Goal: Task Accomplishment & Management: Use online tool/utility

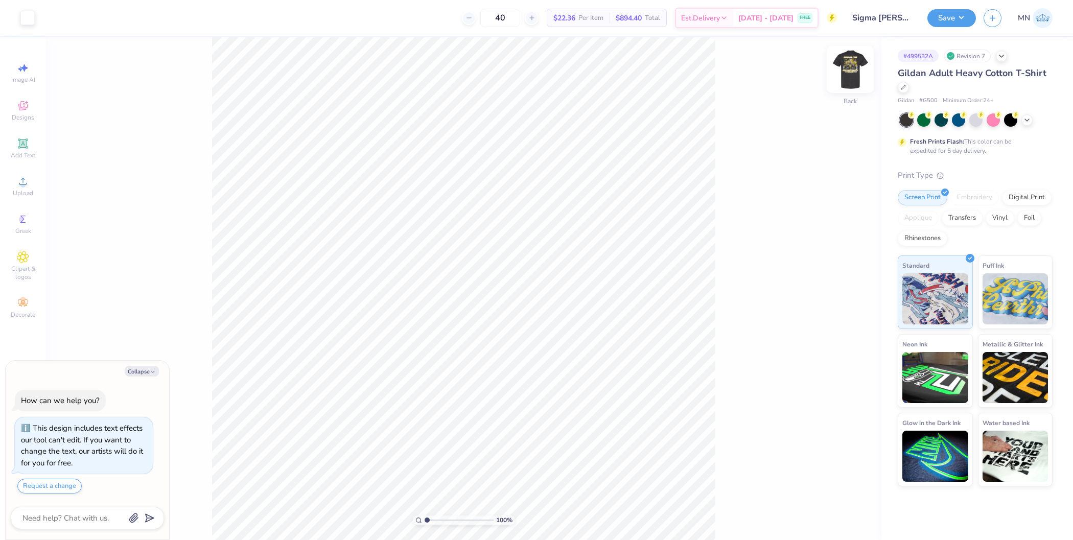
click at [846, 70] on img at bounding box center [849, 69] width 41 height 41
click at [6, 192] on div "Upload" at bounding box center [23, 186] width 36 height 30
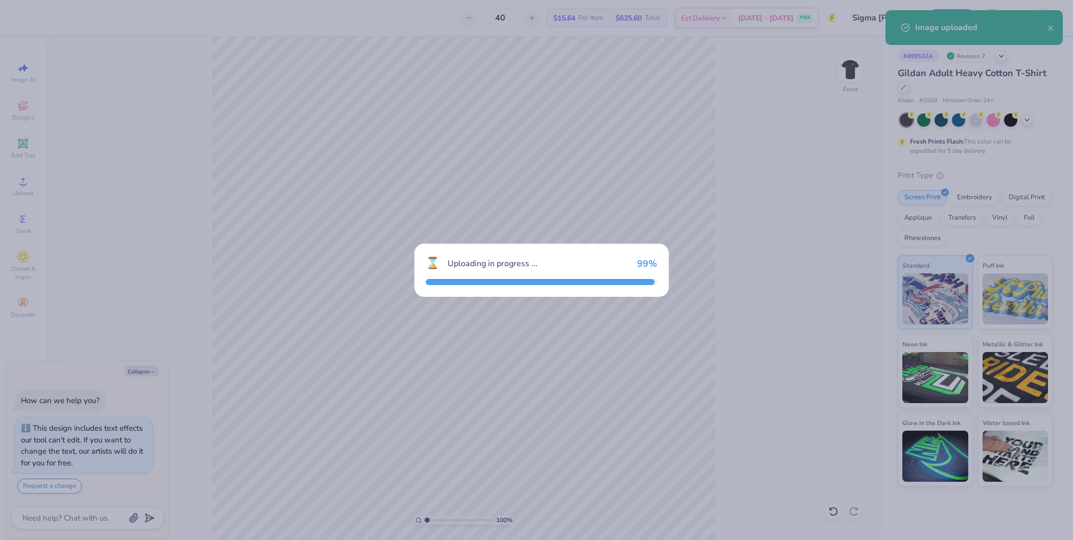
type textarea "x"
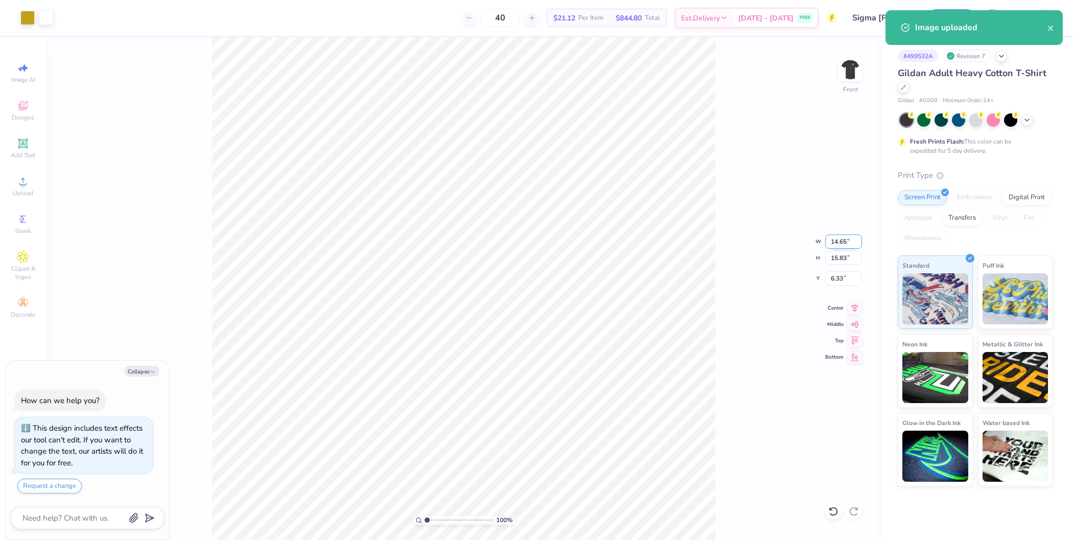
click at [838, 242] on input "14.65" at bounding box center [843, 241] width 37 height 14
type input "12.5"
type textarea "x"
type input "12.50"
type input "13.51"
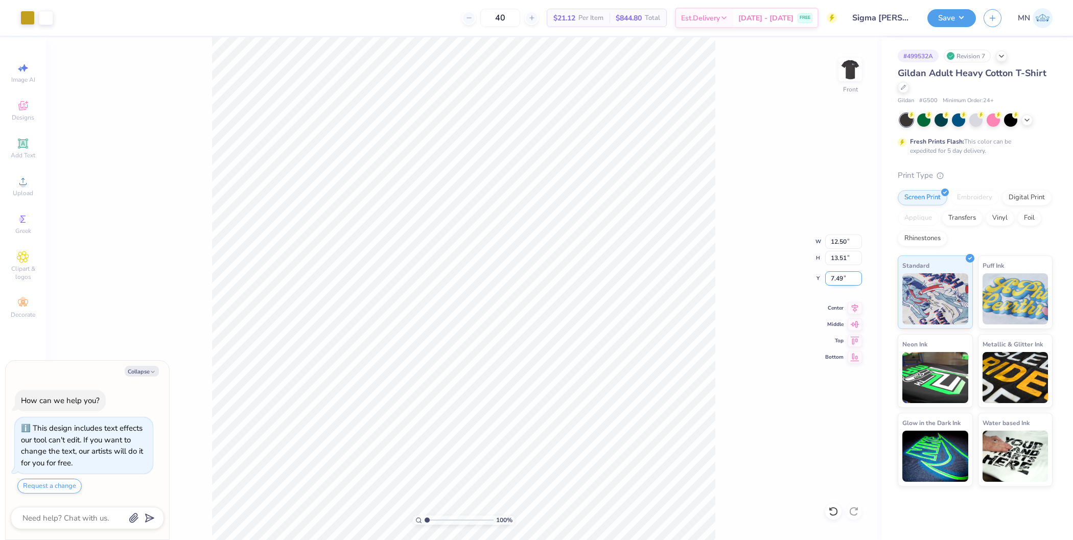
click at [844, 281] on input "7.49" at bounding box center [843, 278] width 37 height 14
type input "3"
type textarea "x"
type input "3.00"
click at [950, 11] on button "Save" at bounding box center [951, 17] width 49 height 18
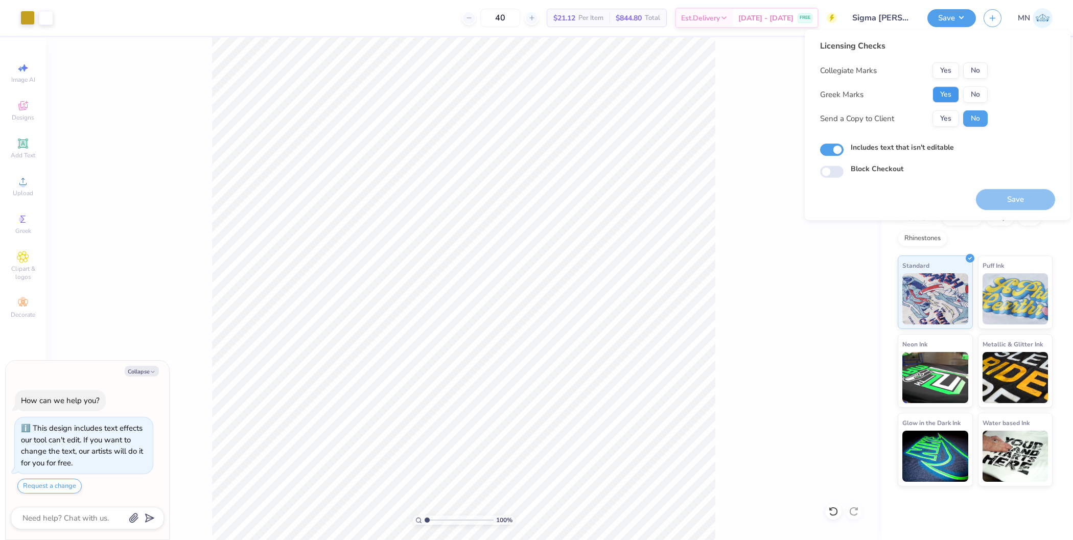
click at [939, 87] on button "Yes" at bounding box center [945, 94] width 27 height 16
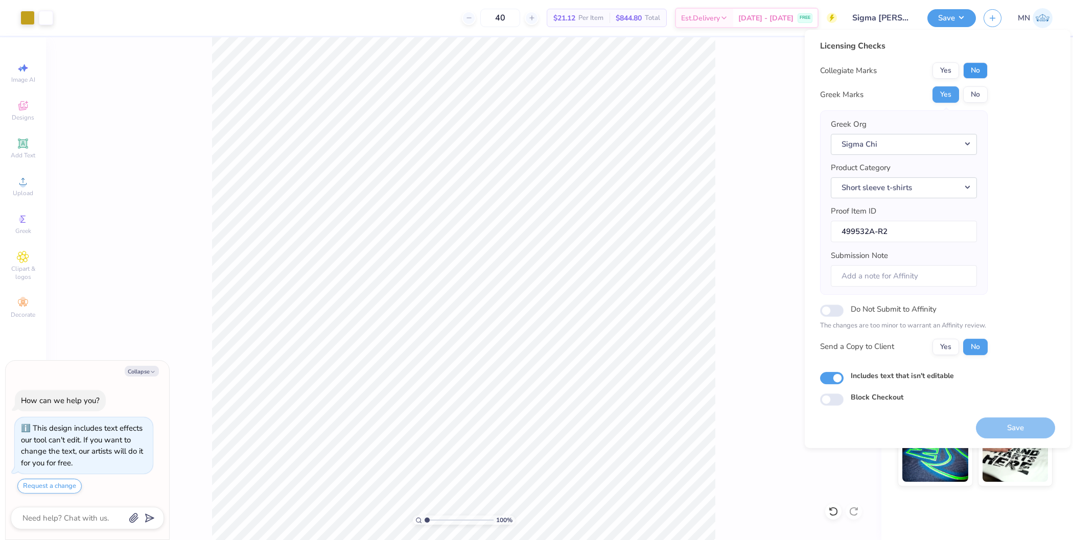
click at [979, 71] on button "No" at bounding box center [975, 70] width 25 height 16
click at [1011, 428] on button "Save" at bounding box center [1015, 427] width 79 height 21
type textarea "x"
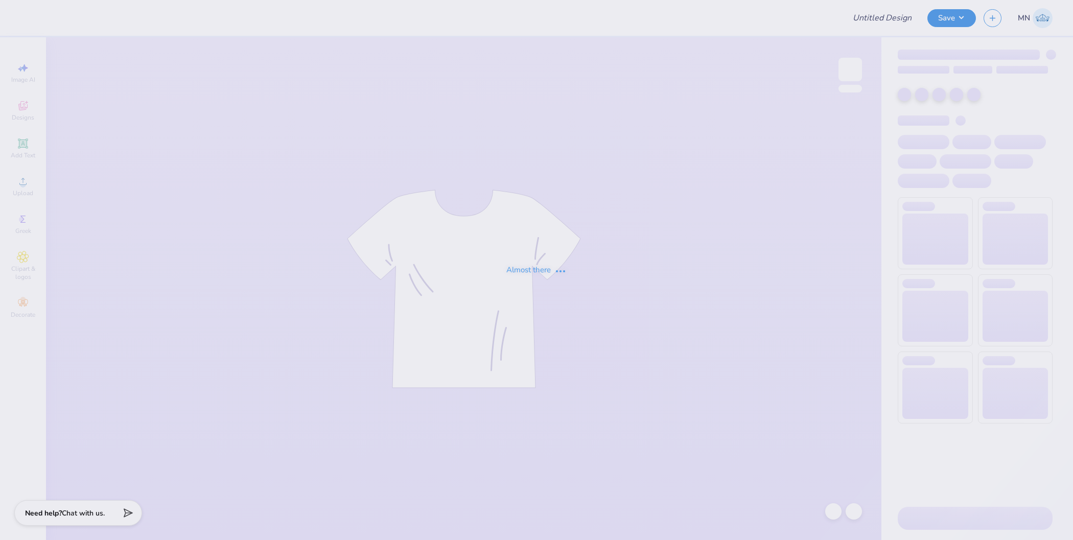
type input "[PERSON_NAME] : Knect Marketing"
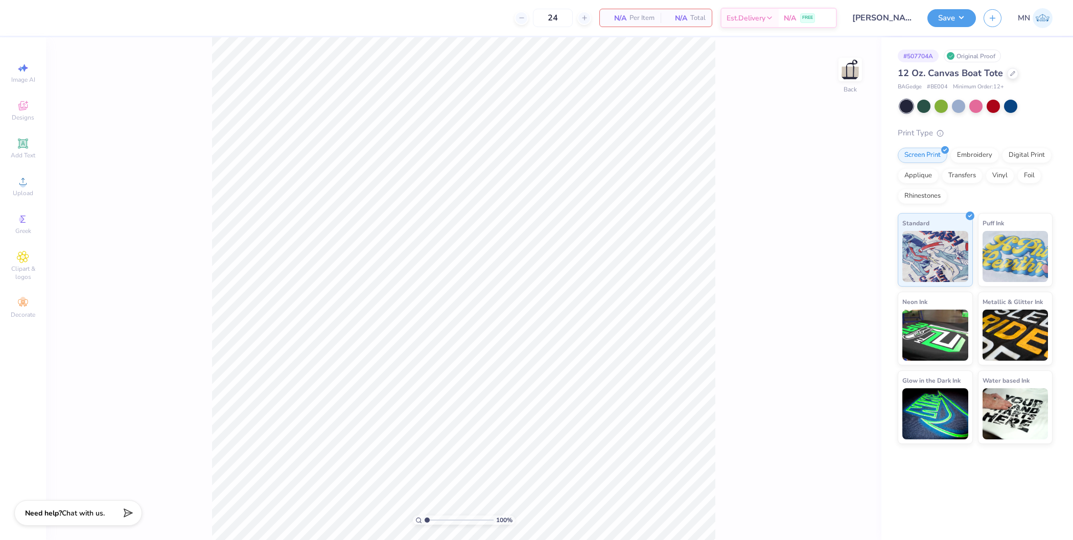
click at [26, 145] on icon at bounding box center [23, 143] width 8 height 8
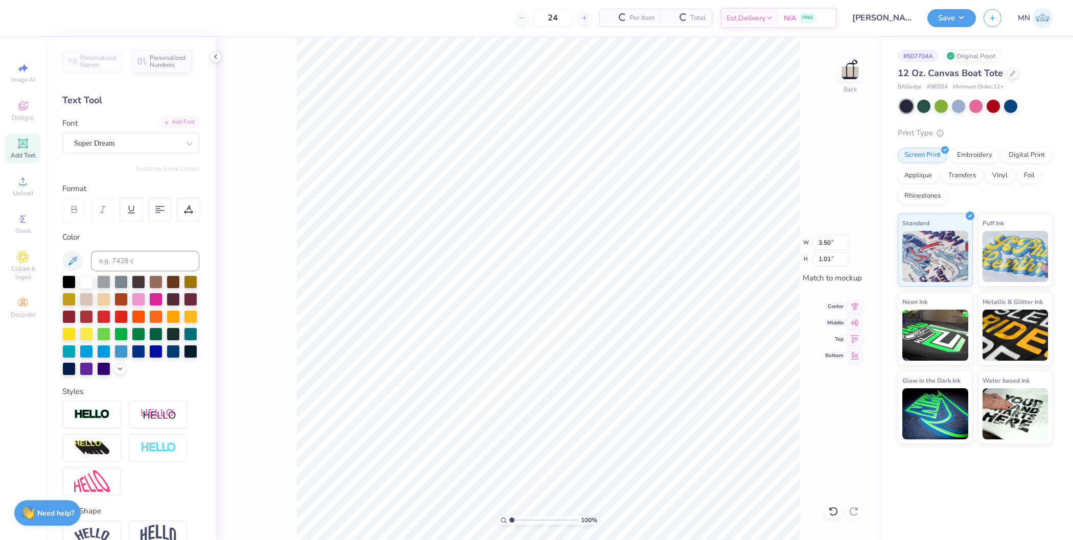
click at [174, 123] on div "Add Font" at bounding box center [179, 122] width 40 height 12
click at [162, 120] on div "Add Font" at bounding box center [179, 122] width 40 height 12
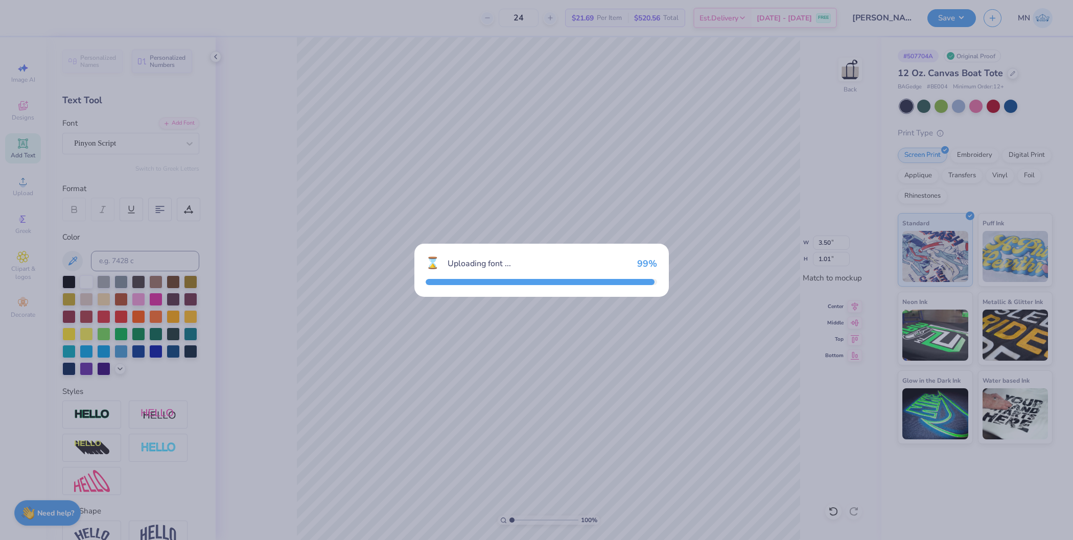
type input "3.46"
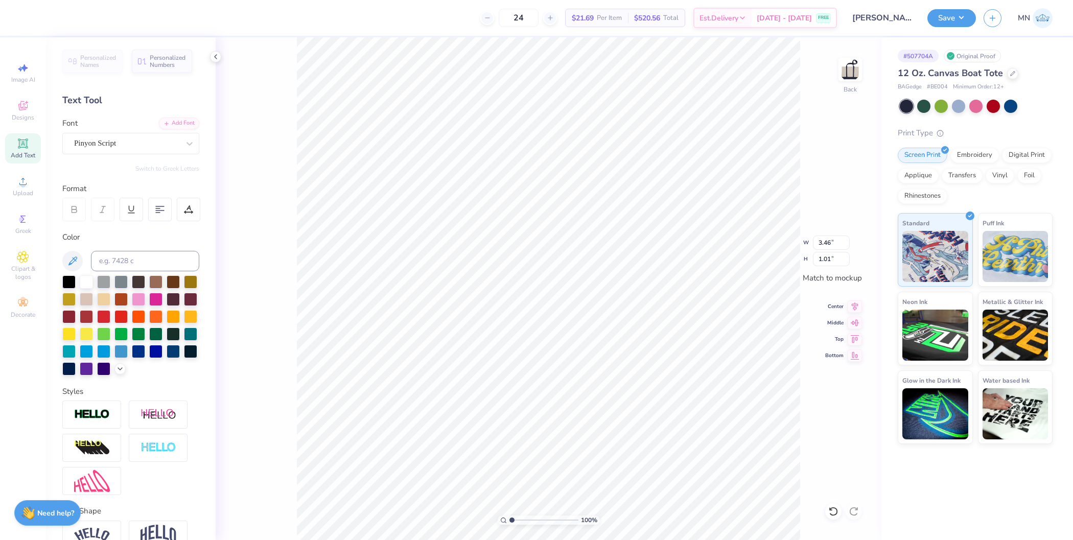
scroll to position [10, 1]
type textarea "Knict"
drag, startPoint x: 510, startPoint y: 521, endPoint x: 529, endPoint y: 521, distance: 18.4
type input "3.56"
click at [529, 521] on input "range" at bounding box center [543, 519] width 69 height 9
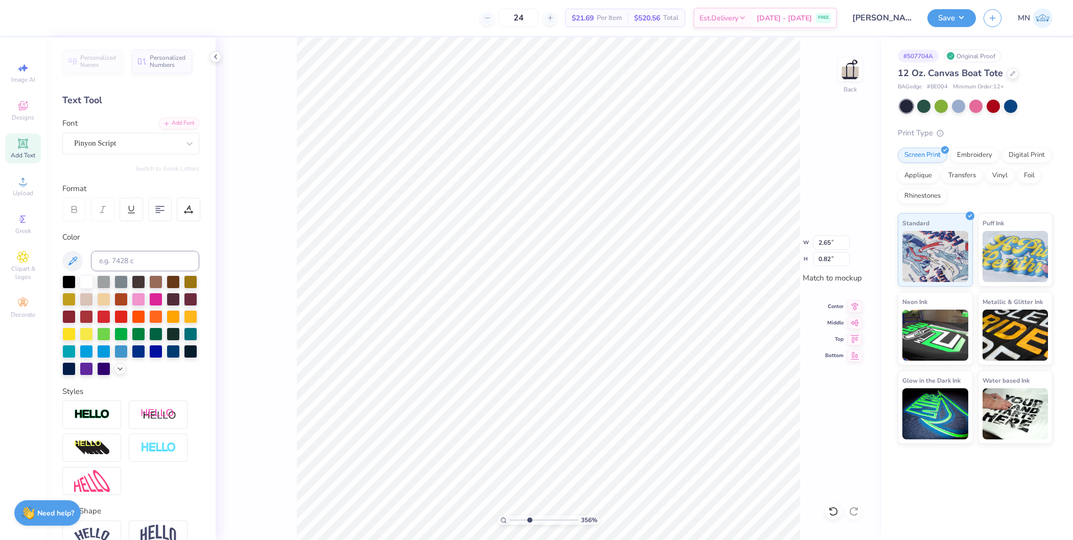
type textarea "Knect"
click at [68, 287] on div at bounding box center [68, 280] width 13 height 13
click at [583, 347] on li "Duplicate" at bounding box center [585, 347] width 80 height 20
drag, startPoint x: 511, startPoint y: 521, endPoint x: 526, endPoint y: 520, distance: 15.3
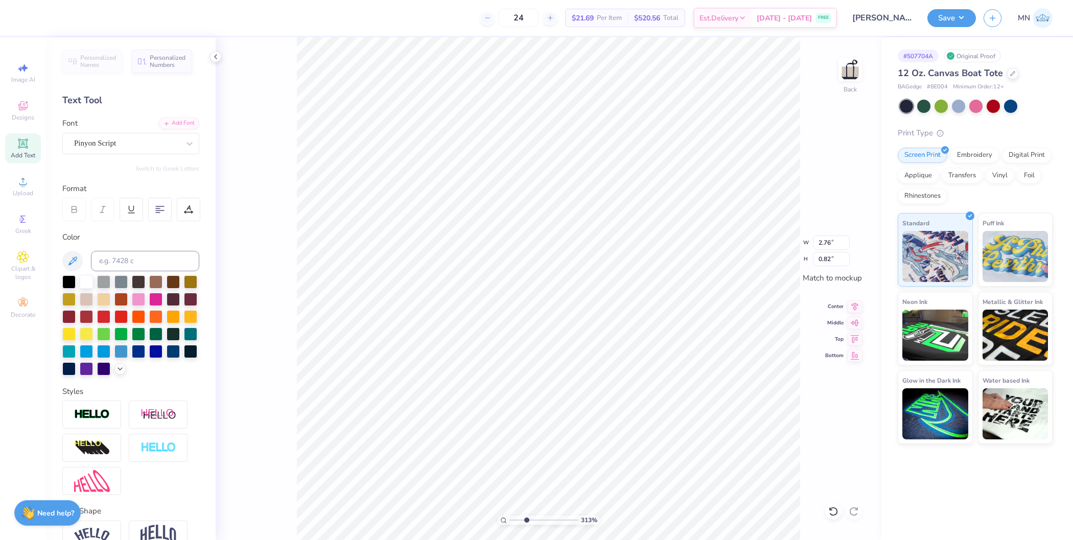
type input "3.13"
click at [526, 520] on input "range" at bounding box center [543, 519] width 69 height 9
type textarea "marketing"
click at [117, 153] on div "Pinyon Script" at bounding box center [130, 143] width 137 height 21
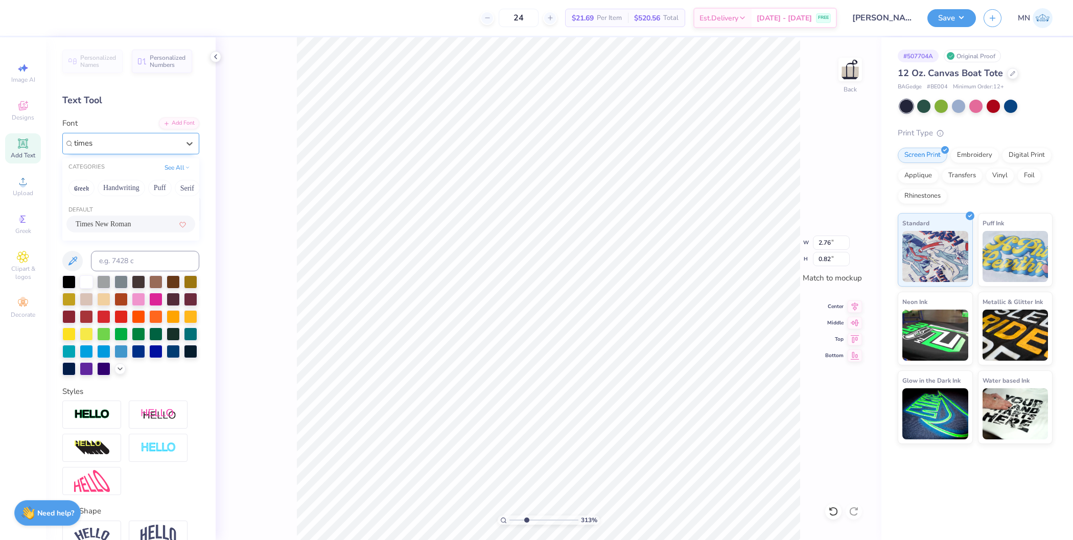
type input "times"
type textarea "m a r k e t i n g"
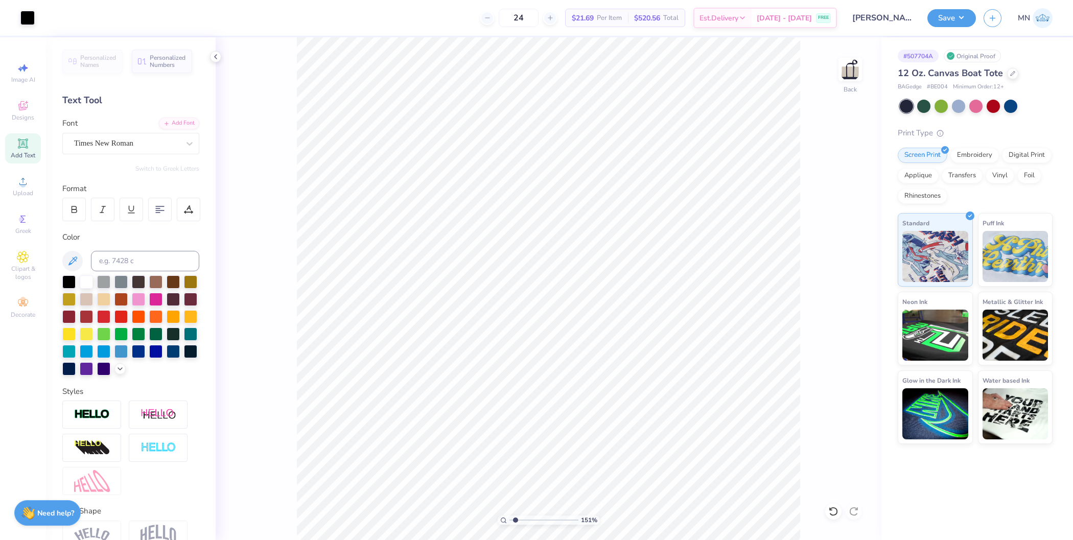
drag, startPoint x: 526, startPoint y: 517, endPoint x: 515, endPoint y: 517, distance: 11.2
type input "1.51"
click at [515, 517] on input "range" at bounding box center [543, 519] width 69 height 9
type input "1.79"
type input "0.28"
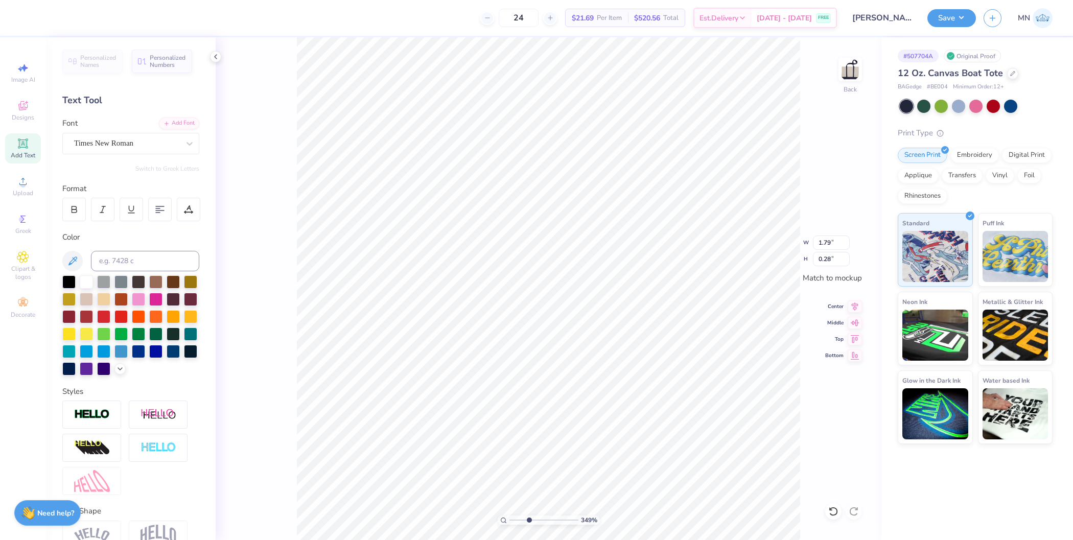
drag, startPoint x: 515, startPoint y: 519, endPoint x: 528, endPoint y: 519, distance: 13.3
click at [528, 519] on input "range" at bounding box center [543, 519] width 69 height 9
type input "1"
click at [482, 510] on div "100 %" at bounding box center [548, 288] width 503 height 503
drag, startPoint x: 529, startPoint y: 520, endPoint x: 482, endPoint y: 510, distance: 48.1
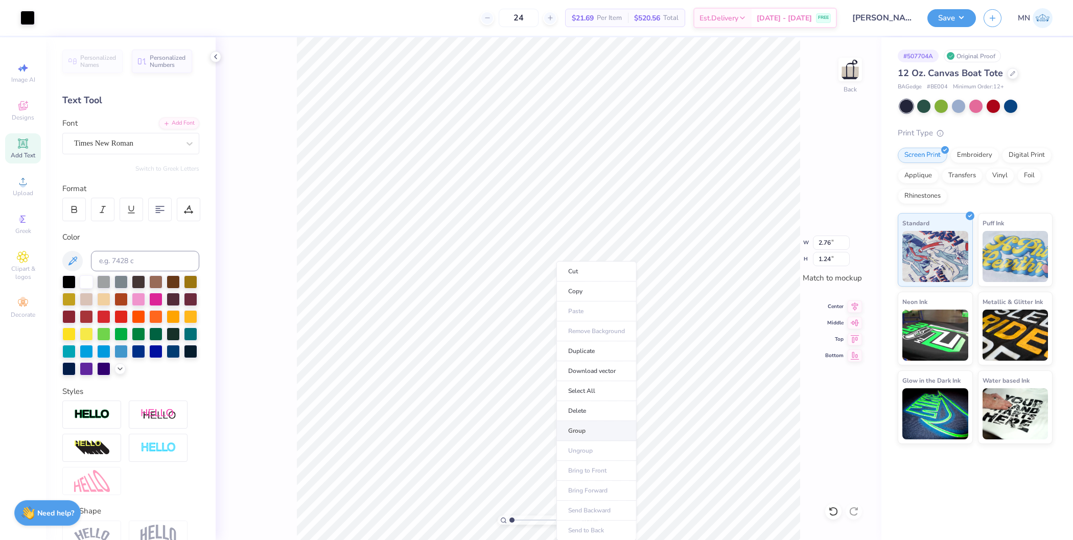
click at [591, 428] on li "Group" at bounding box center [596, 431] width 80 height 20
click at [832, 249] on input "2.76" at bounding box center [831, 242] width 37 height 14
type input "3.00"
type input "1.35"
type input "3.50"
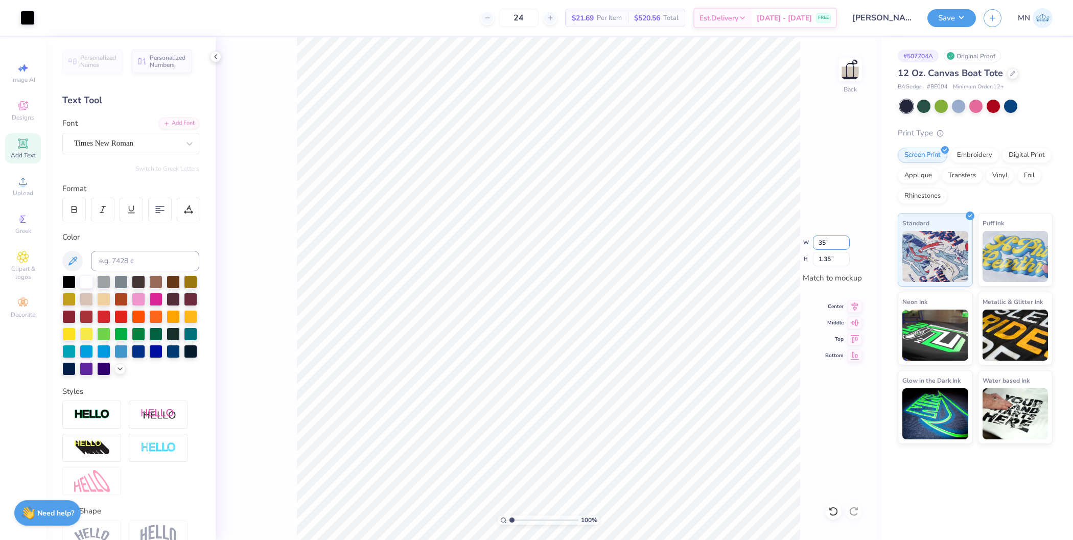
type input "1.57"
click at [960, 20] on button "Save" at bounding box center [951, 17] width 49 height 18
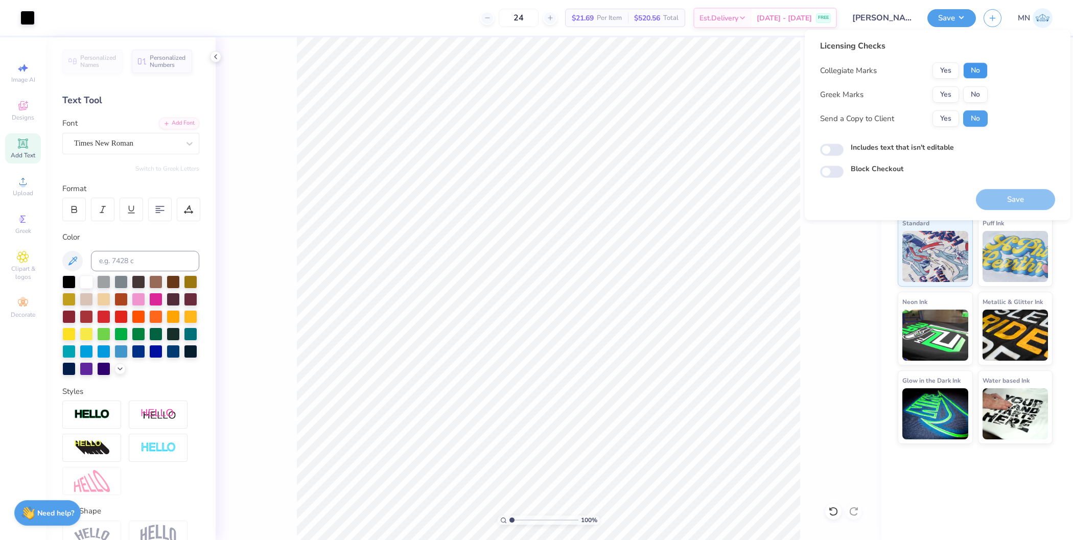
click at [968, 69] on button "No" at bounding box center [975, 70] width 25 height 16
click at [974, 91] on button "No" at bounding box center [975, 94] width 25 height 16
click at [1008, 203] on button "Save" at bounding box center [1015, 199] width 79 height 21
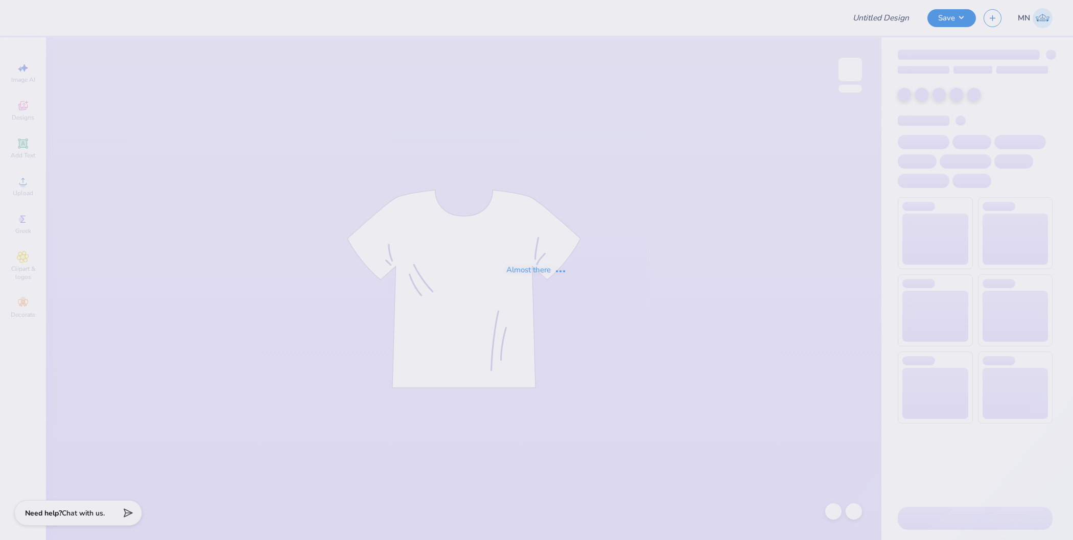
type input "grace sebesta : Knect Marketing"
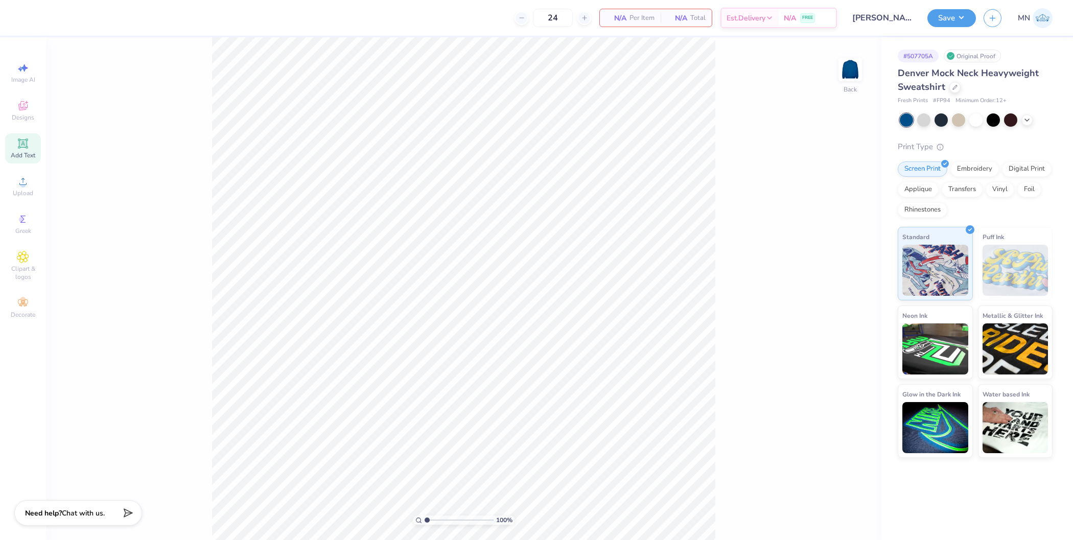
click at [16, 155] on span "Add Text" at bounding box center [23, 155] width 25 height 8
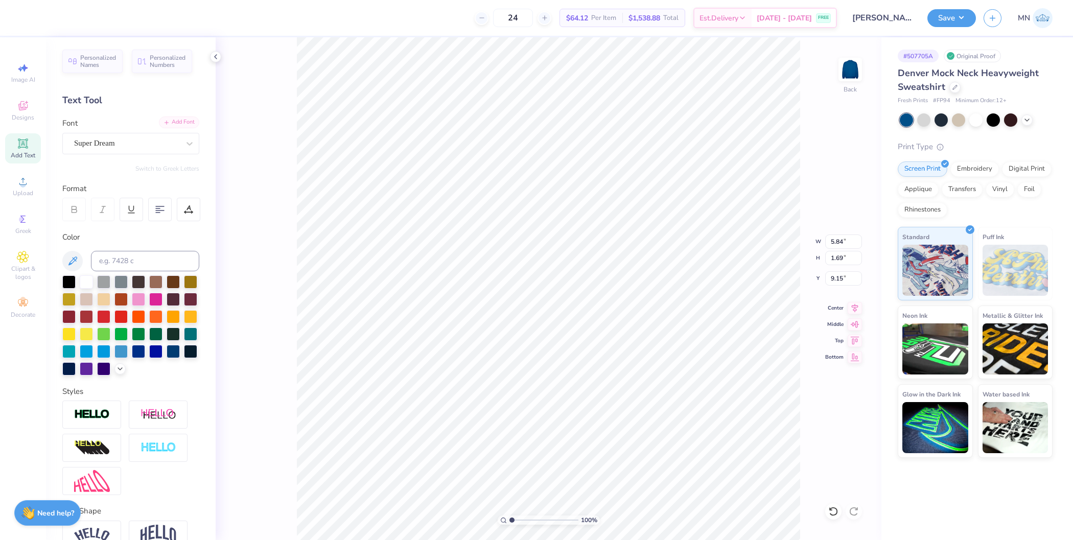
click at [168, 128] on div "Add Font Font Super Dream" at bounding box center [130, 135] width 137 height 37
click at [176, 121] on div "Add Font" at bounding box center [179, 122] width 40 height 12
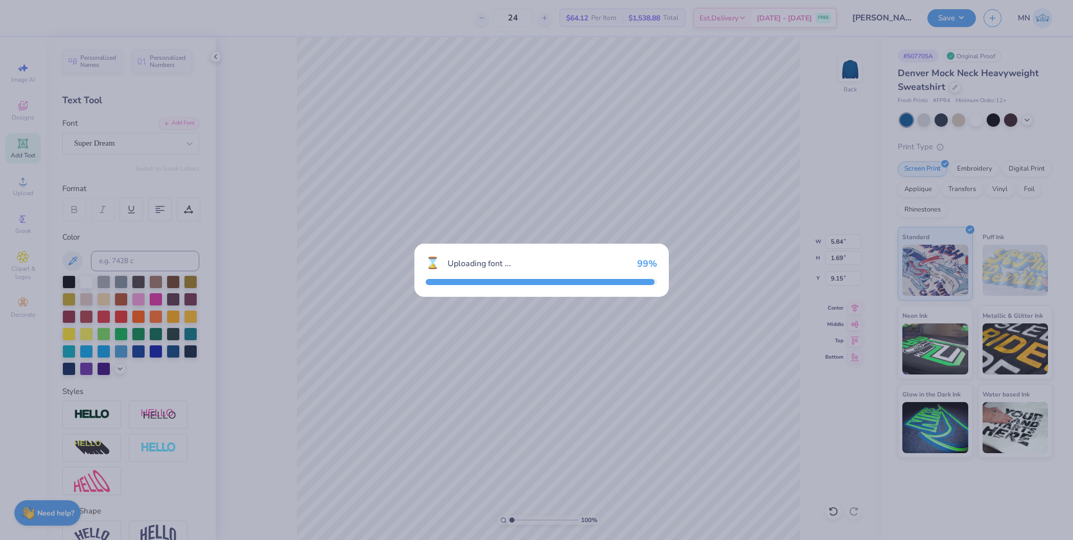
type input "7.29"
type input "2.14"
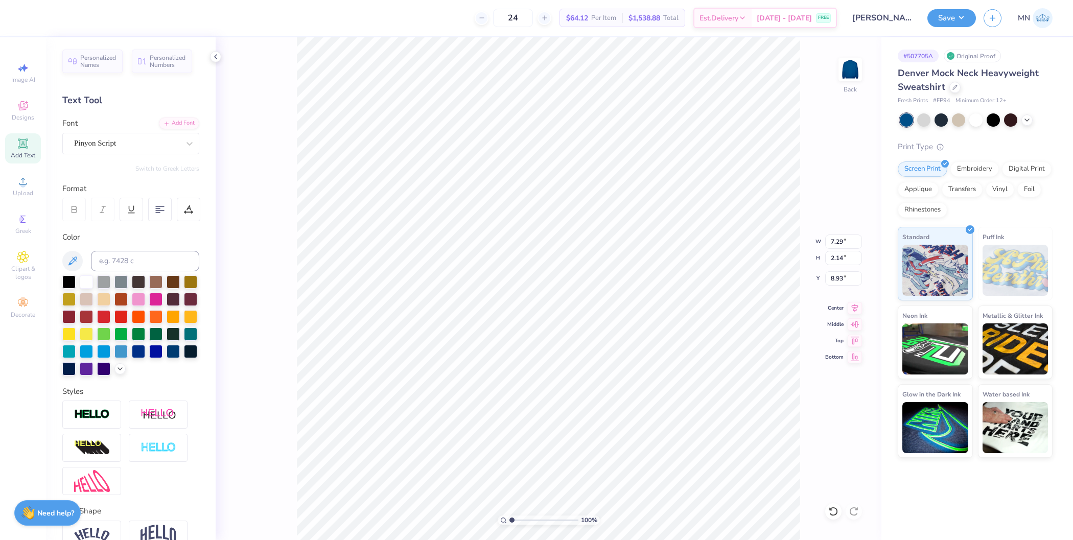
type input "3.26"
type textarea "Knect"
click at [612, 320] on li "Duplicate" at bounding box center [604, 318] width 80 height 20
type input "5.48"
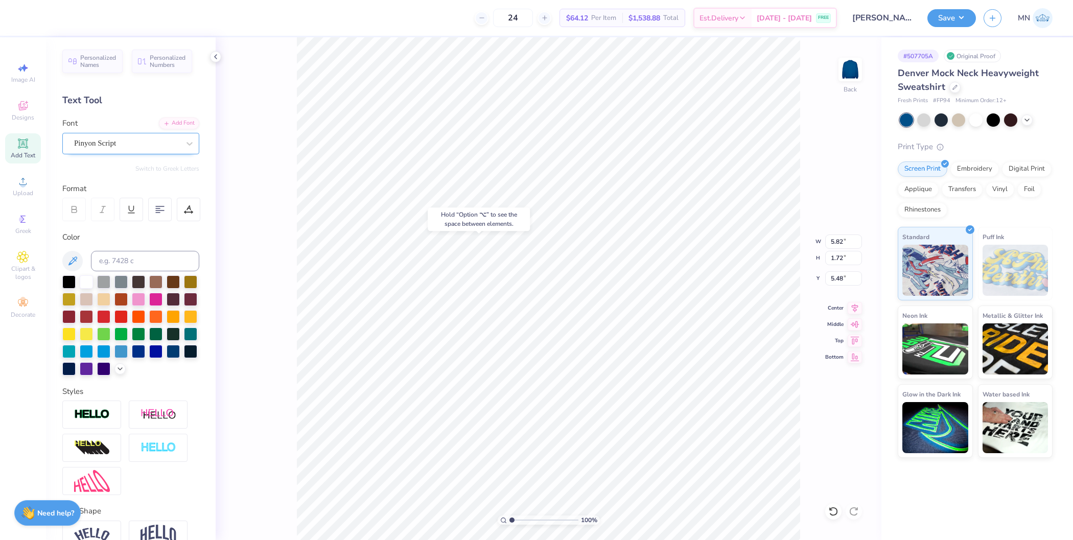
click at [142, 138] on div "Pinyon Script" at bounding box center [126, 143] width 107 height 16
type input "times"
type input "5.78"
type input "1.68"
type input "5.39"
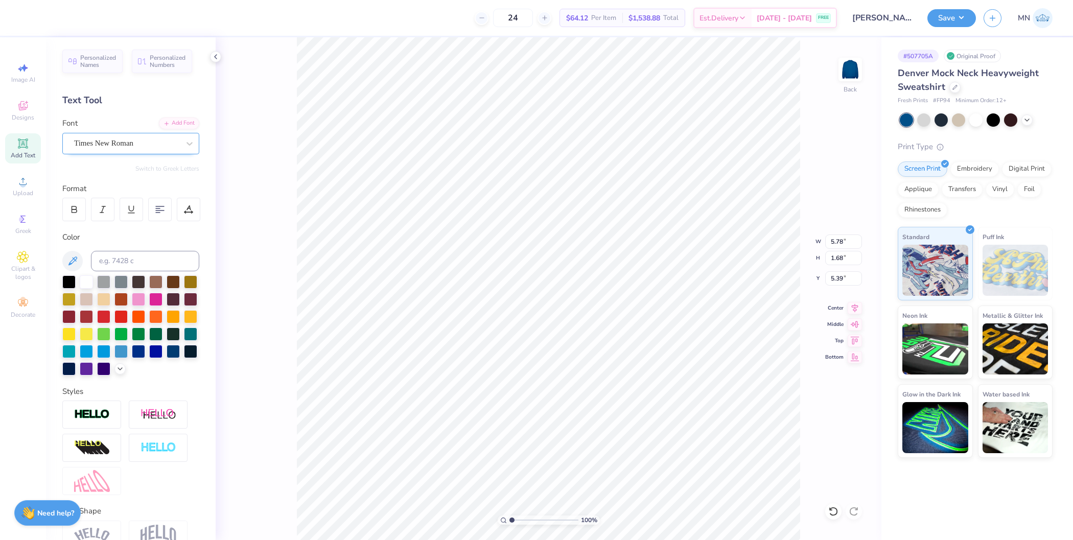
type textarea "marketing"
type input "5.82"
type input "1.72"
type input "3.57"
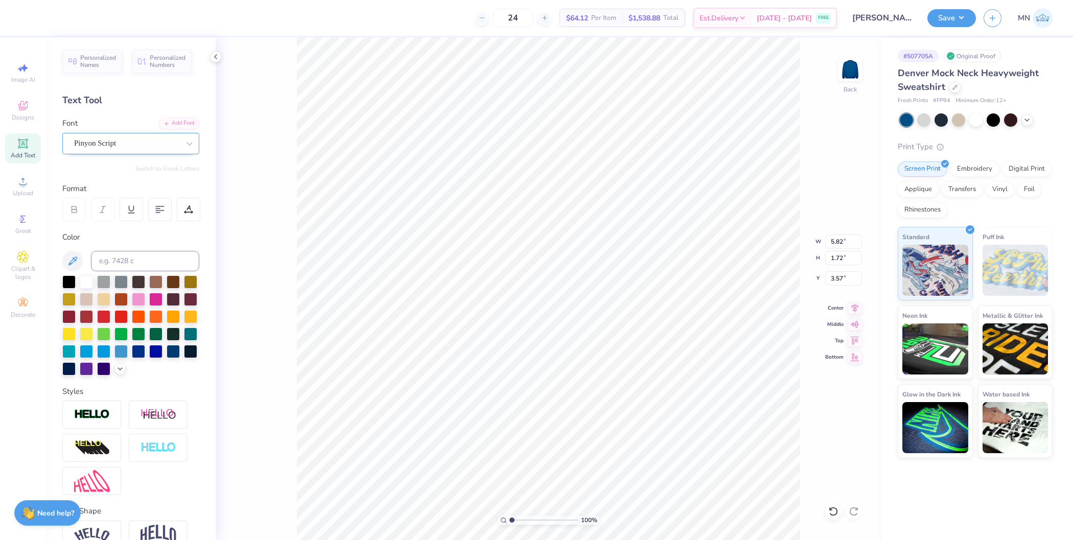
type input "9.79"
type input "2.26"
type input "5.29"
type input "3.93"
type input "0.90"
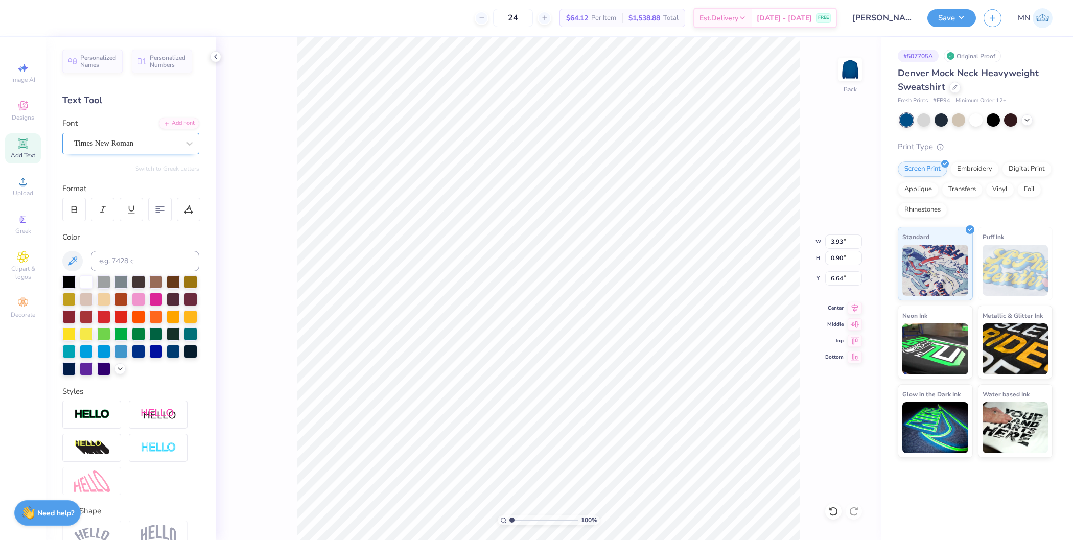
type input "5.73"
click at [510, 519] on input "range" at bounding box center [543, 519] width 69 height 9
drag, startPoint x: 511, startPoint y: 519, endPoint x: 530, endPoint y: 518, distance: 19.0
type input "3.79"
click at [530, 518] on input "range" at bounding box center [543, 519] width 69 height 9
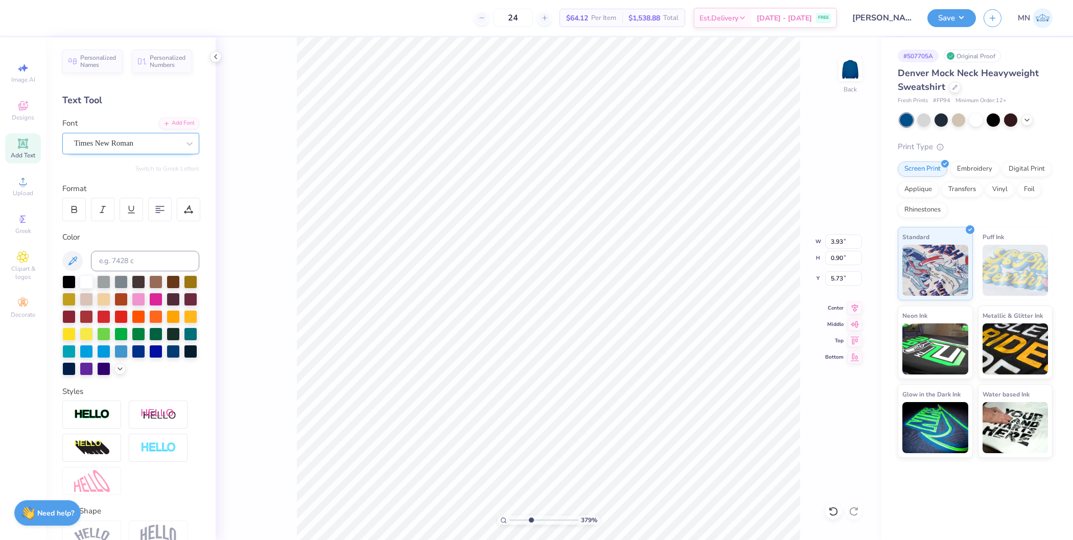
type input "4.48"
type input "1.03"
type input "5.64"
type input "4.68"
type input "1.08"
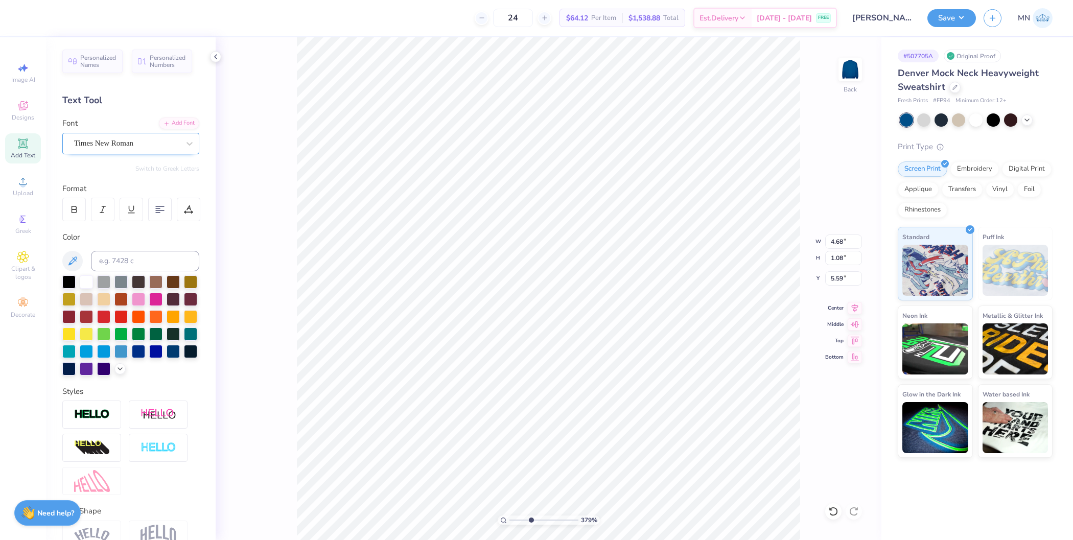
type input "5.55"
drag, startPoint x: 529, startPoint y: 521, endPoint x: 499, endPoint y: 515, distance: 29.8
type input "1"
click at [509, 515] on input "range" at bounding box center [543, 519] width 69 height 9
click at [194, 213] on div at bounding box center [188, 209] width 23 height 23
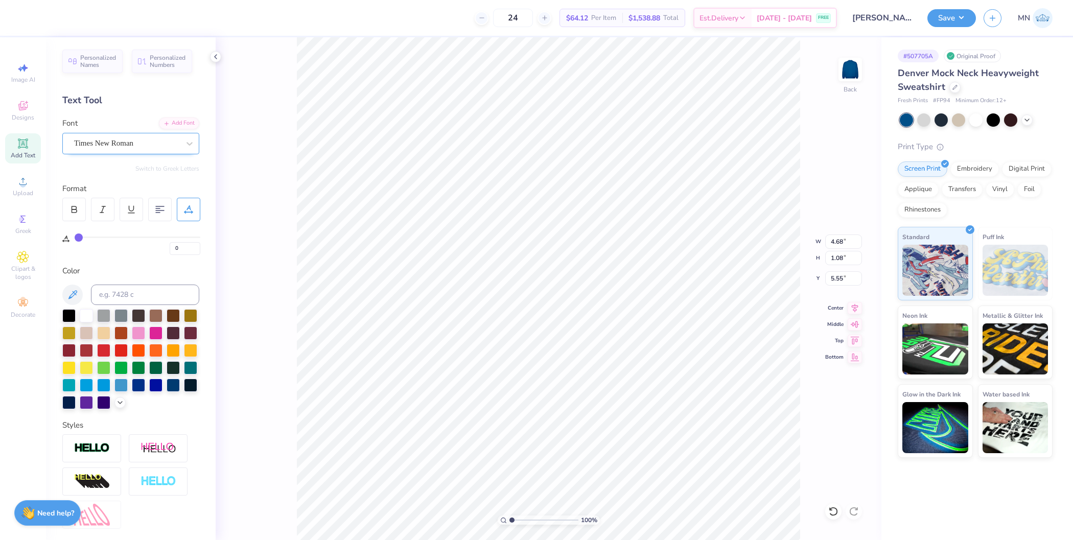
type input "1"
type input "5"
type input "9"
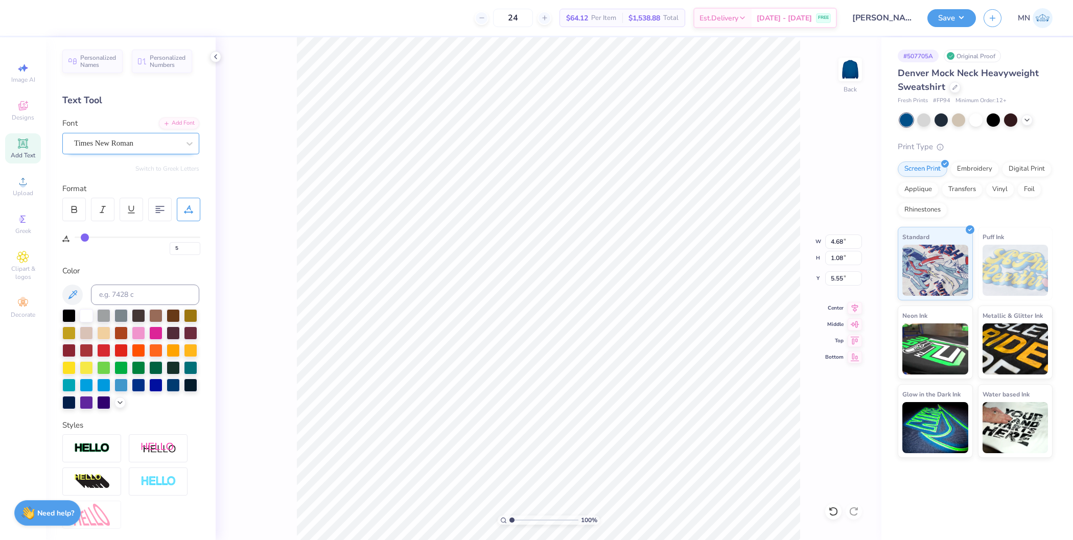
type input "9"
type input "19"
type input "24"
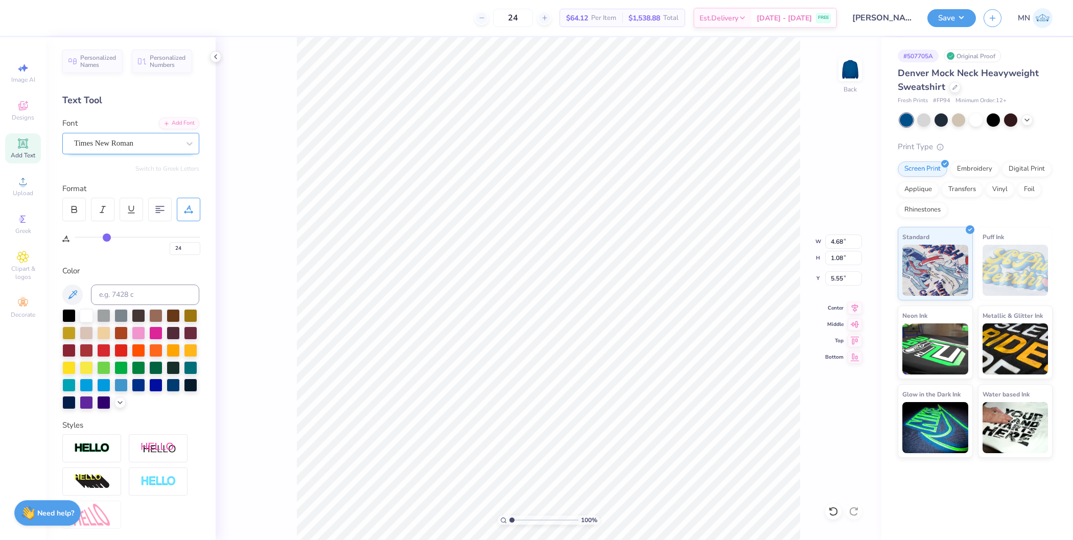
type input "29"
type input "32"
type input "34"
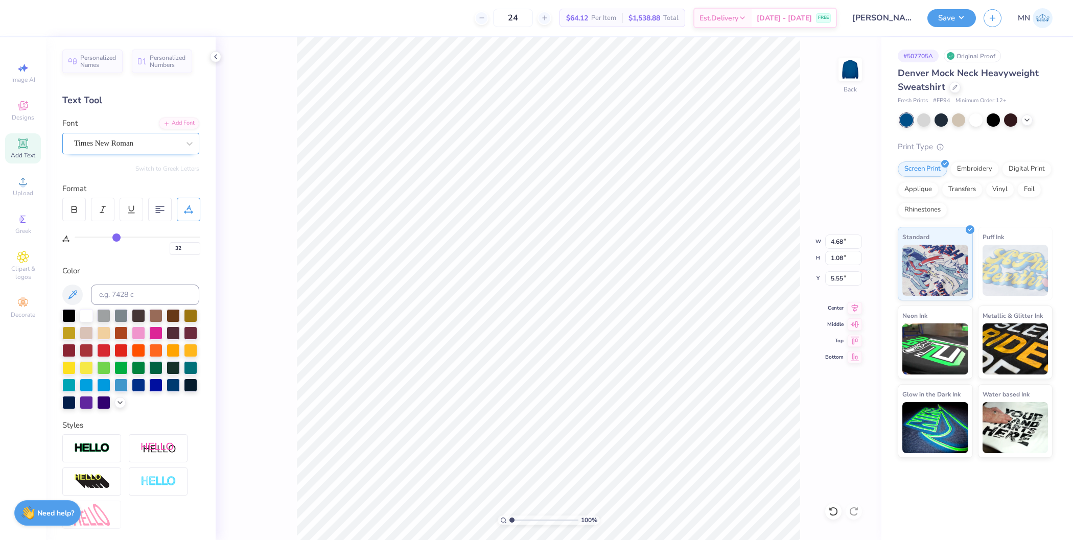
type input "34"
type input "35"
type input "36"
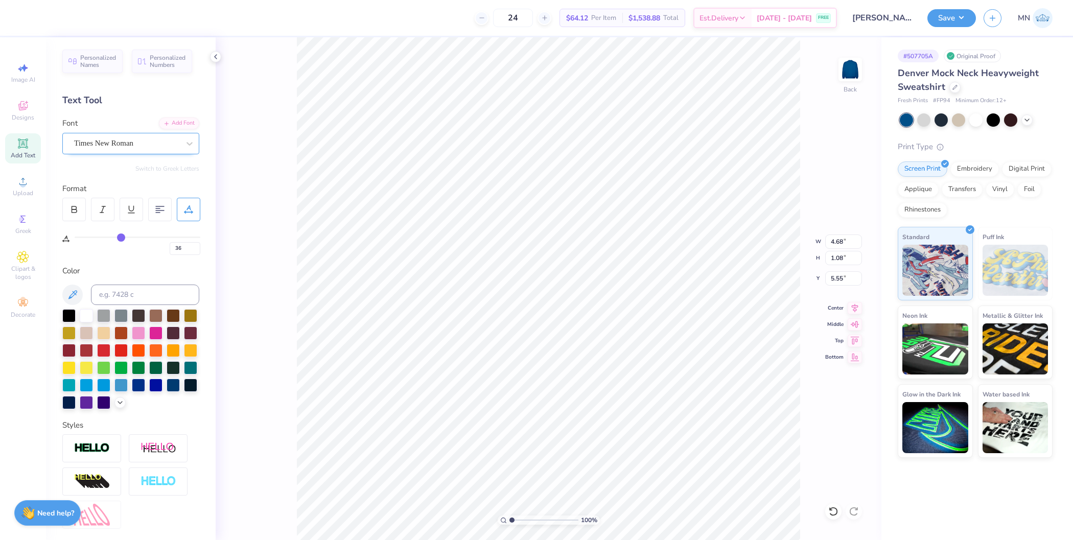
drag, startPoint x: 89, startPoint y: 237, endPoint x: 121, endPoint y: 237, distance: 31.7
type input "36"
click at [121, 237] on input "range" at bounding box center [138, 237] width 126 height 2
type input "8.00"
type input "1.09"
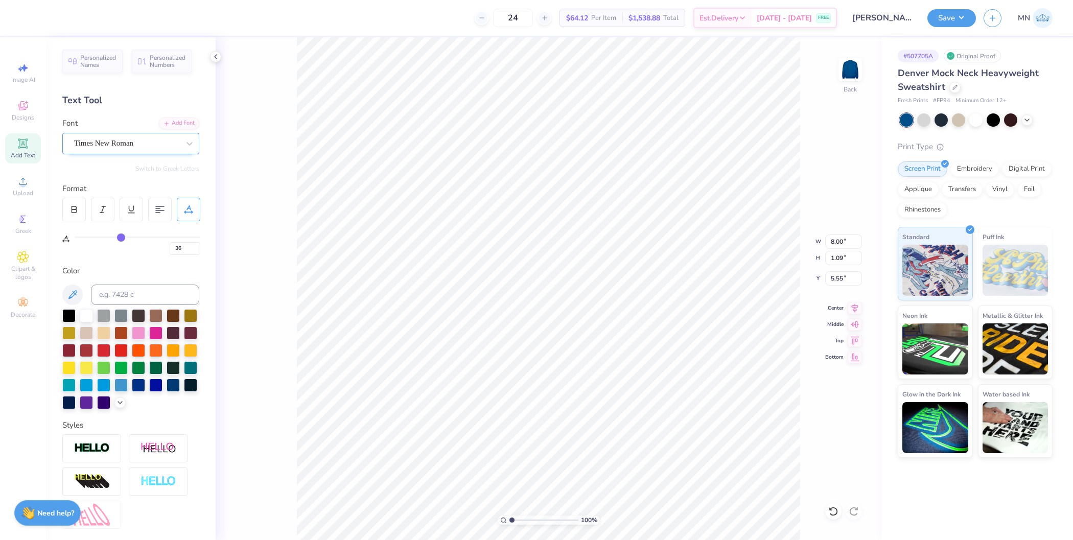
type input "33"
type input "31"
type input "29"
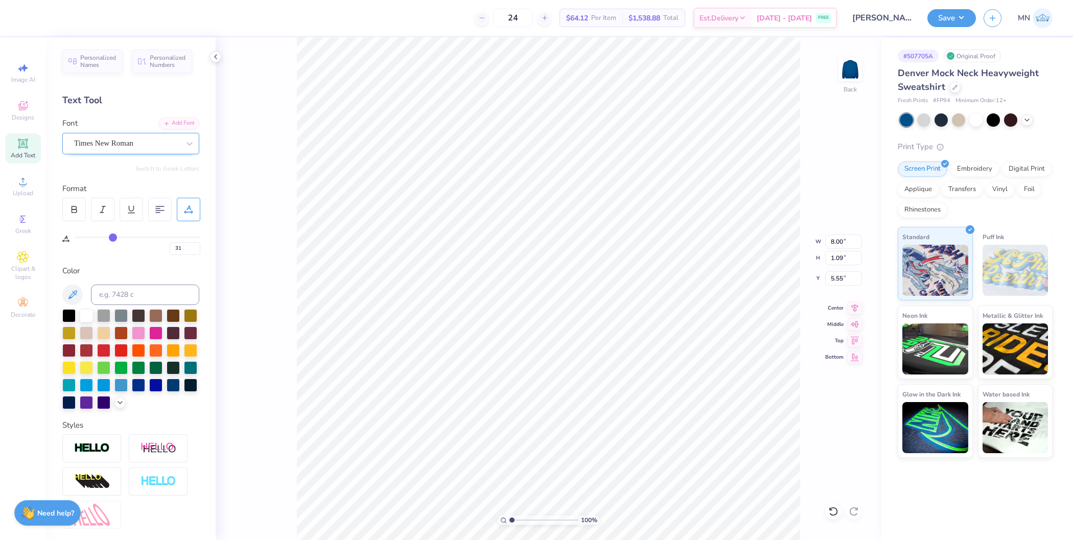
type input "29"
type input "26"
type input "24"
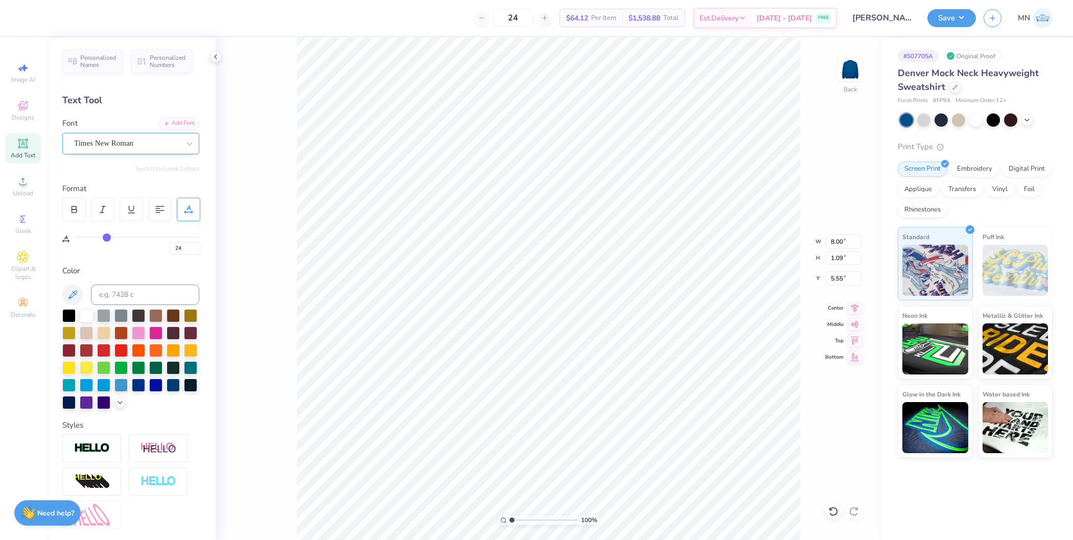
type input "23"
drag, startPoint x: 121, startPoint y: 237, endPoint x: 106, endPoint y: 237, distance: 15.3
type input "23"
click at [106, 237] on input "range" at bounding box center [138, 237] width 126 height 2
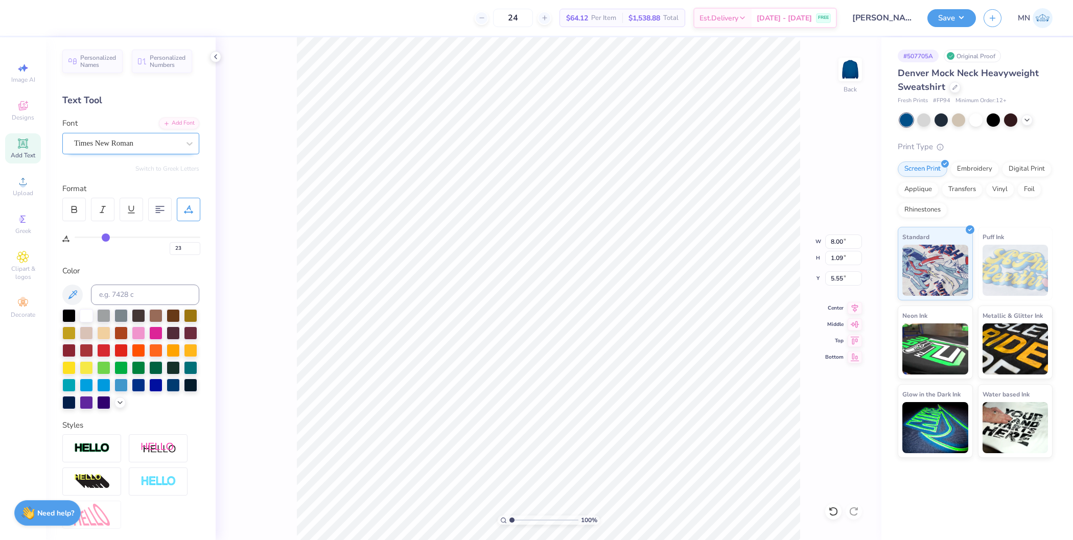
type input "6.80"
type input "22"
type input "19"
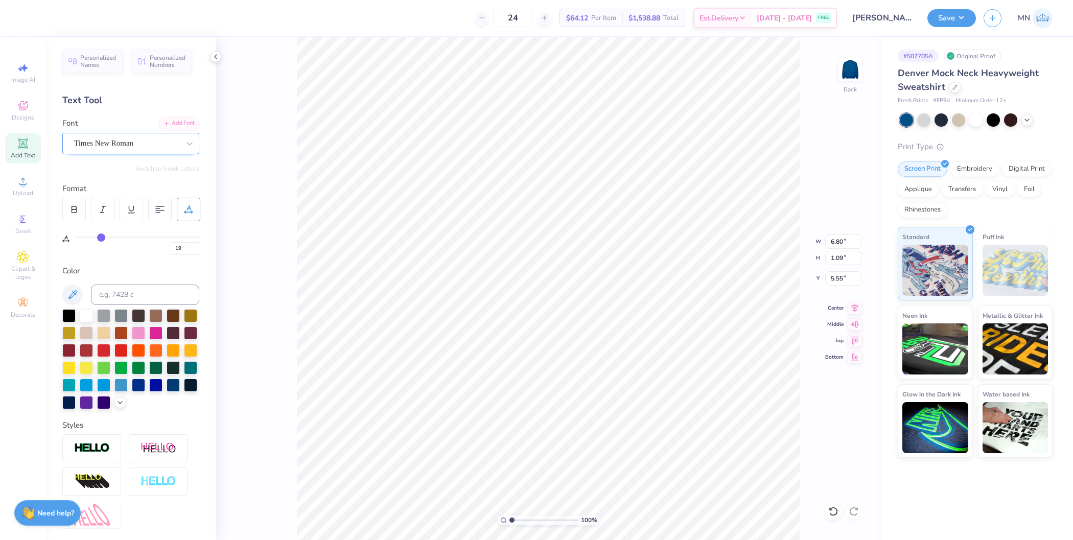
type input "16"
type input "12"
type input "7"
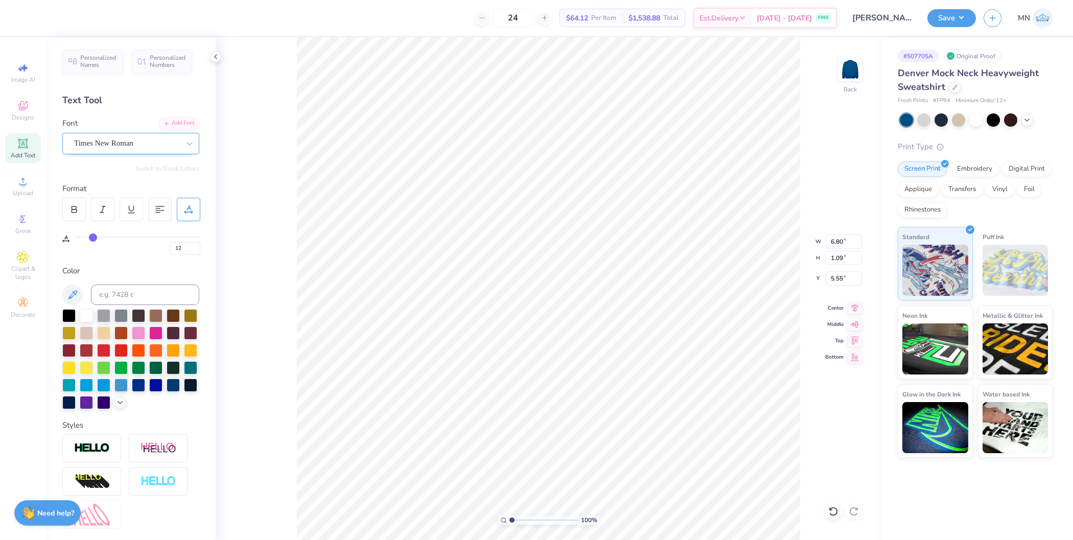
type input "7"
type input "2"
type input "0"
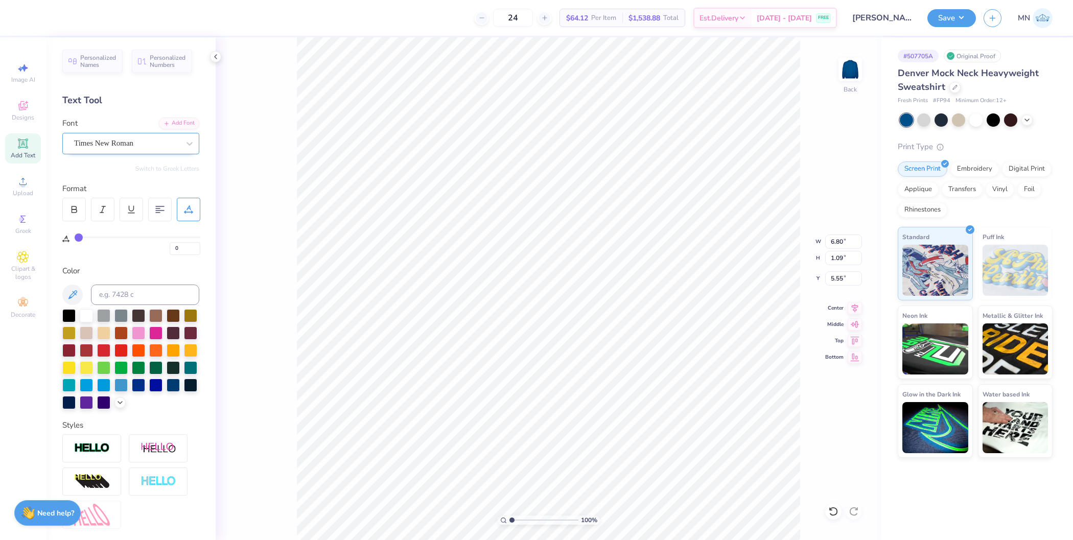
drag, startPoint x: 106, startPoint y: 237, endPoint x: 46, endPoint y: 237, distance: 59.2
type input "0"
click at [75, 237] on input "range" at bounding box center [138, 237] width 126 height 2
type input "4.68"
click at [192, 215] on div at bounding box center [188, 209] width 23 height 23
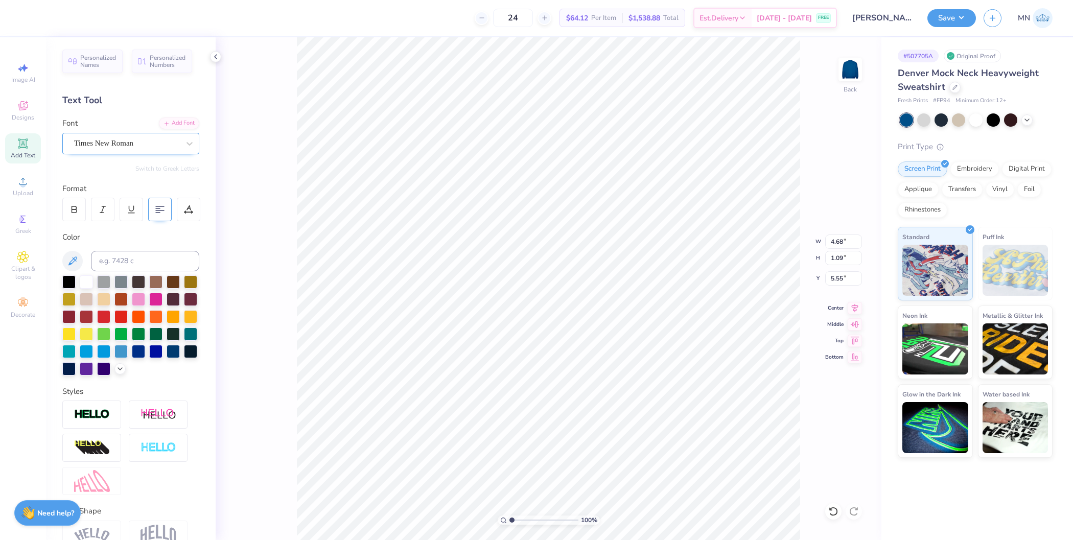
click at [161, 205] on icon at bounding box center [159, 209] width 9 height 9
drag, startPoint x: 512, startPoint y: 519, endPoint x: 526, endPoint y: 519, distance: 13.8
click at [526, 519] on input "range" at bounding box center [543, 519] width 69 height 9
click at [29, 189] on span "Upload" at bounding box center [23, 193] width 20 height 8
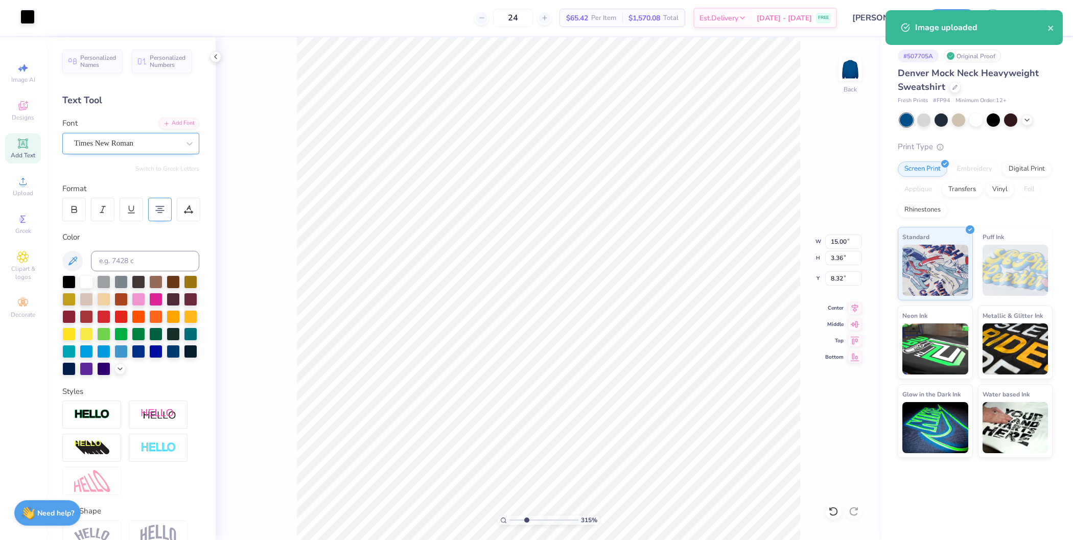
click at [29, 18] on div at bounding box center [27, 17] width 14 height 14
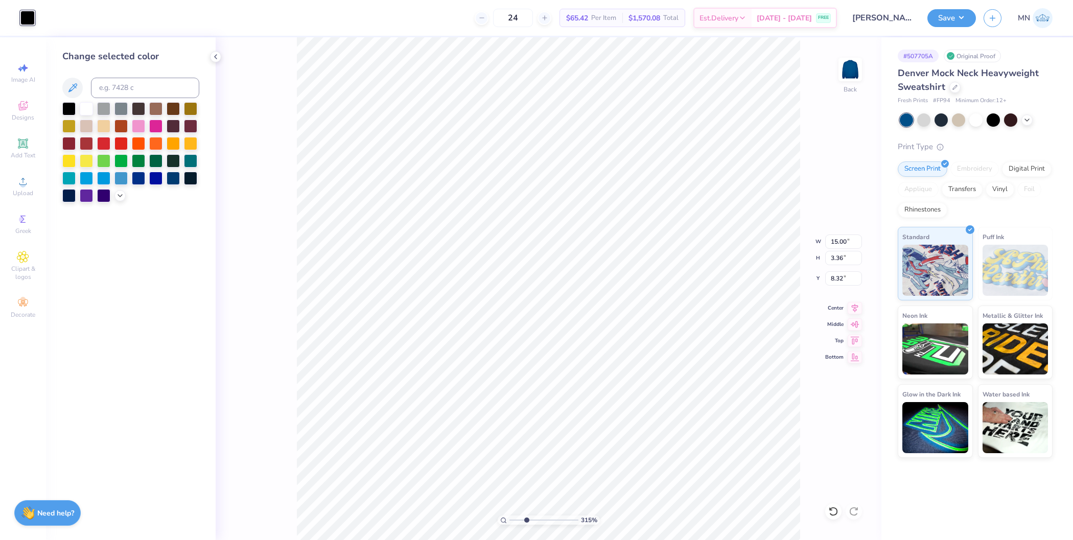
drag, startPoint x: 90, startPoint y: 108, endPoint x: 145, endPoint y: 152, distance: 69.7
click at [90, 107] on div at bounding box center [86, 108] width 13 height 13
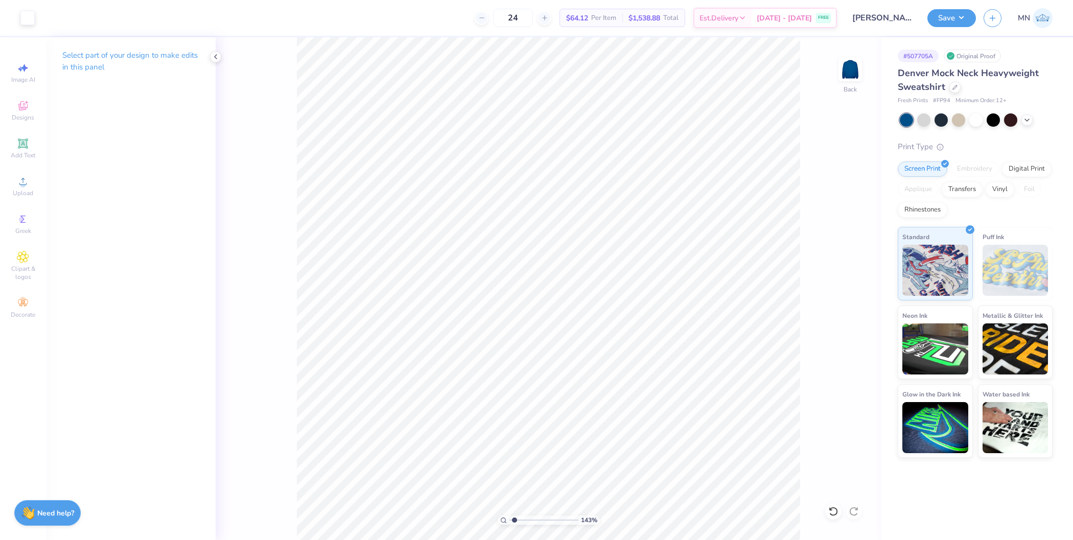
drag, startPoint x: 527, startPoint y: 520, endPoint x: 514, endPoint y: 519, distance: 12.4
type input "1.43"
click at [514, 519] on input "range" at bounding box center [543, 519] width 69 height 9
type input "3.76"
type input "0.84"
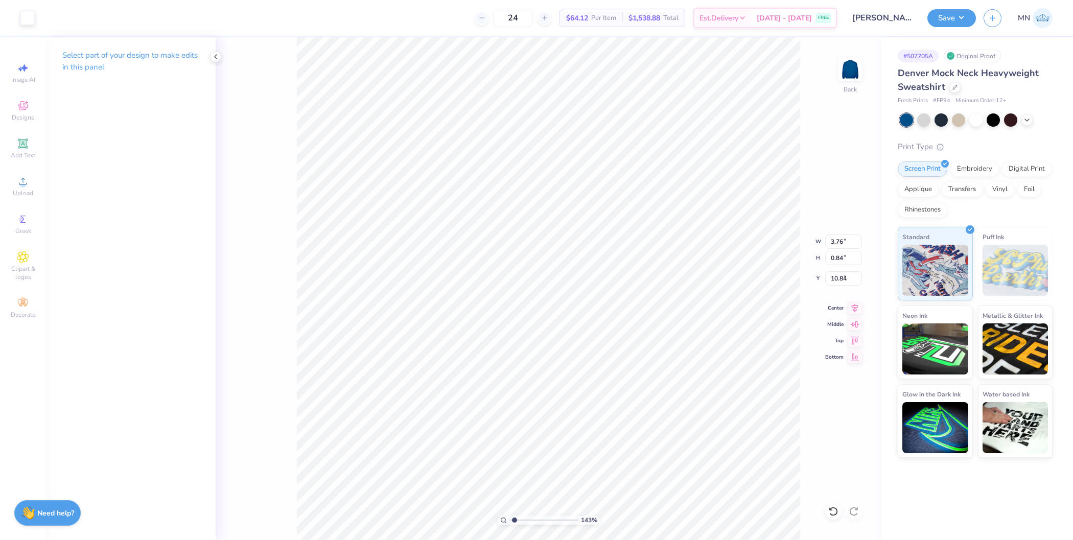
type input "5.64"
type input "4.24"
type input "0.95"
type input "5.52"
type input "4.85"
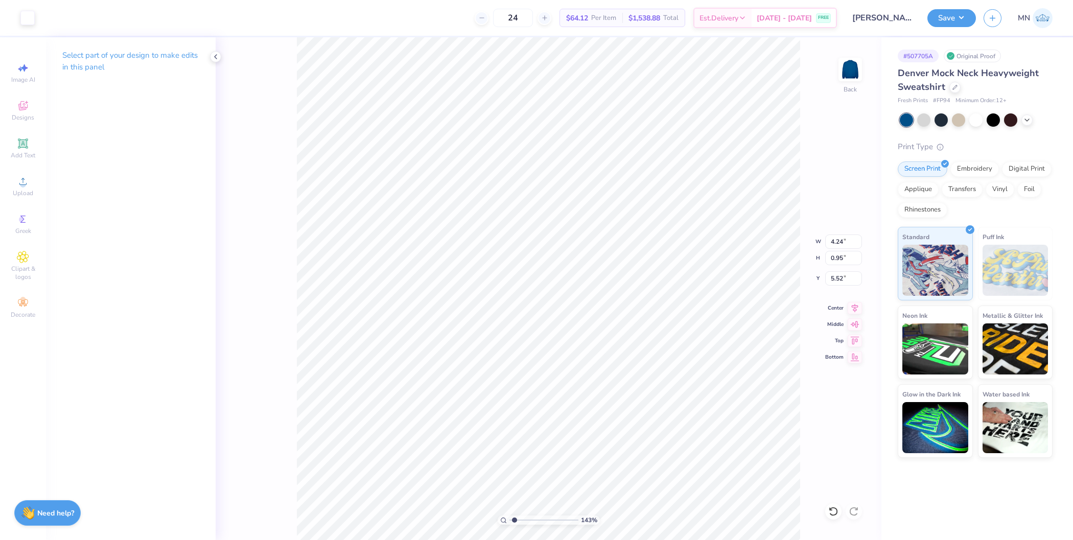
type input "1.09"
type input "5.53"
click at [598, 385] on li "Group" at bounding box center [601, 393] width 80 height 20
type input "1"
click at [509, 520] on input "range" at bounding box center [543, 519] width 69 height 9
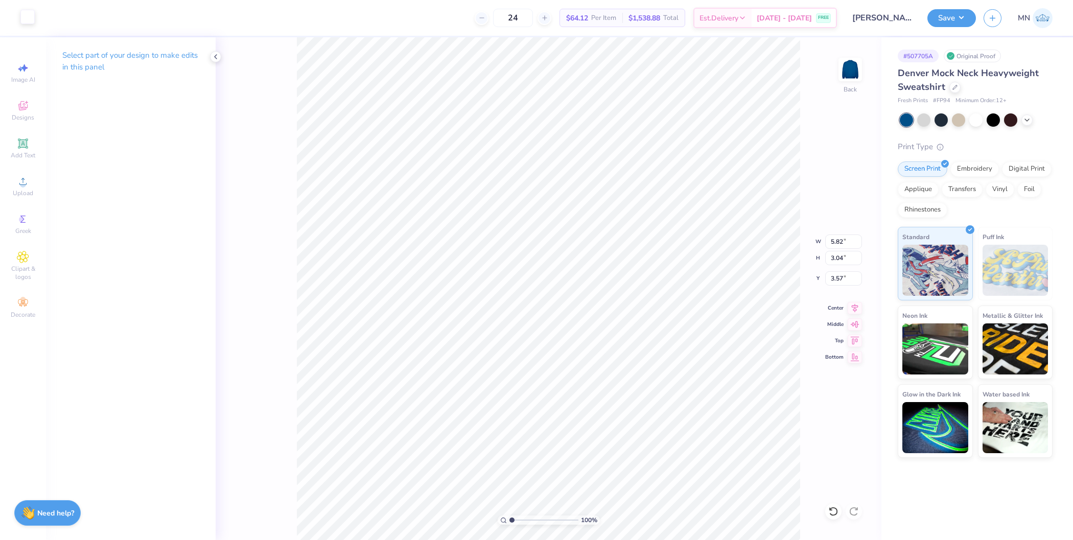
click at [32, 16] on div at bounding box center [27, 17] width 14 height 14
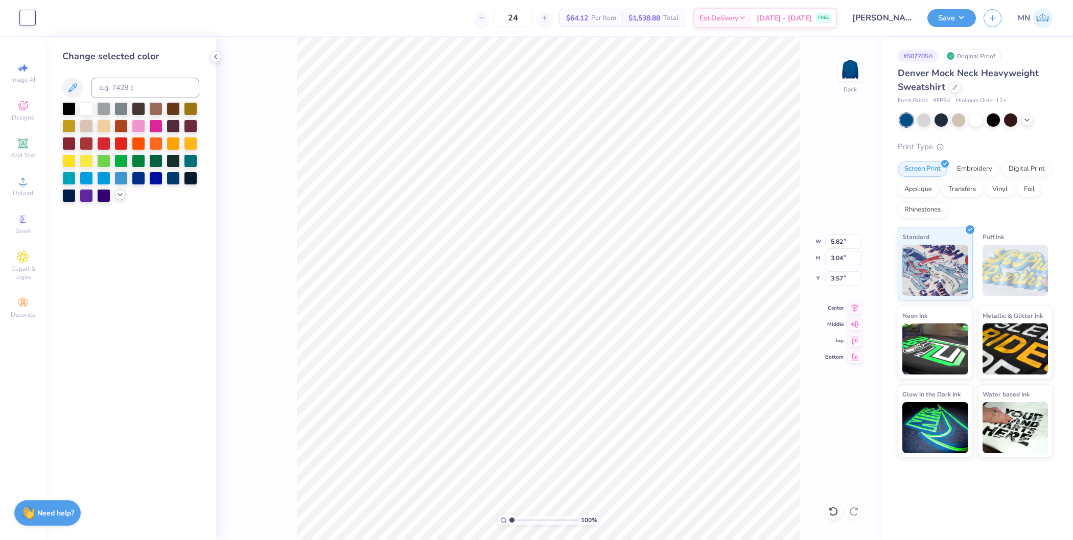
click at [120, 194] on icon at bounding box center [120, 195] width 8 height 8
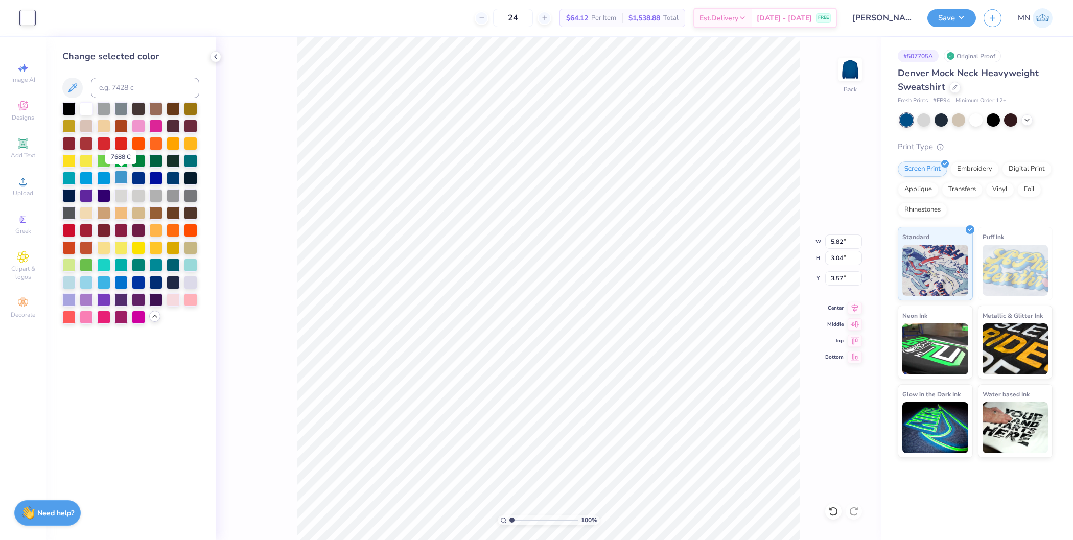
click at [122, 180] on div at bounding box center [120, 177] width 13 height 13
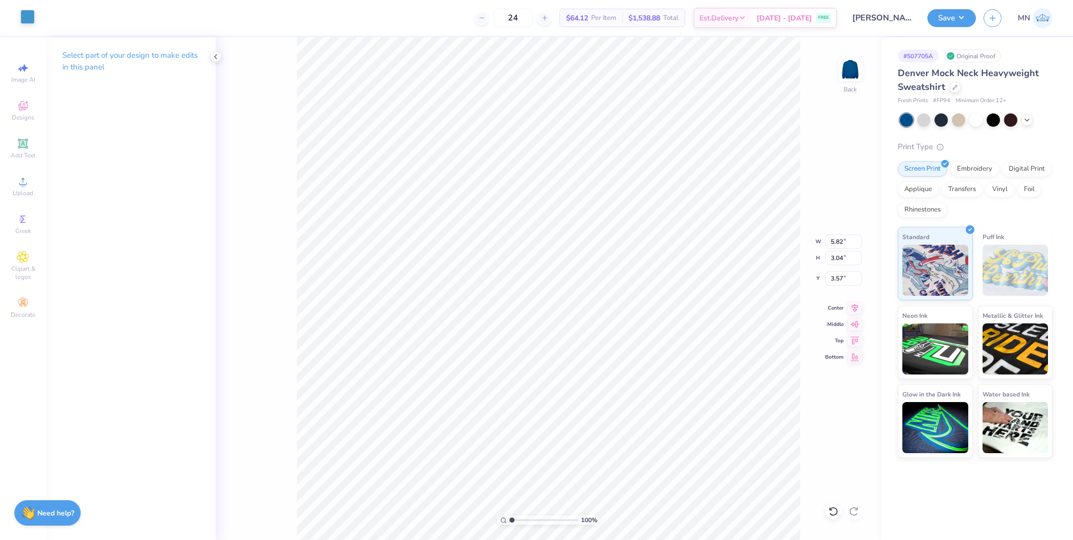
click at [28, 16] on div at bounding box center [27, 17] width 14 height 14
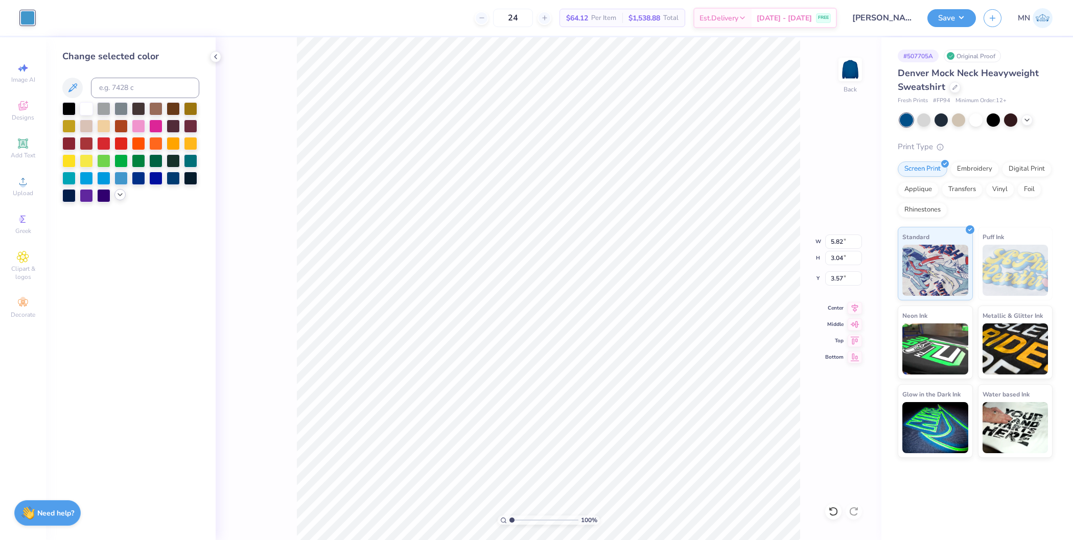
click at [116, 197] on icon at bounding box center [120, 195] width 8 height 8
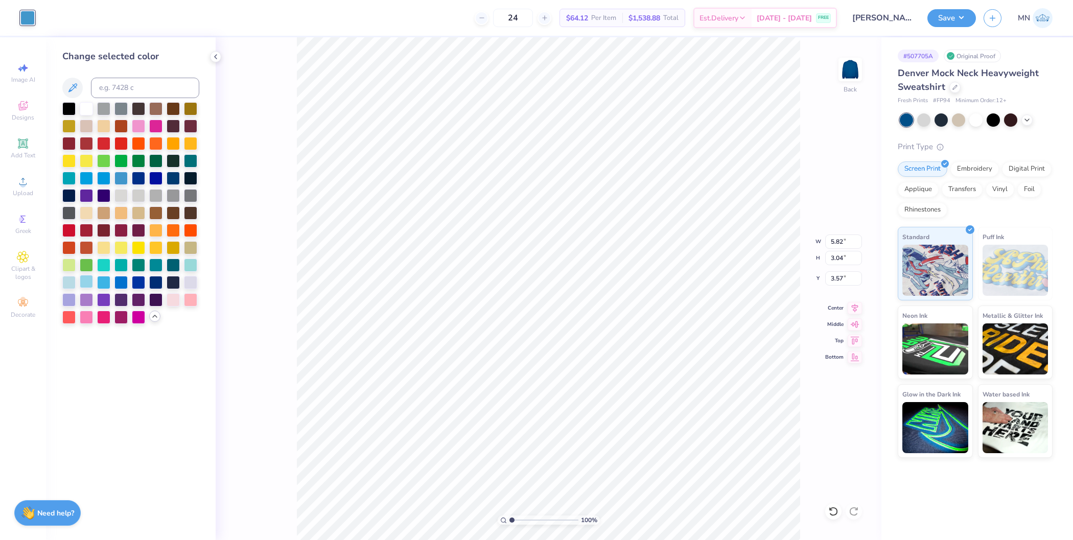
click at [90, 281] on div at bounding box center [86, 281] width 13 height 13
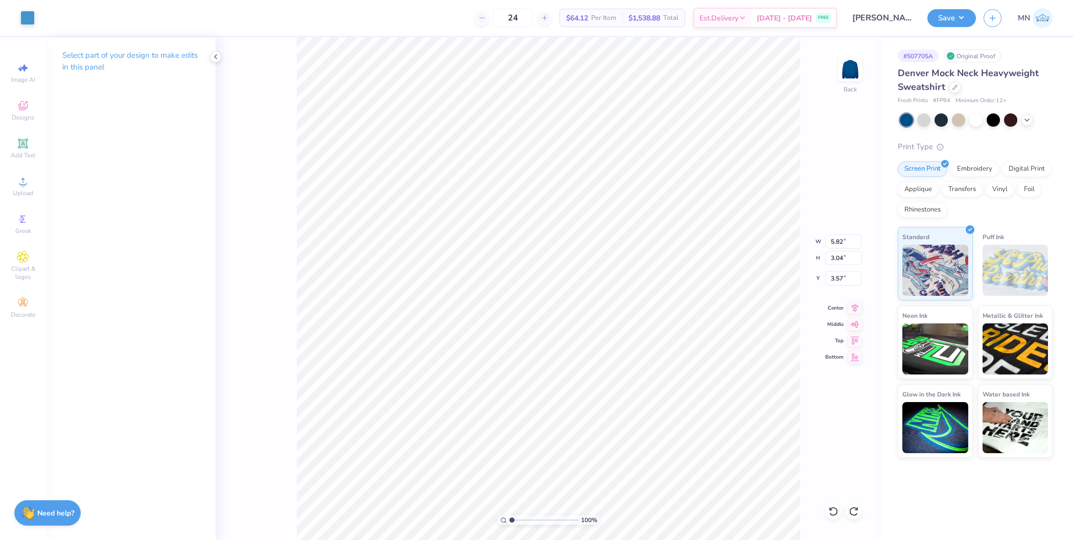
type input "5.24"
click at [836, 242] on input "5.82" at bounding box center [843, 241] width 37 height 14
type input "3.50"
type input "1.83"
click at [841, 276] on input "5.85" at bounding box center [843, 278] width 37 height 14
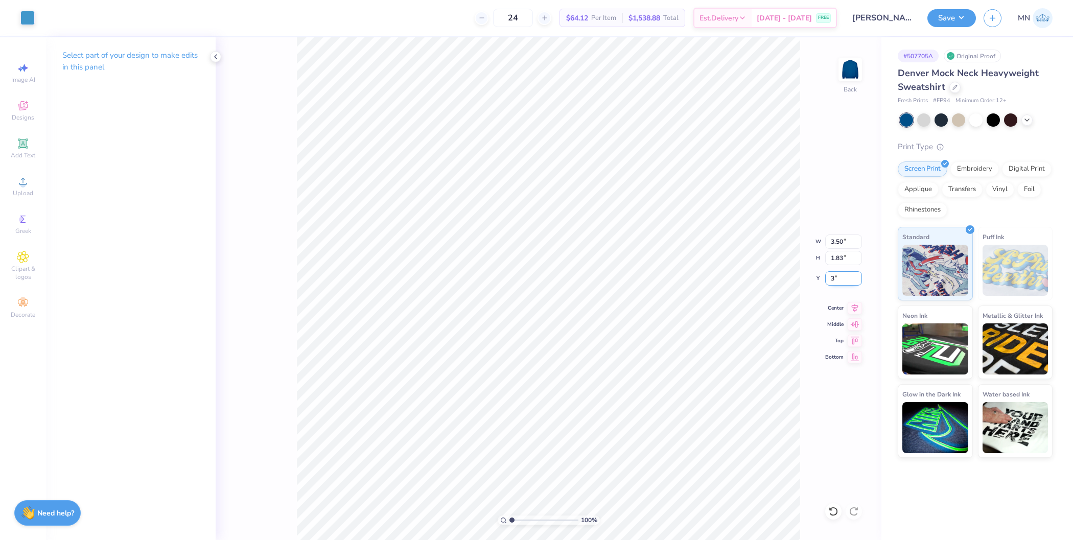
type input "3.00"
click at [837, 269] on div "100 % Back W 3.50 3.50 " H 1.83 1.83 " Y 3.00 3.00 " Center Middle Top Bottom" at bounding box center [548, 288] width 665 height 503
click at [833, 274] on input "3.00" at bounding box center [843, 278] width 37 height 14
type input "2.00"
click at [837, 67] on div at bounding box center [849, 69] width 47 height 47
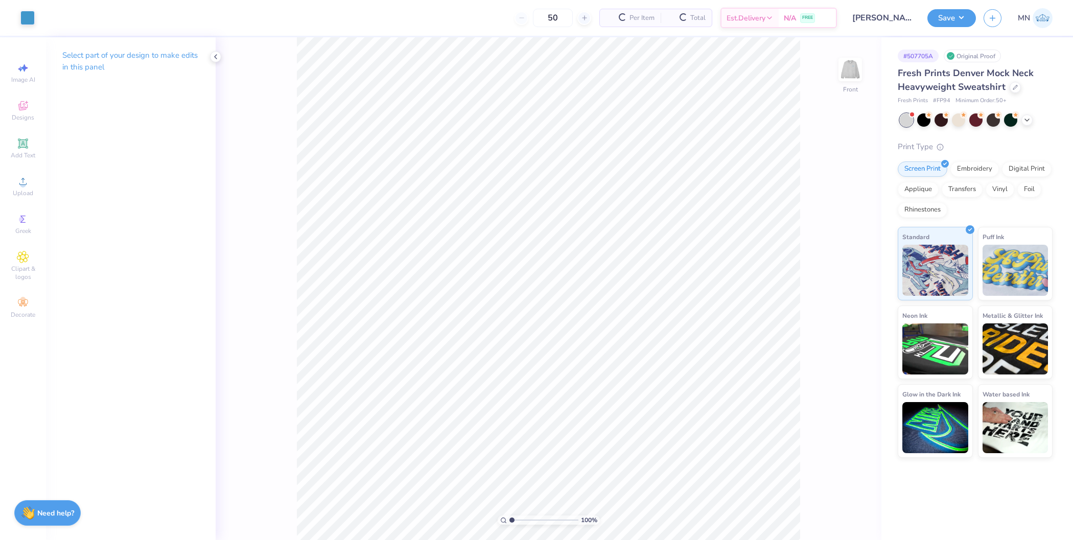
type input "50"
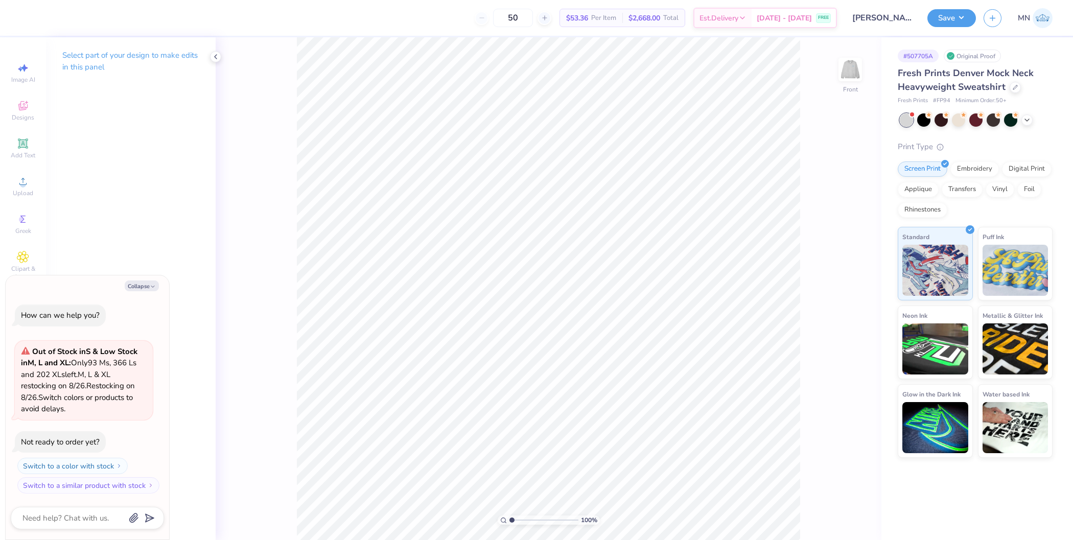
click at [213, 57] on icon at bounding box center [215, 57] width 8 height 8
click at [851, 63] on img at bounding box center [849, 69] width 41 height 41
drag, startPoint x: 1023, startPoint y: 117, endPoint x: 960, endPoint y: 94, distance: 67.1
click at [1023, 117] on icon at bounding box center [1026, 120] width 8 height 8
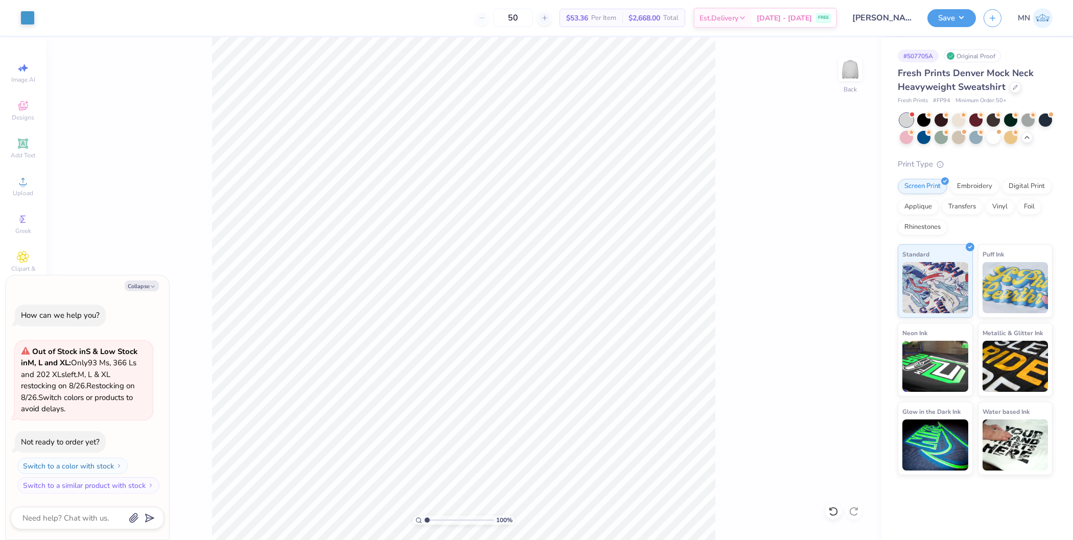
click at [1031, 141] on div at bounding box center [975, 128] width 153 height 31
click at [1028, 138] on icon at bounding box center [1026, 136] width 8 height 8
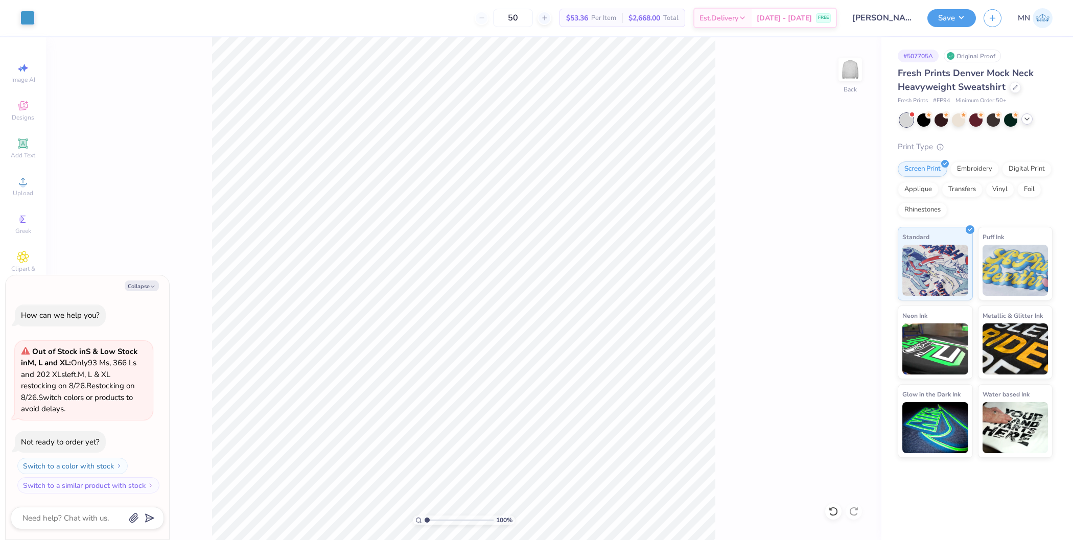
click at [1031, 121] on div at bounding box center [1026, 118] width 11 height 11
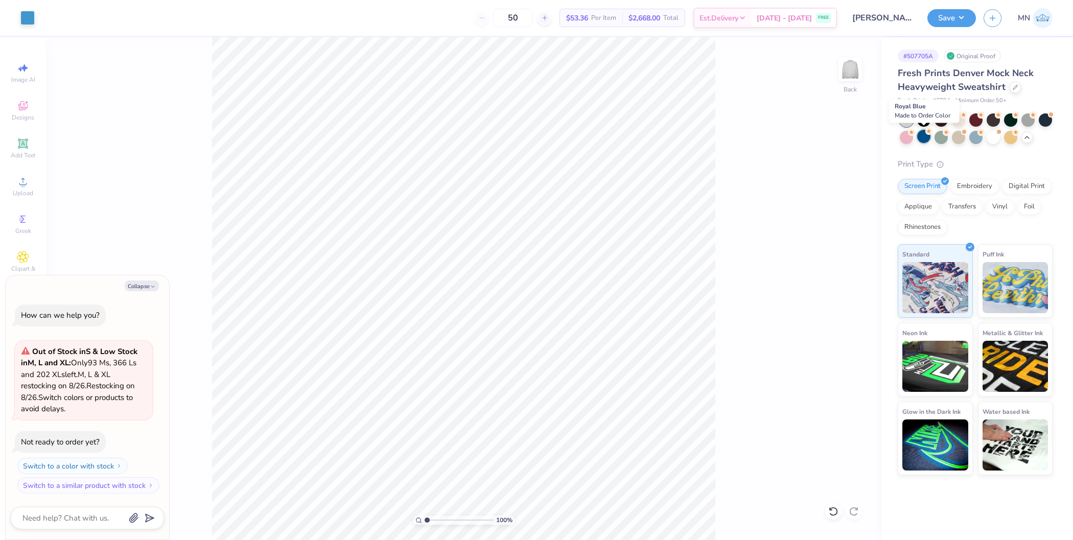
click at [927, 138] on div at bounding box center [923, 136] width 13 height 13
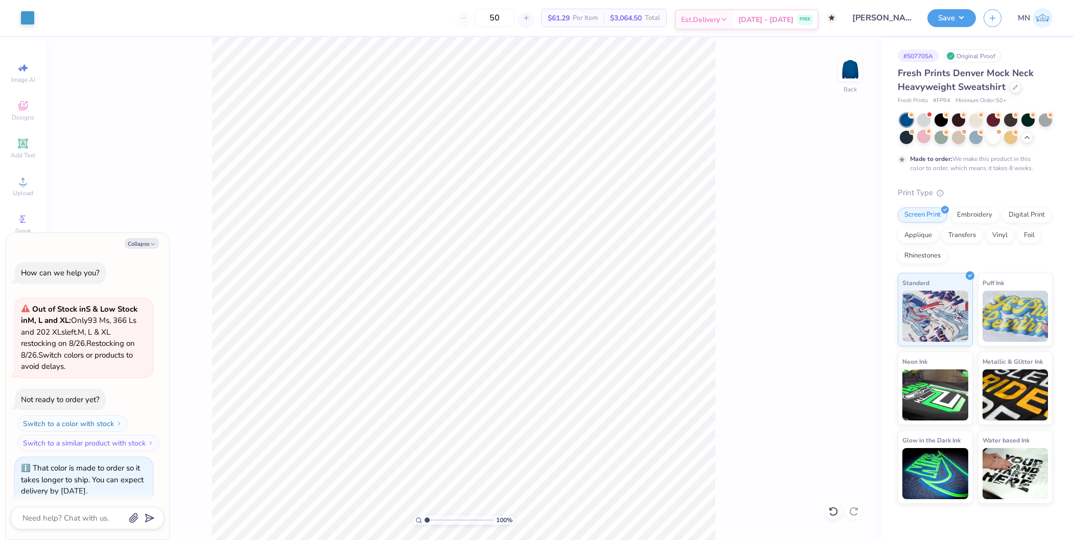
scroll to position [53, 0]
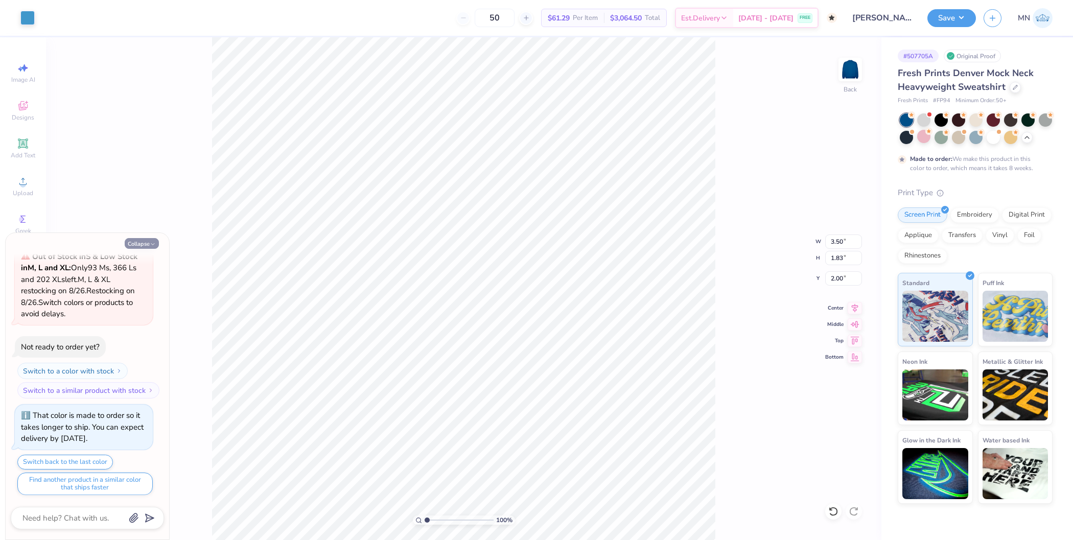
click at [142, 242] on button "Collapse" at bounding box center [142, 243] width 34 height 11
type textarea "x"
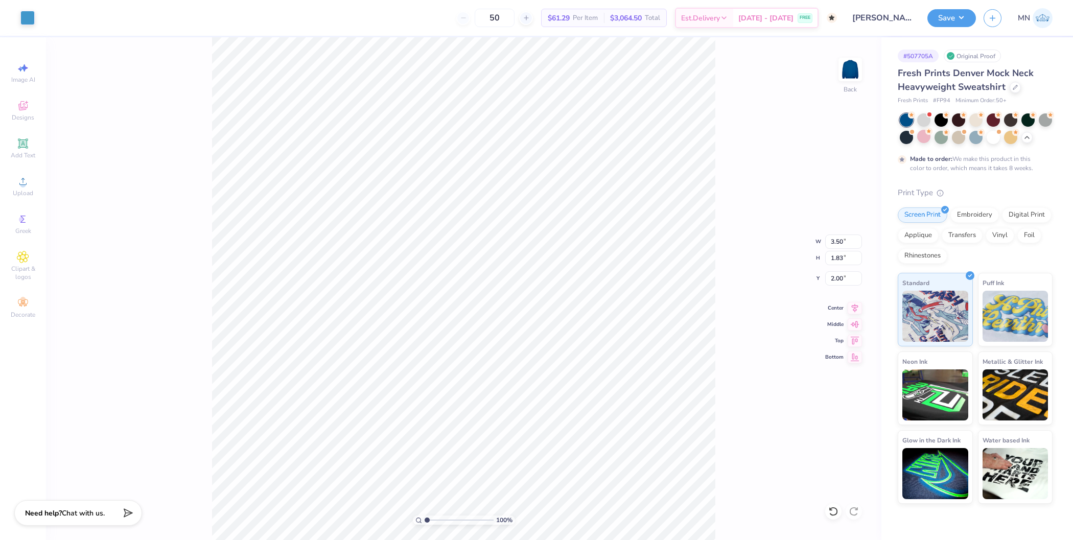
drag, startPoint x: 852, startPoint y: 70, endPoint x: 758, endPoint y: 7, distance: 113.3
click at [852, 70] on img at bounding box center [850, 69] width 20 height 20
click at [15, 155] on span "Add Text" at bounding box center [23, 155] width 25 height 8
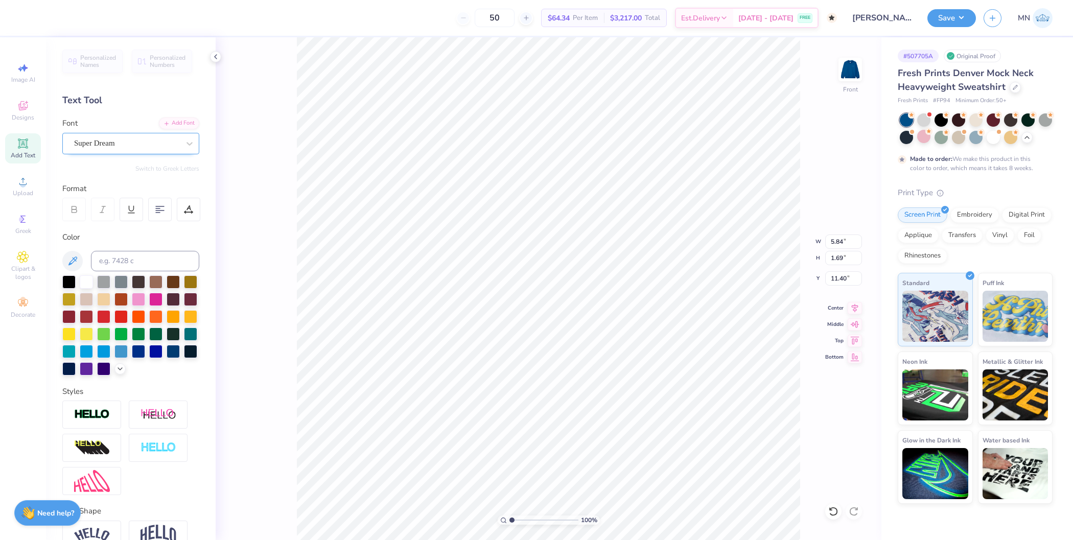
click at [153, 148] on div "Super Dream" at bounding box center [126, 143] width 107 height 16
type input "times"
type input "6.10"
type input "1.62"
type input "11.30"
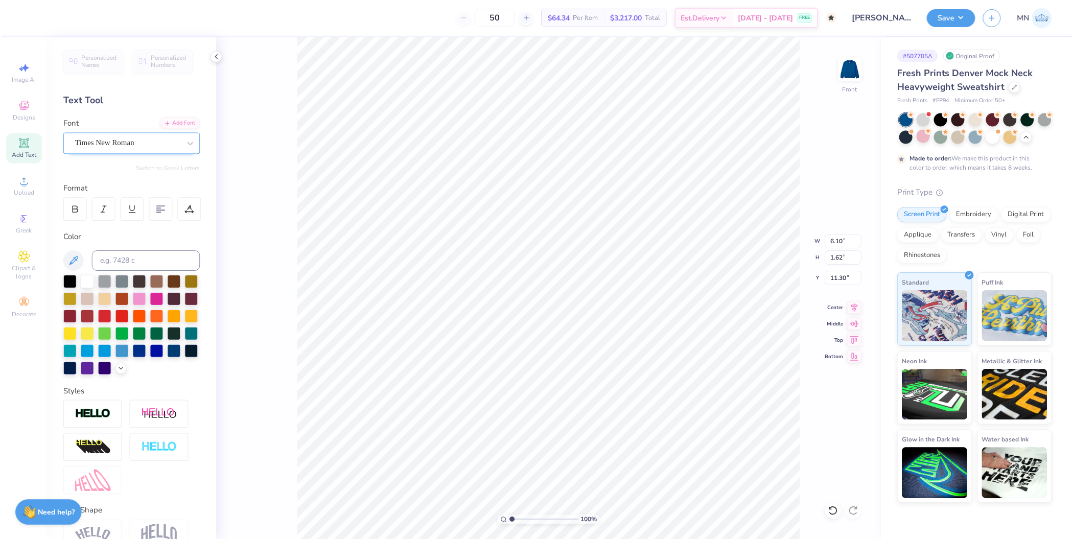
scroll to position [10, 1]
type textarea "let's"
click at [162, 116] on div "Personalized Names Personalized Numbers Text Tool Add Font Font Times New Roman…" at bounding box center [131, 288] width 170 height 503
click at [181, 127] on div "Add Font" at bounding box center [179, 122] width 40 height 12
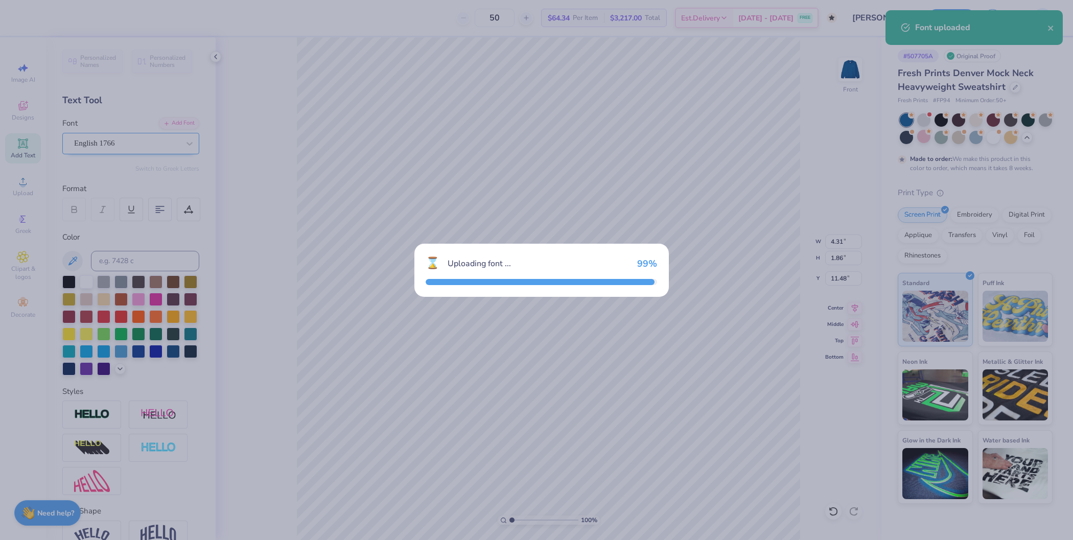
type input "4.31"
type input "1.86"
type input "11.48"
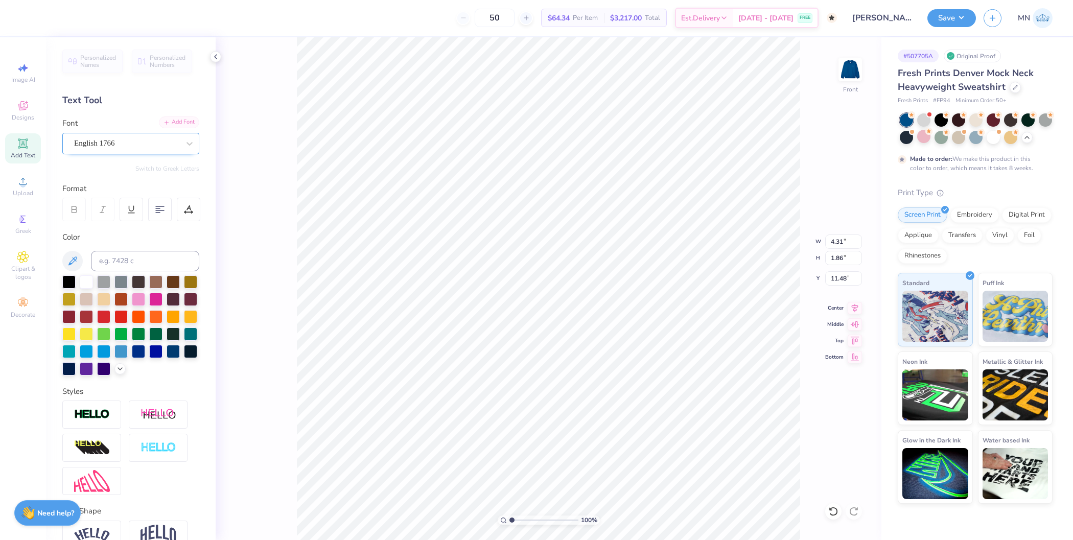
click at [175, 118] on div "Add Font" at bounding box center [179, 122] width 40 height 12
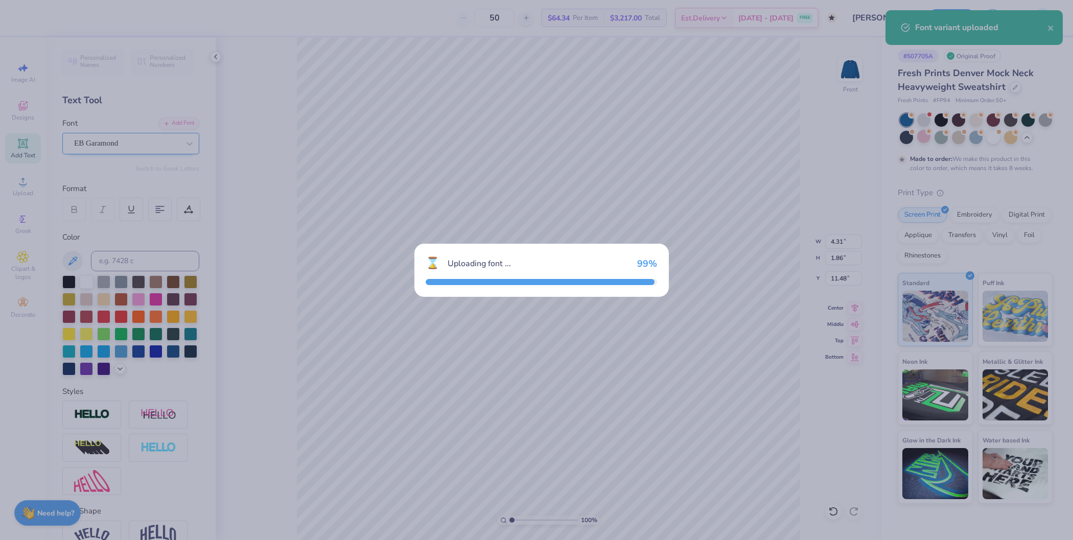
type input "3.42"
type input "1.74"
type input "11.54"
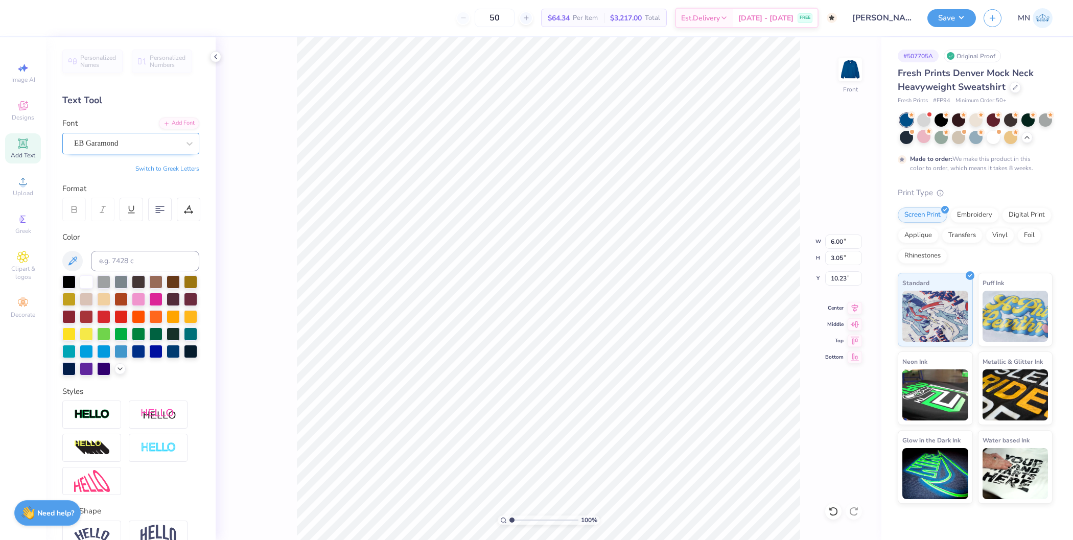
type input "6.00"
type input "3.05"
type input "9.68"
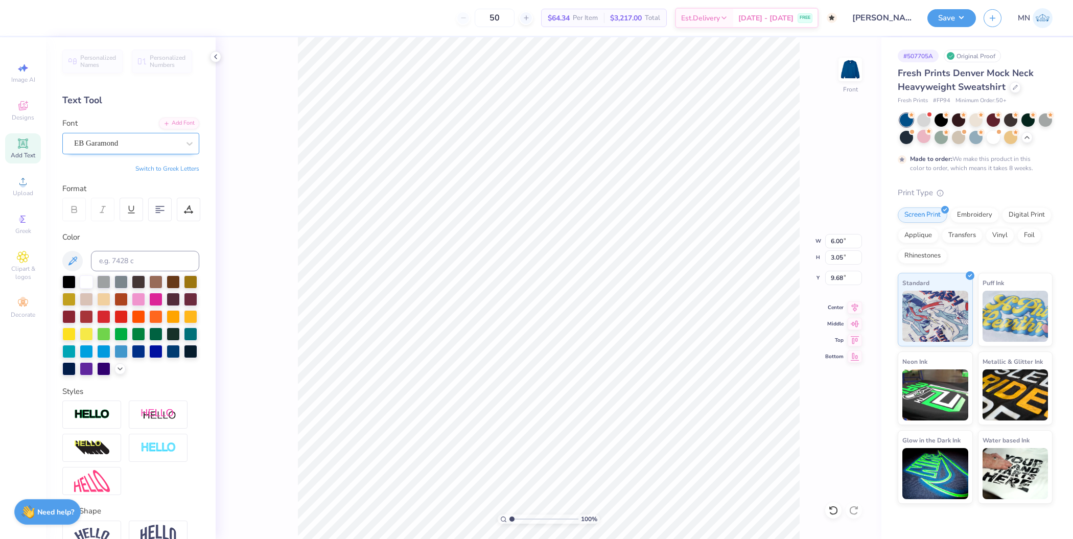
type textarea "let s"
click at [98, 140] on div "EB Garamond" at bounding box center [126, 143] width 107 height 16
type input "times"
type input "6.80"
type input "3.18"
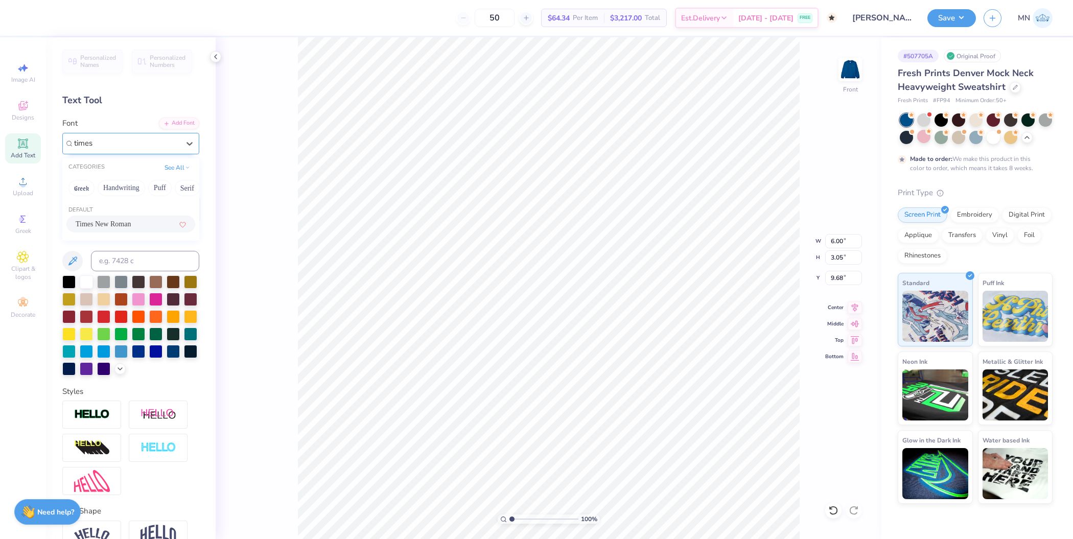
type input "9.37"
click at [24, 171] on div "Image AI Designs Add Text Upload Greek Clipart & logos Decorate" at bounding box center [23, 190] width 36 height 265
click at [174, 118] on div "Add Font" at bounding box center [179, 122] width 40 height 12
click at [26, 188] on div "Upload" at bounding box center [23, 186] width 36 height 30
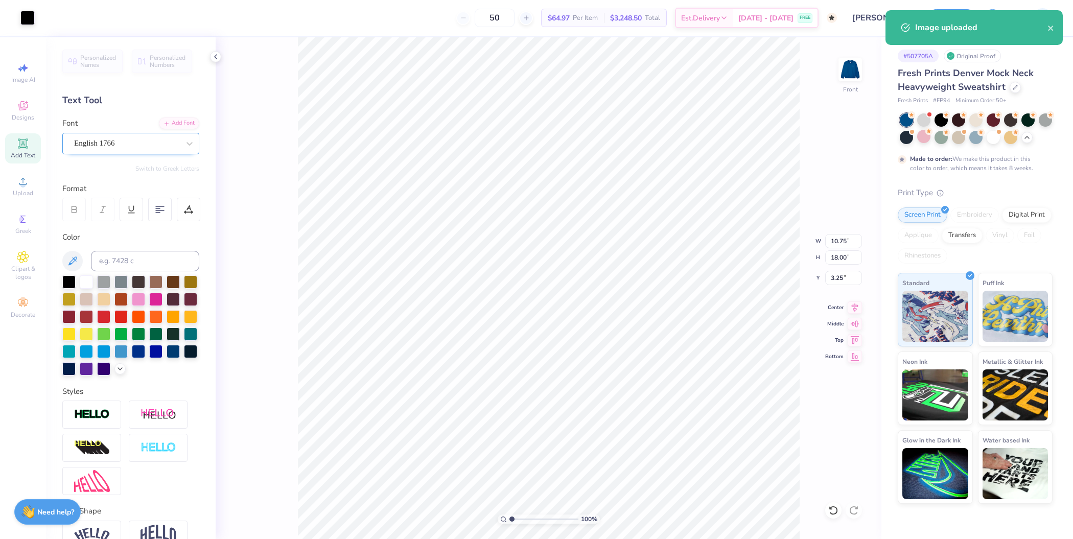
type input "1.02"
type input "1.71"
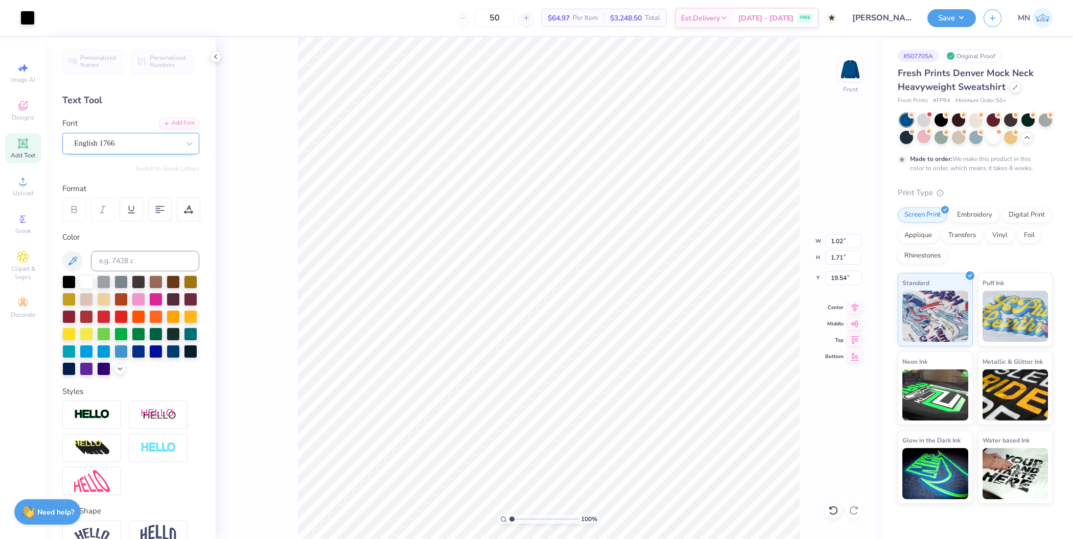
type input "9.32"
type input "0.85"
type input "1.42"
type input "9.61"
type input "6.49"
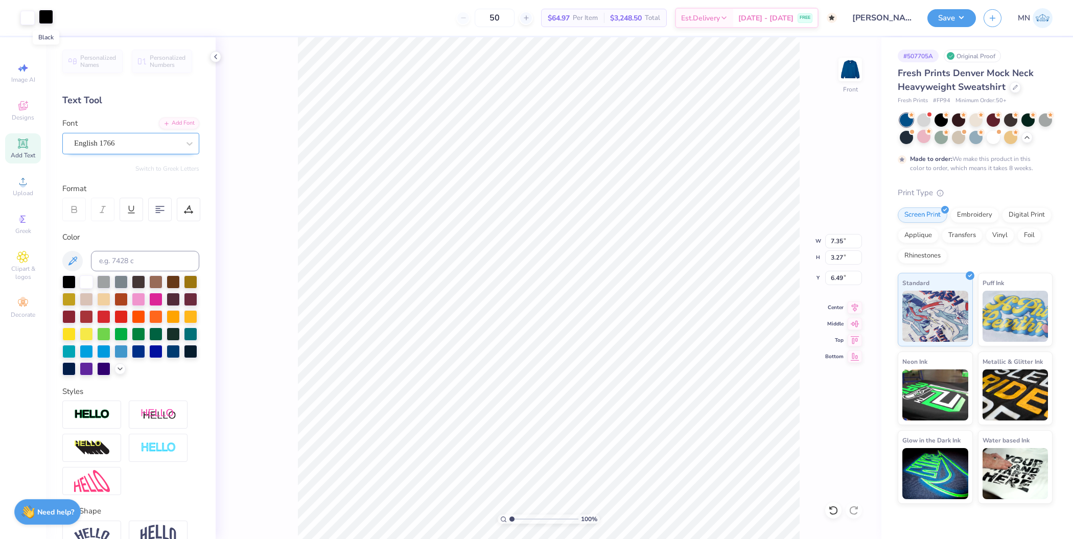
click at [42, 18] on div at bounding box center [46, 17] width 14 height 14
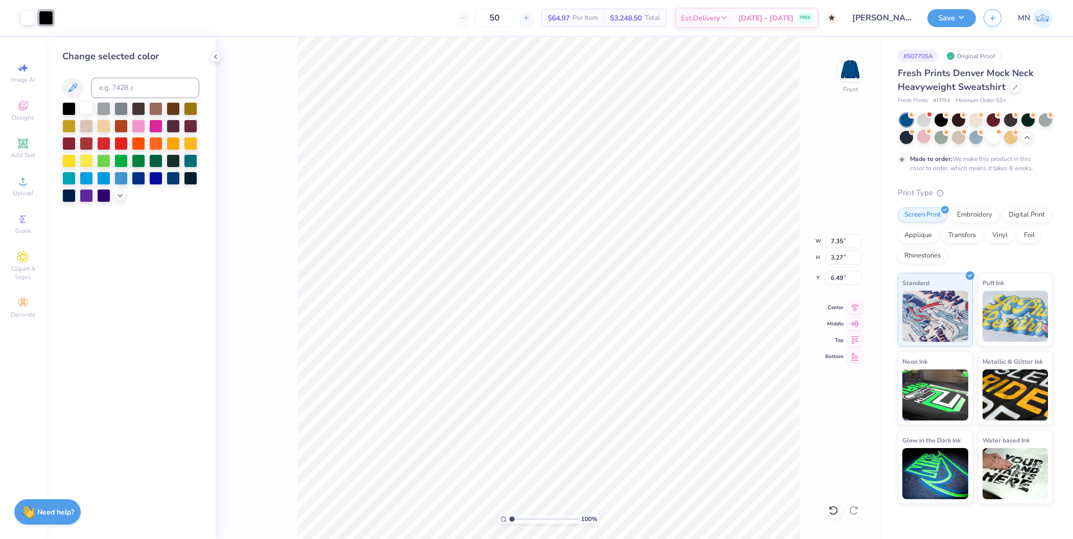
click at [87, 110] on div at bounding box center [86, 107] width 13 height 13
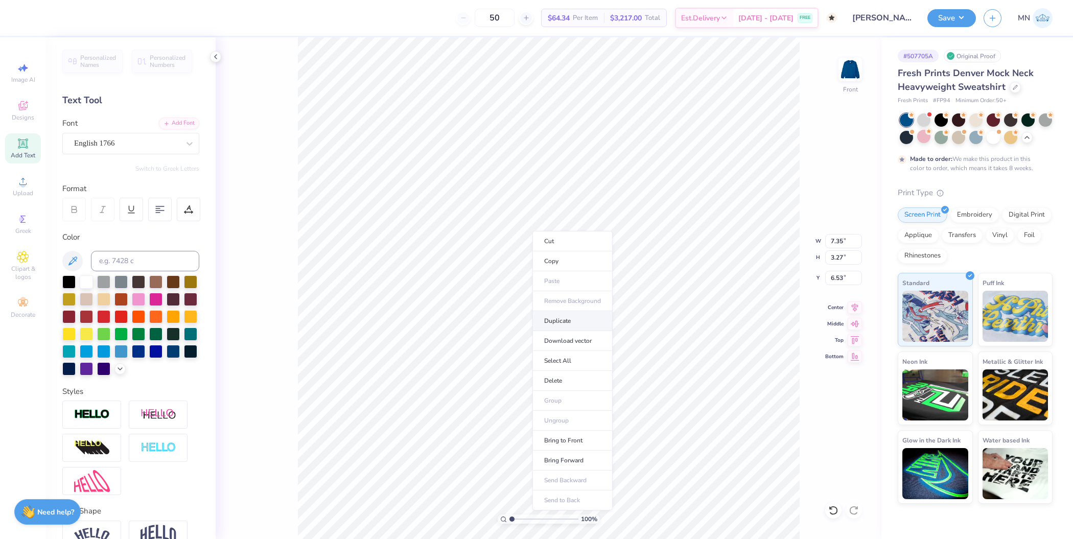
click at [568, 322] on li "Duplicate" at bounding box center [572, 321] width 80 height 20
type input "9.80"
type textarea "knect"
click at [169, 121] on div "Add Font" at bounding box center [179, 122] width 40 height 12
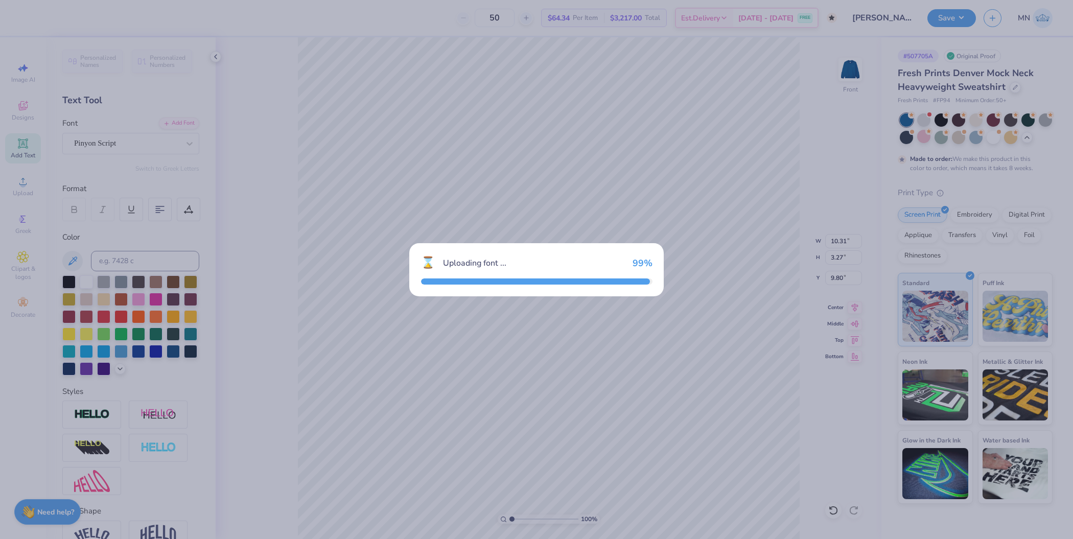
type input "8.84"
type input "3.31"
type input "9.78"
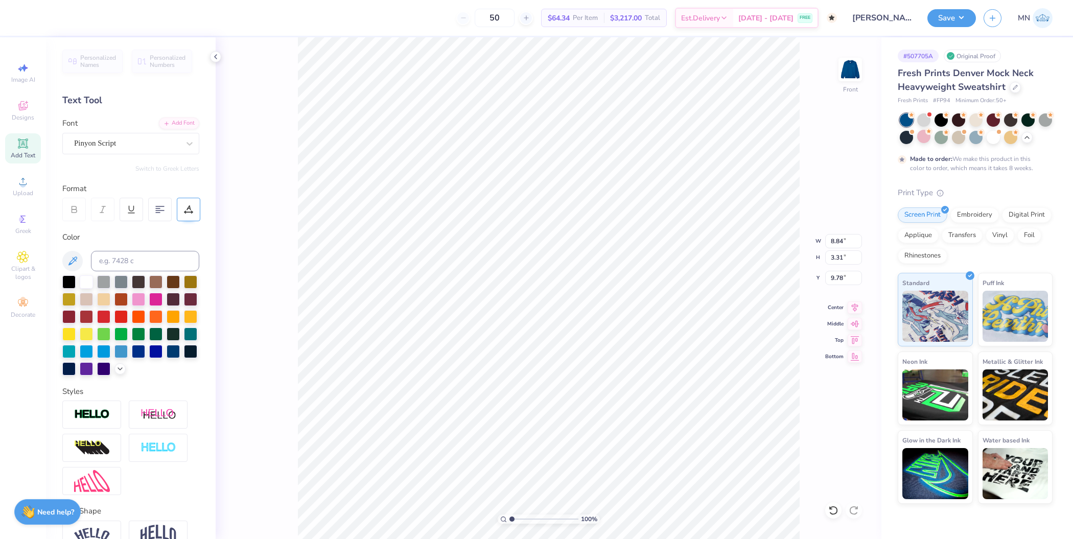
click at [191, 212] on icon at bounding box center [188, 209] width 9 height 9
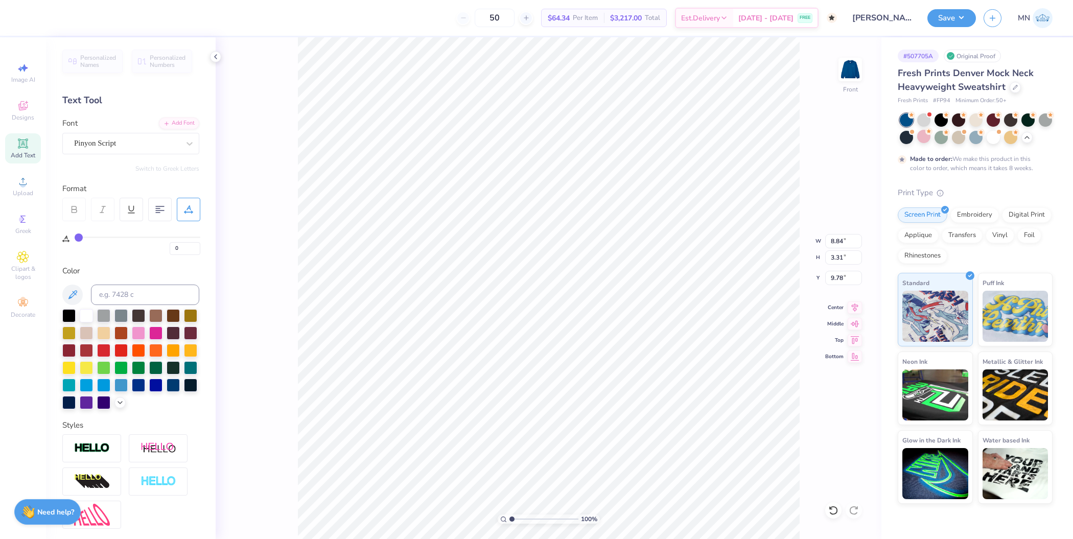
type input "1"
type input "2"
type input "3"
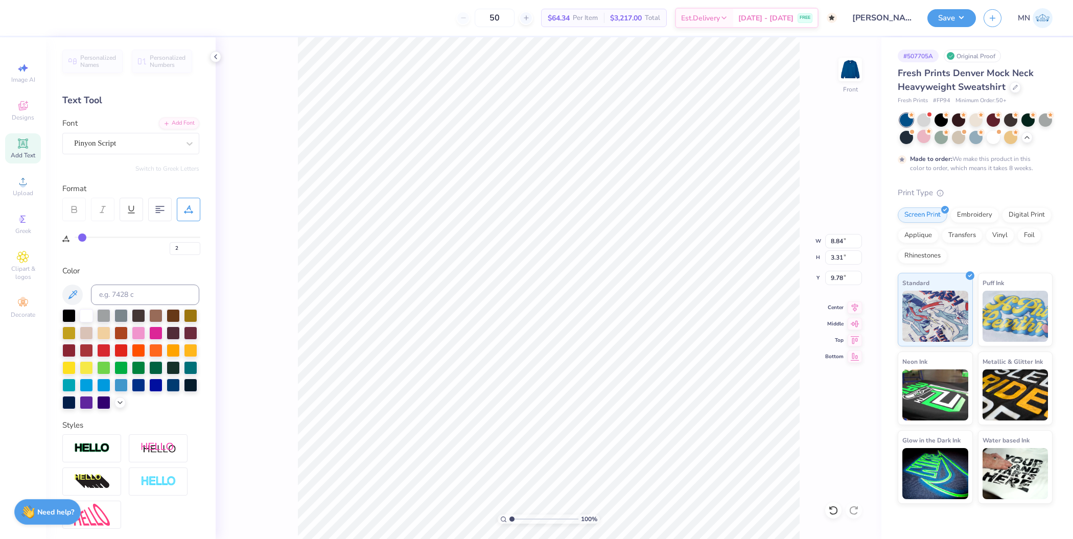
type input "3"
type input "4"
type input "5"
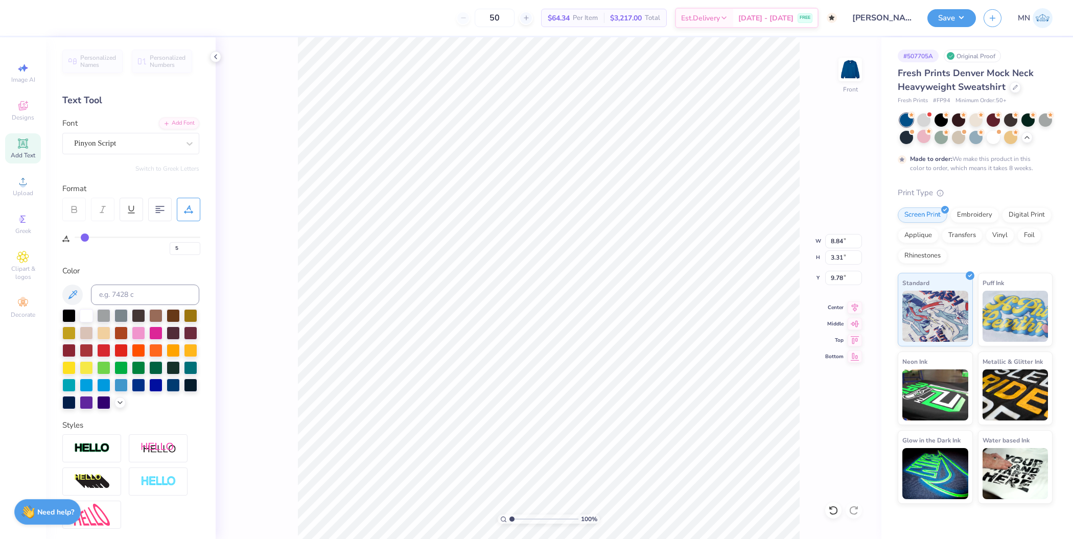
type input "6"
type input "7"
type input "8"
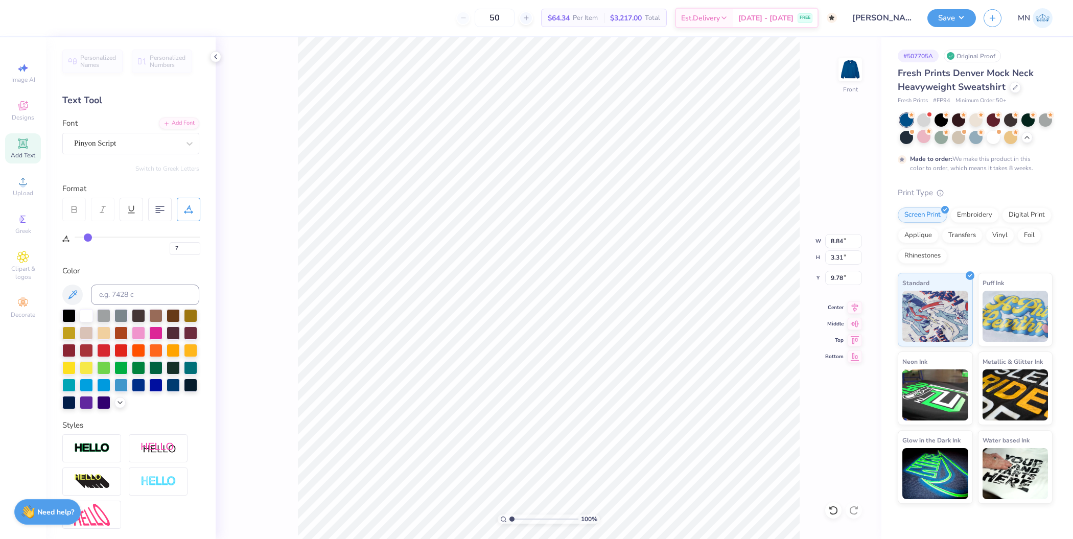
type input "8"
type input "9"
type input "10"
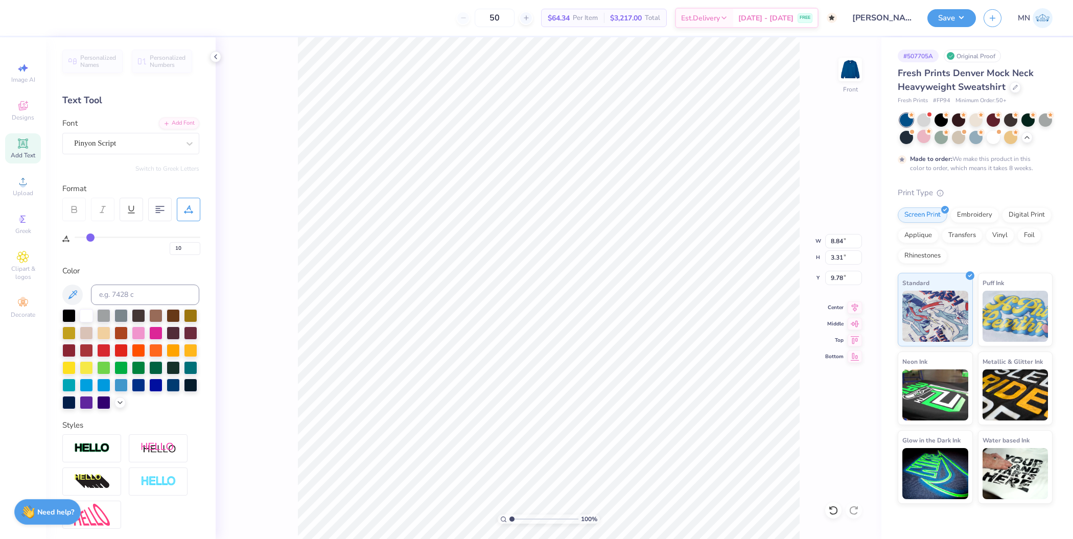
type input "11"
type input "12"
type input "13"
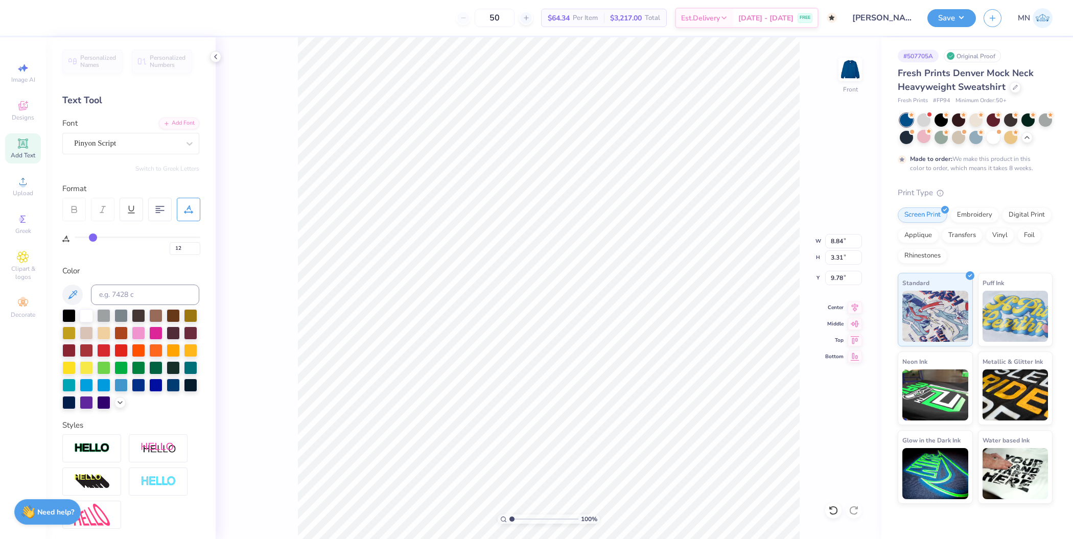
type input "13"
type input "14"
type input "15"
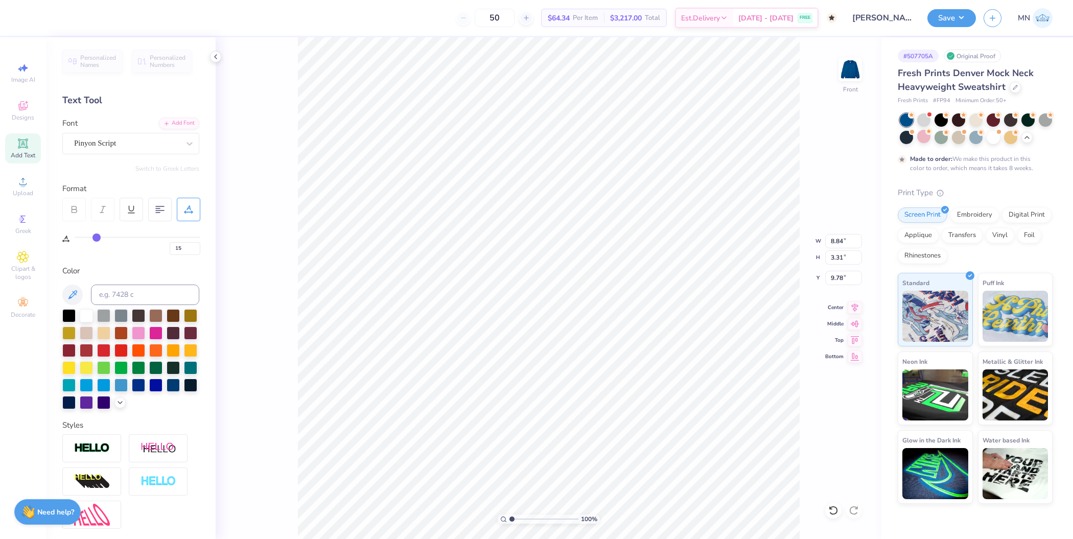
drag, startPoint x: 78, startPoint y: 237, endPoint x: 96, endPoint y: 237, distance: 18.4
type input "15"
click at [96, 237] on input "range" at bounding box center [138, 237] width 126 height 2
type input "11.39"
type input "13"
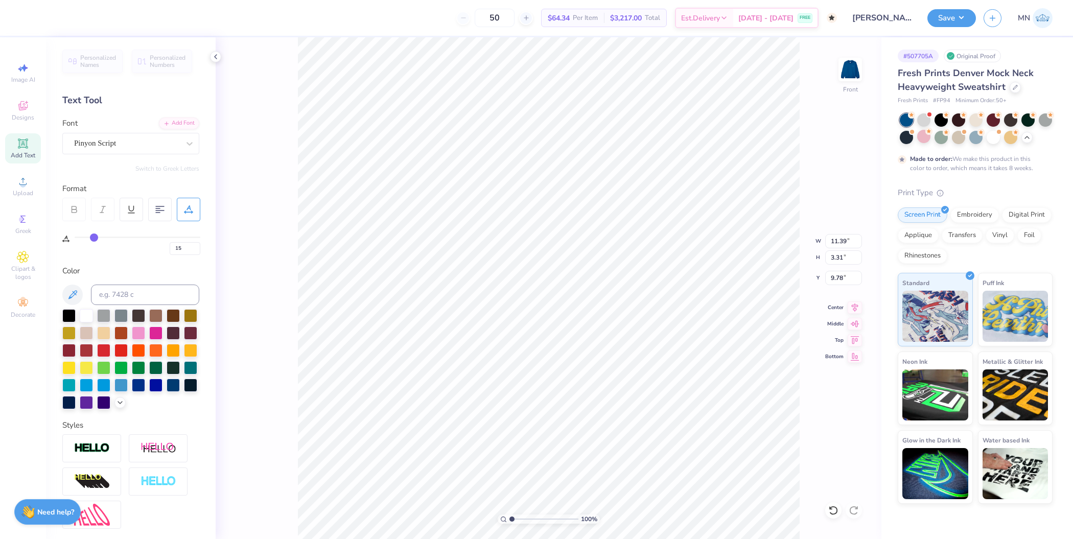
type input "13"
type input "14"
type input "15"
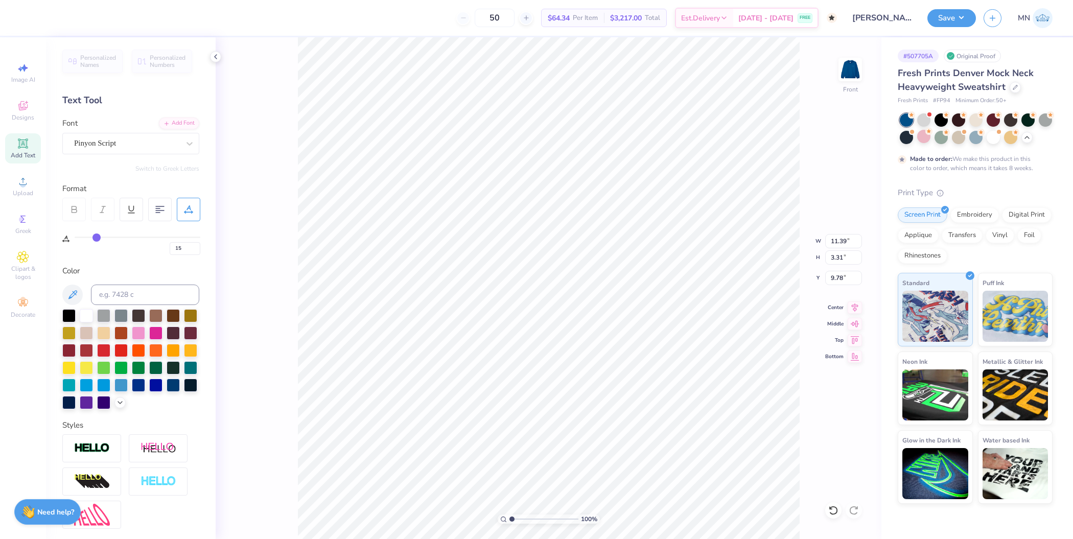
click at [96, 236] on input "range" at bounding box center [138, 237] width 126 height 2
type input "9.80"
click at [619, 373] on li "Group" at bounding box center [616, 379] width 80 height 20
type input "4.51"
type input "2.01"
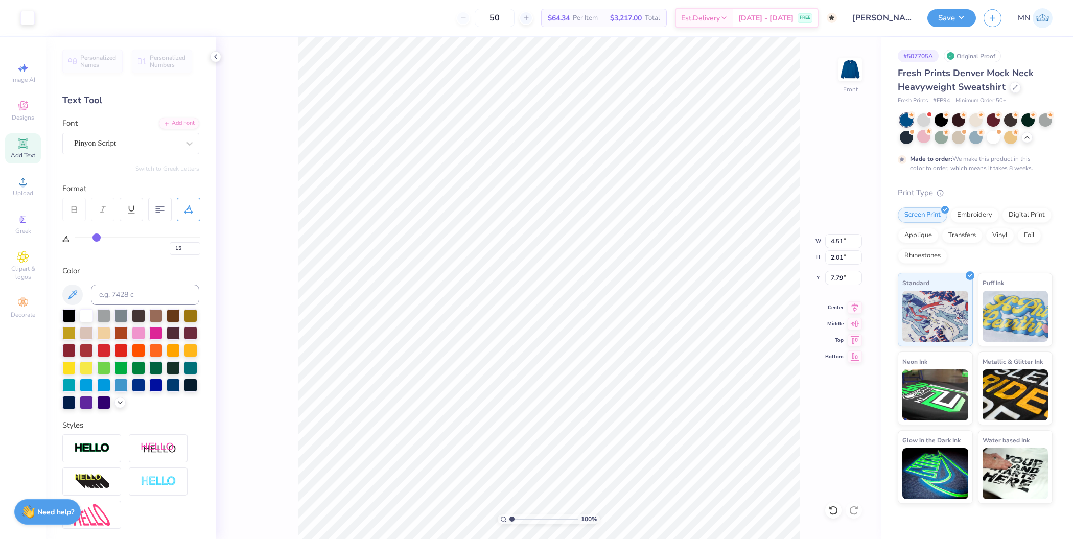
type input "8.80"
type input "4.51"
type input "2.01"
type input "8.80"
type input "4.16"
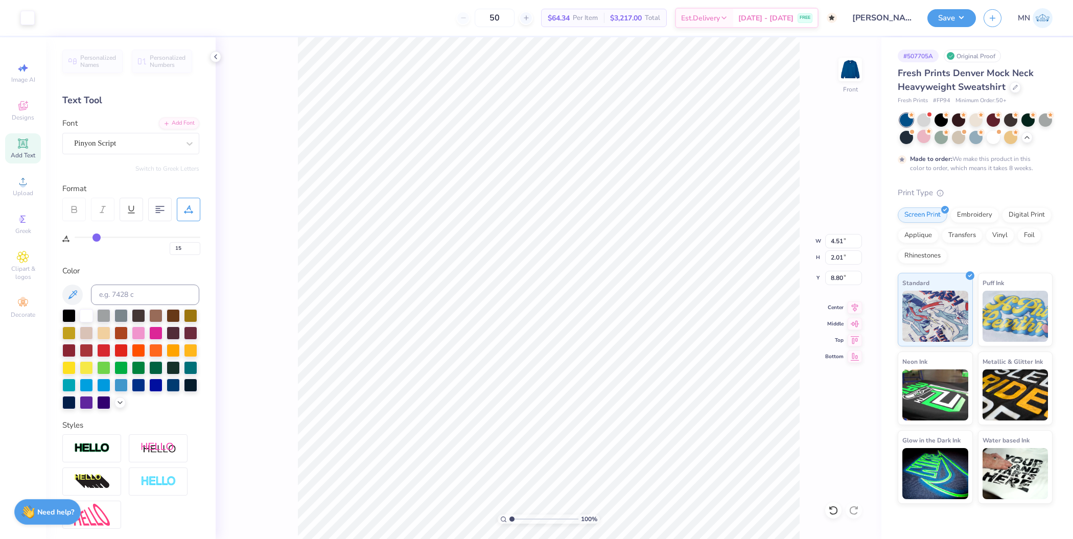
type input "1.85"
type input "9.12"
click at [20, 156] on span "Add Text" at bounding box center [23, 155] width 25 height 8
type input "0"
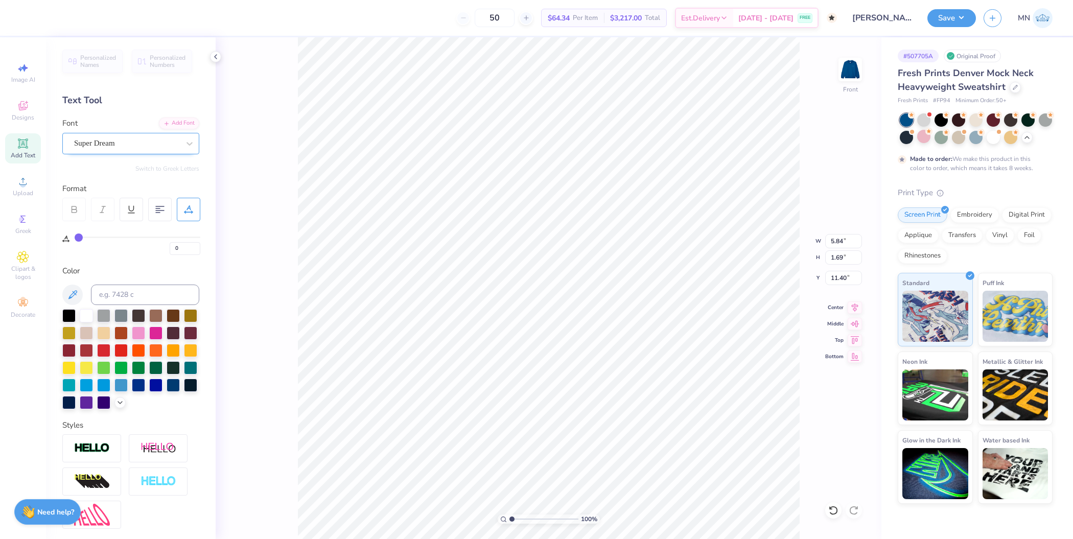
click at [152, 138] on div "Super Dream" at bounding box center [126, 143] width 107 height 16
type input "eng"
type input "6.80"
type input "14.04"
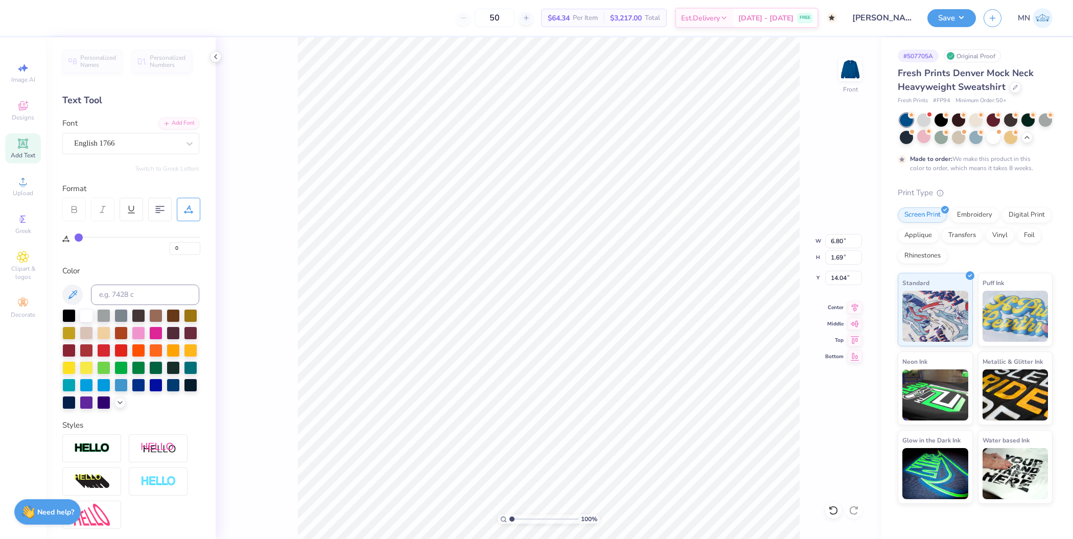
type textarea "knect marketing"
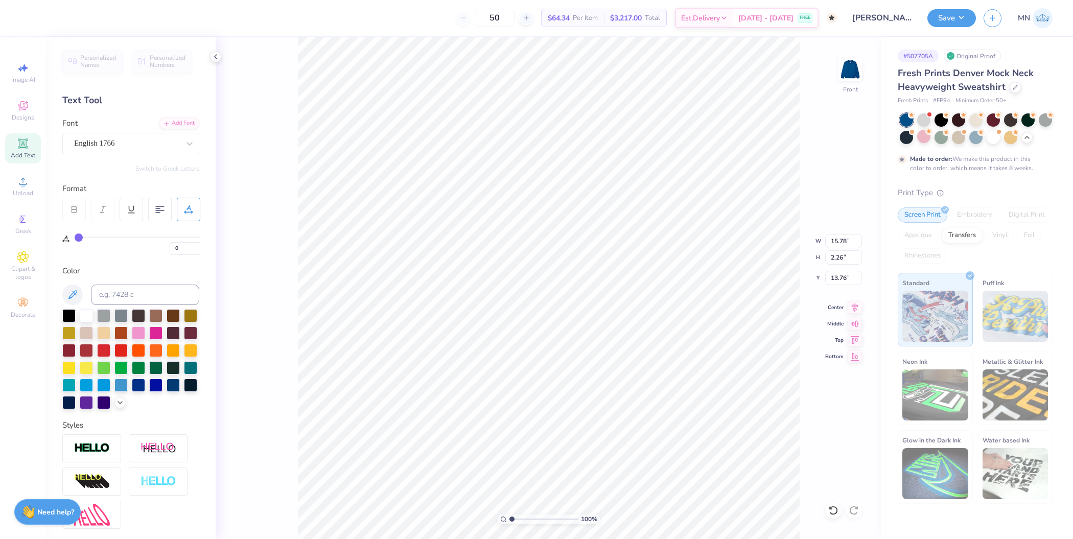
click at [95, 233] on div "0" at bounding box center [138, 242] width 126 height 23
click at [96, 235] on div "0" at bounding box center [138, 242] width 126 height 23
type input "4"
type input "5"
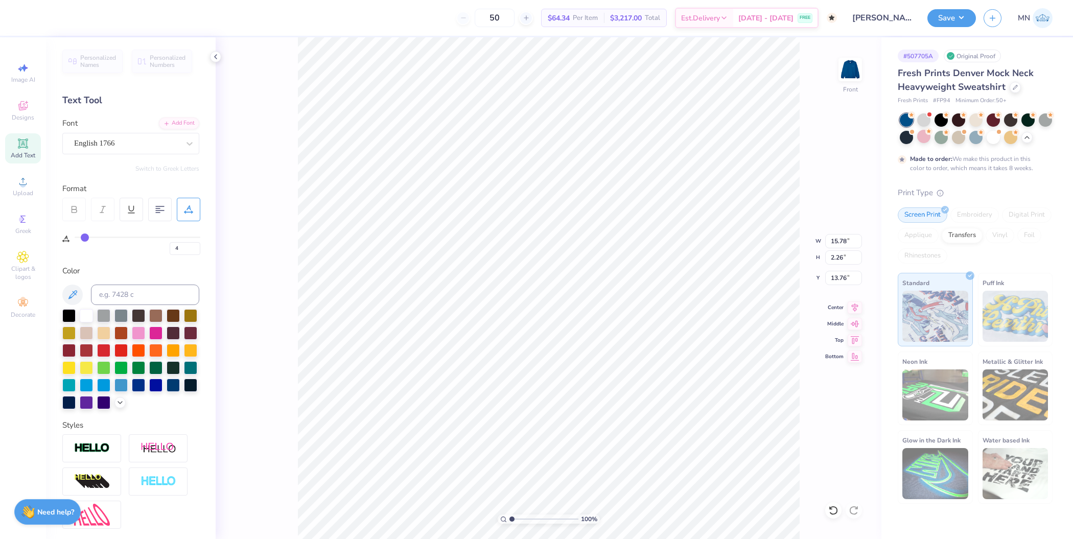
type input "5"
type input "6"
type input "9"
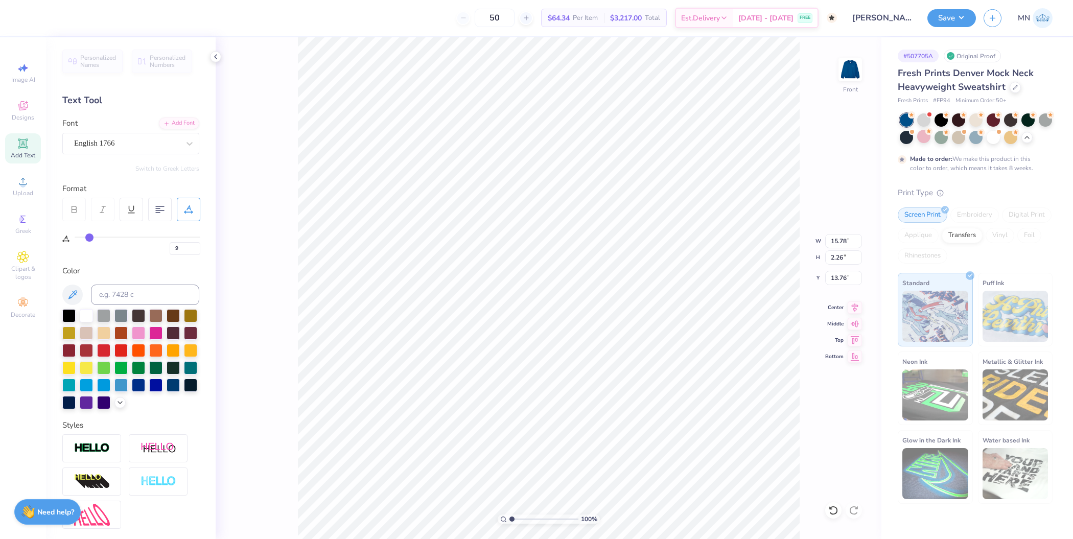
type input "10"
type input "13"
drag, startPoint x: 83, startPoint y: 237, endPoint x: 101, endPoint y: 237, distance: 17.9
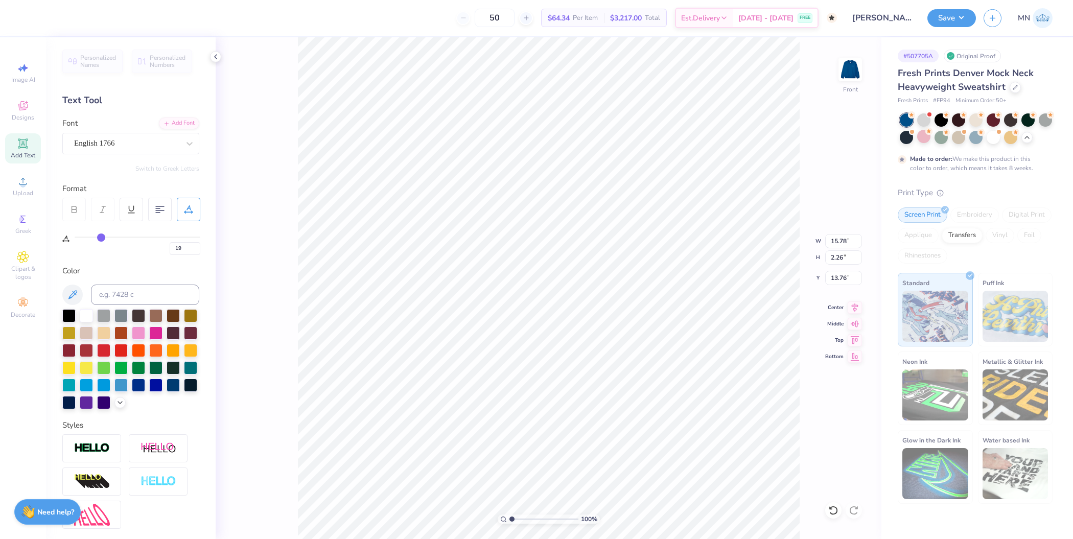
click at [101, 237] on input "range" at bounding box center [138, 237] width 126 height 2
click at [104, 236] on input "range" at bounding box center [138, 237] width 126 height 2
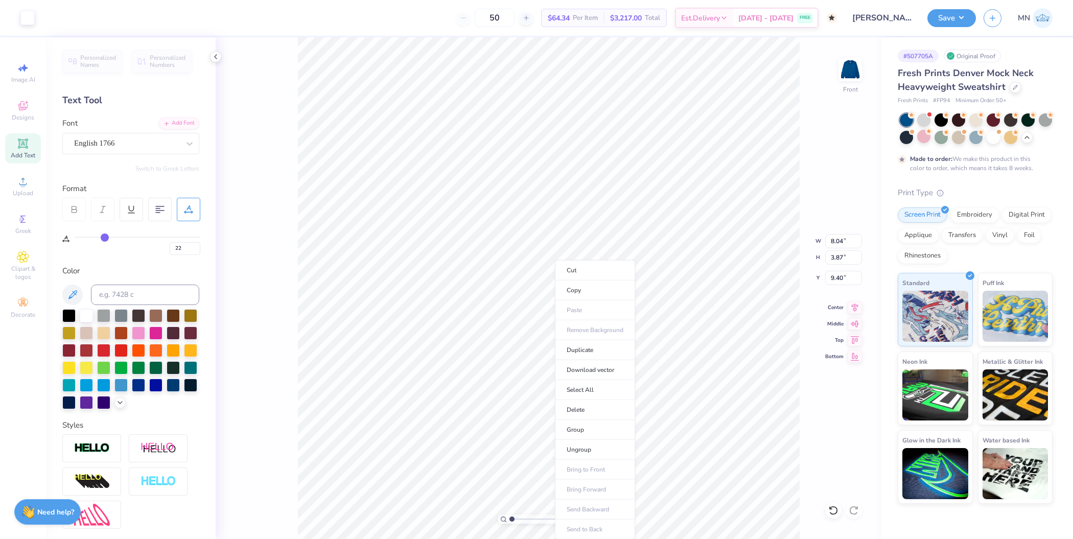
drag, startPoint x: 592, startPoint y: 429, endPoint x: 924, endPoint y: 110, distance: 460.2
click at [592, 429] on li "Group" at bounding box center [595, 430] width 80 height 20
click at [851, 65] on img at bounding box center [849, 69] width 41 height 41
click at [26, 147] on icon at bounding box center [23, 143] width 10 height 10
click at [134, 140] on div "Super Dream" at bounding box center [126, 143] width 107 height 16
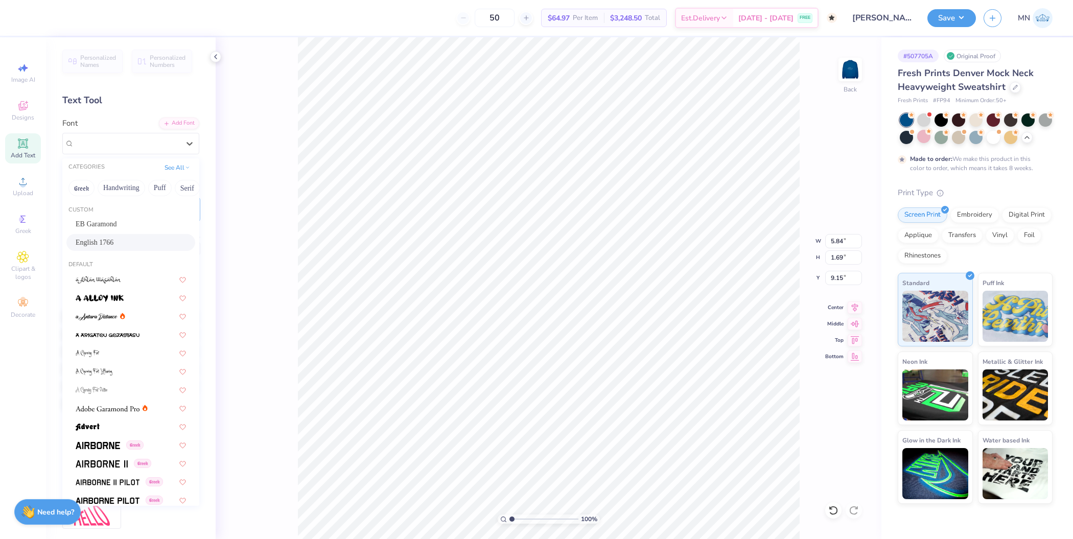
click at [112, 243] on span "English 1766" at bounding box center [95, 242] width 38 height 11
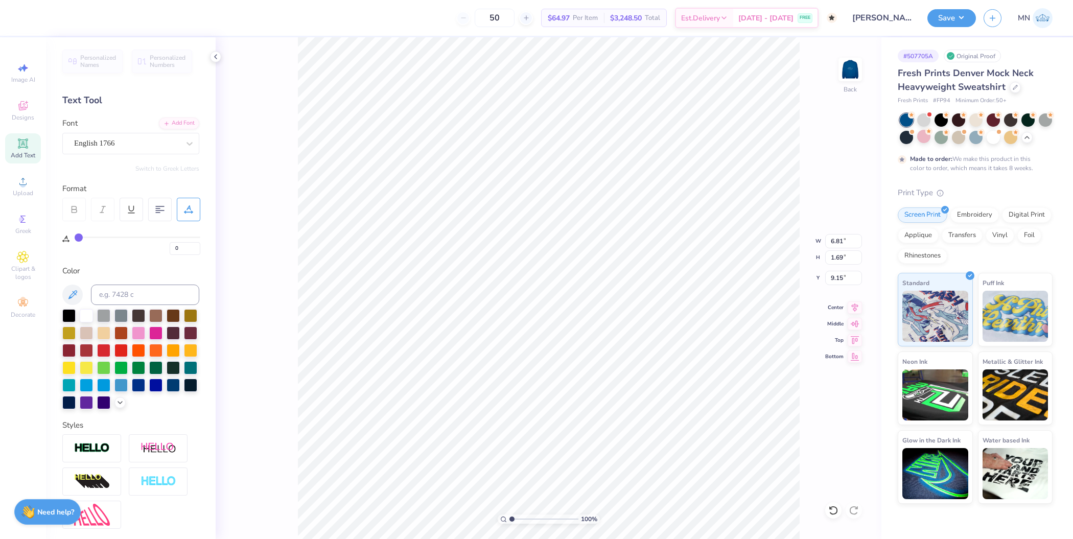
scroll to position [10, 3]
drag, startPoint x: 513, startPoint y: 518, endPoint x: 517, endPoint y: 514, distance: 5.8
click at [517, 514] on input "range" at bounding box center [543, 518] width 69 height 9
click at [704, 305] on li "Group" at bounding box center [717, 313] width 80 height 20
click at [32, 17] on div at bounding box center [27, 17] width 14 height 14
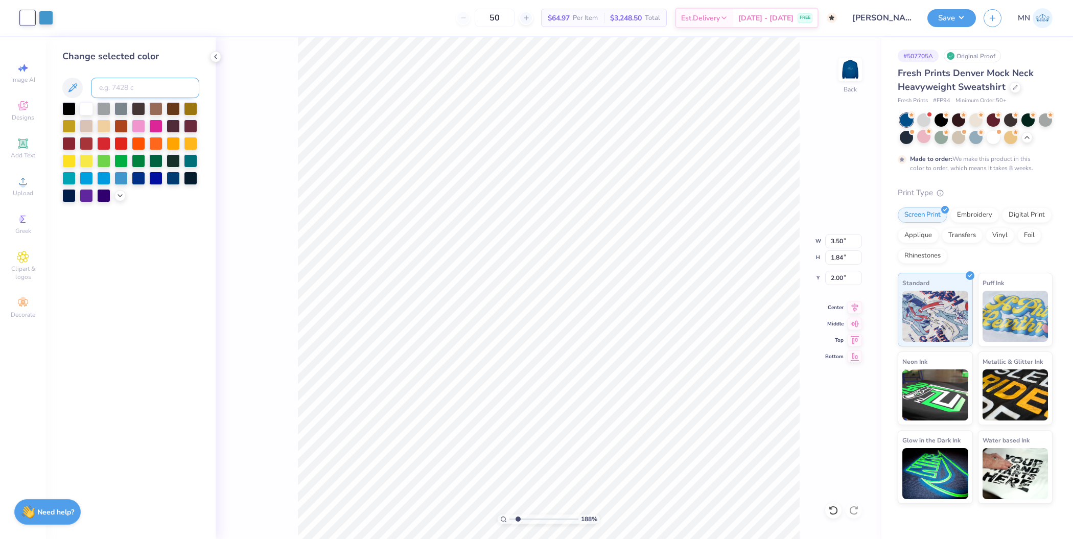
click at [132, 84] on input at bounding box center [145, 88] width 108 height 20
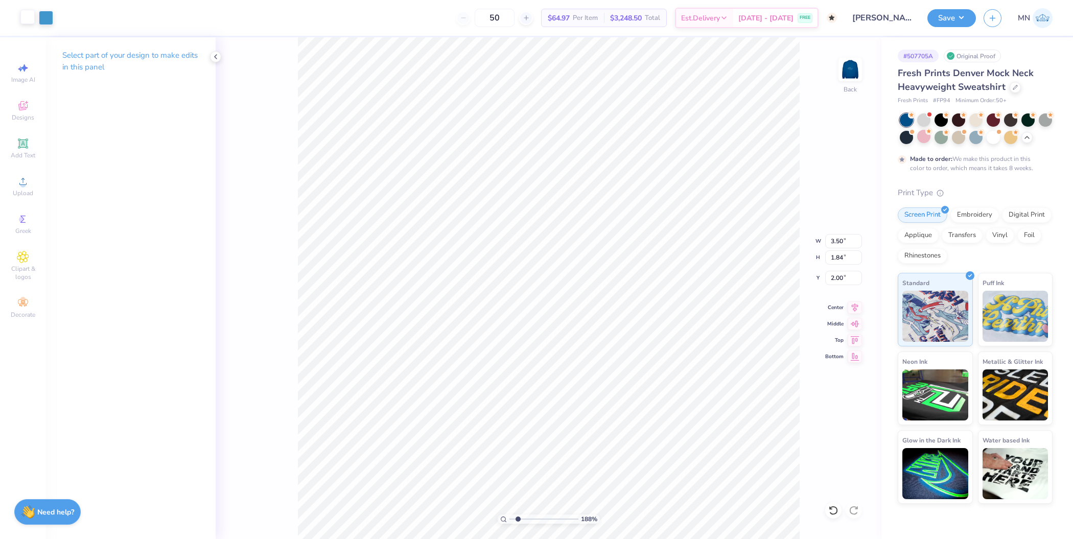
click at [34, 17] on div at bounding box center [27, 17] width 14 height 14
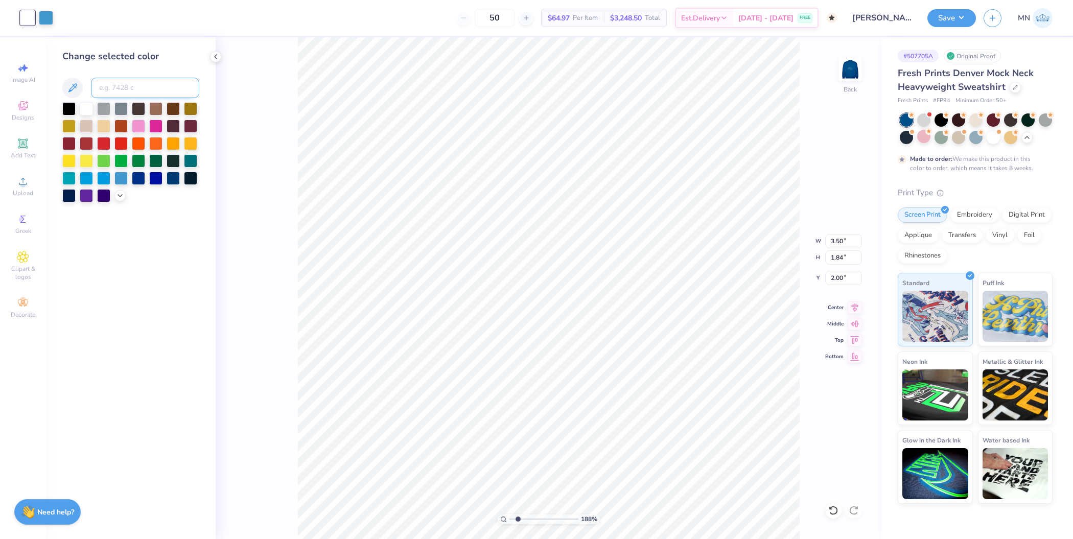
click at [137, 88] on input at bounding box center [145, 88] width 108 height 20
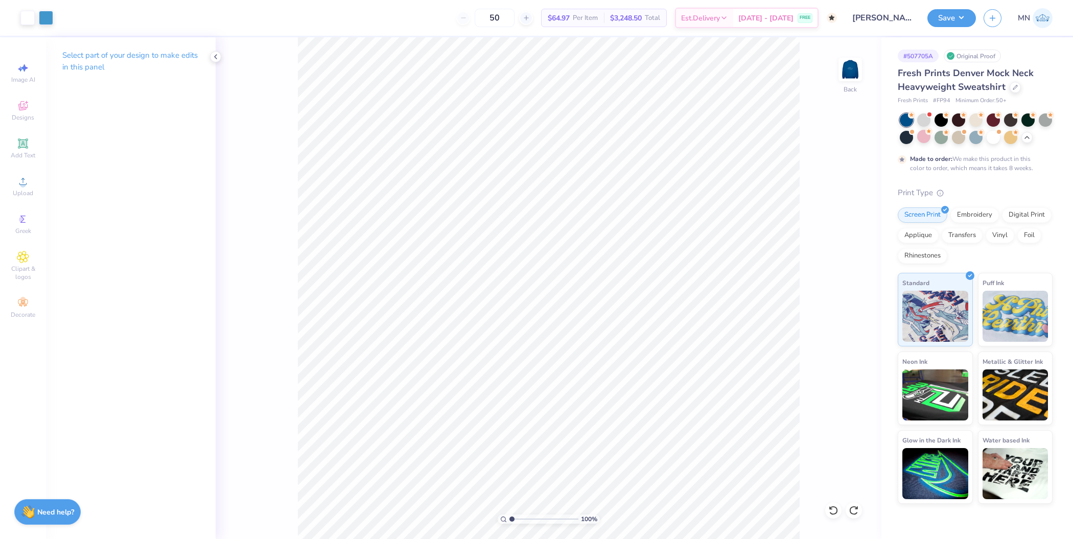
drag, startPoint x: 517, startPoint y: 520, endPoint x: 507, endPoint y: 520, distance: 9.7
click at [509, 520] on input "range" at bounding box center [543, 518] width 69 height 9
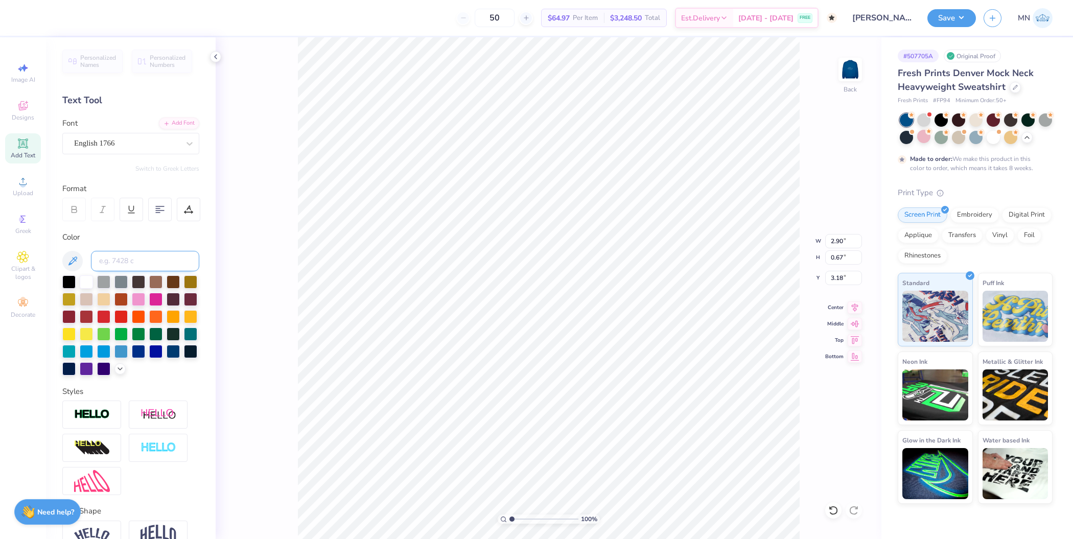
click at [145, 258] on input at bounding box center [145, 261] width 108 height 20
click at [682, 381] on li "Group" at bounding box center [676, 380] width 80 height 20
click at [849, 71] on img at bounding box center [849, 69] width 41 height 41
click at [832, 235] on input "8.04" at bounding box center [843, 241] width 37 height 14
click at [838, 278] on input "8.44" at bounding box center [843, 278] width 37 height 14
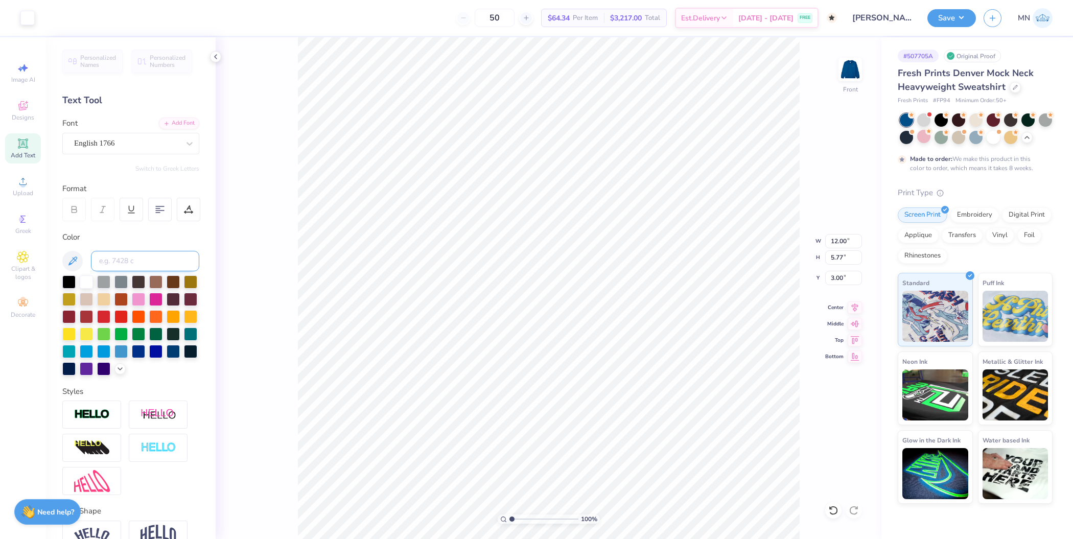
click at [130, 258] on input at bounding box center [145, 261] width 108 height 20
click at [26, 19] on div at bounding box center [27, 17] width 14 height 14
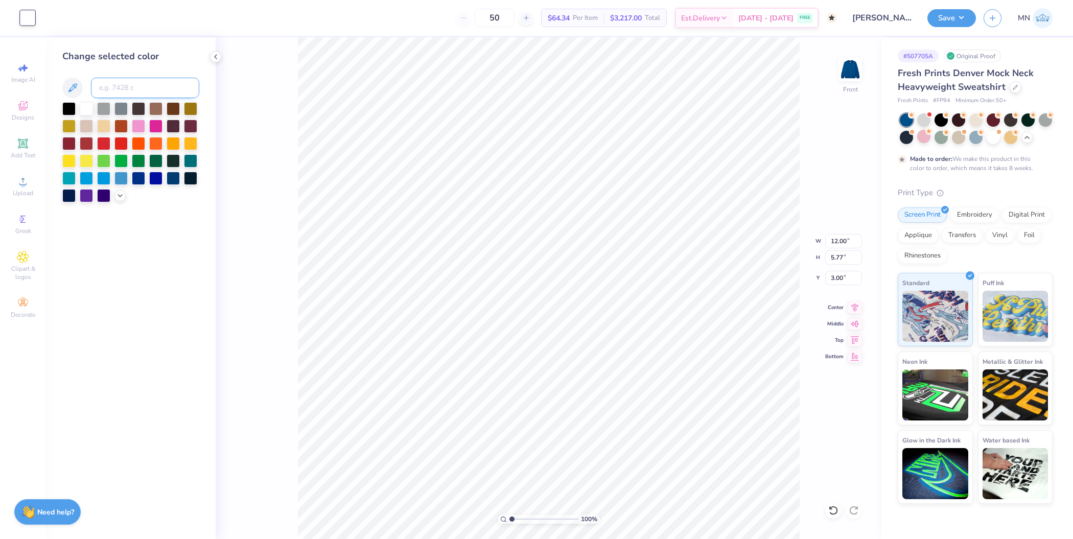
click at [112, 93] on input at bounding box center [145, 88] width 108 height 20
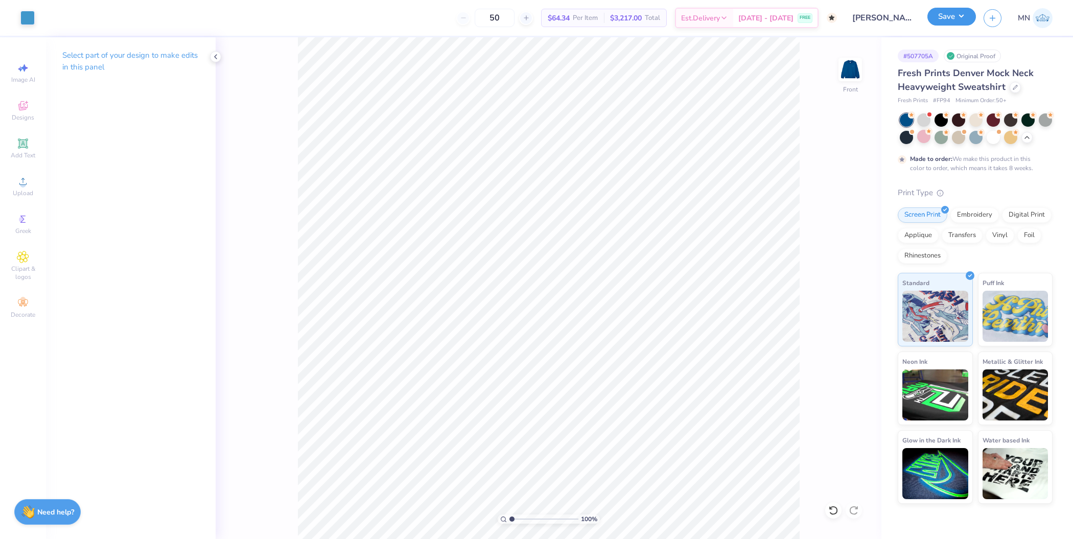
click at [951, 14] on button "Save" at bounding box center [951, 17] width 49 height 18
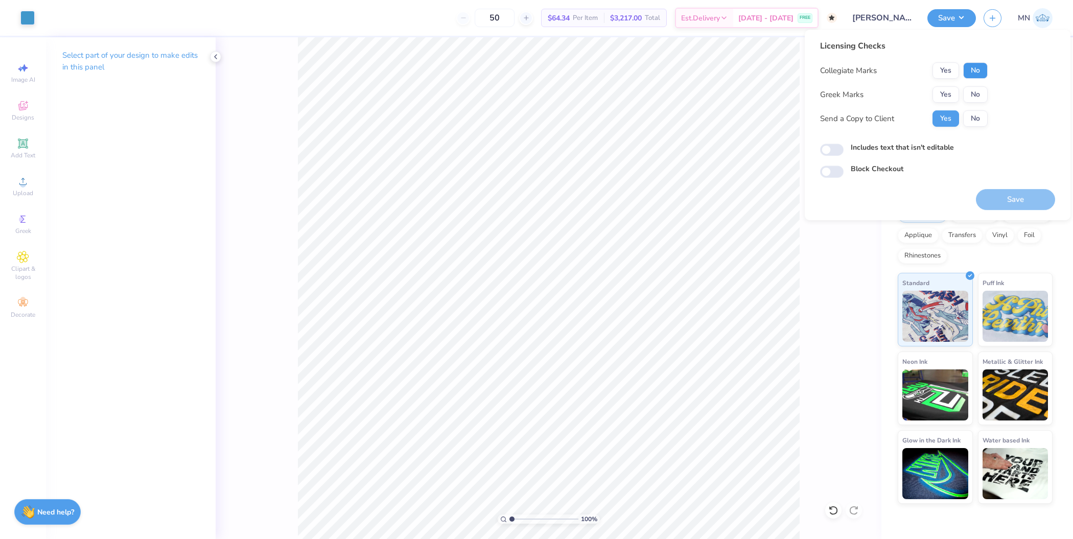
click at [976, 67] on button "No" at bounding box center [975, 70] width 25 height 16
click at [977, 95] on button "No" at bounding box center [975, 94] width 25 height 16
click at [1027, 206] on button "Save" at bounding box center [1015, 199] width 79 height 21
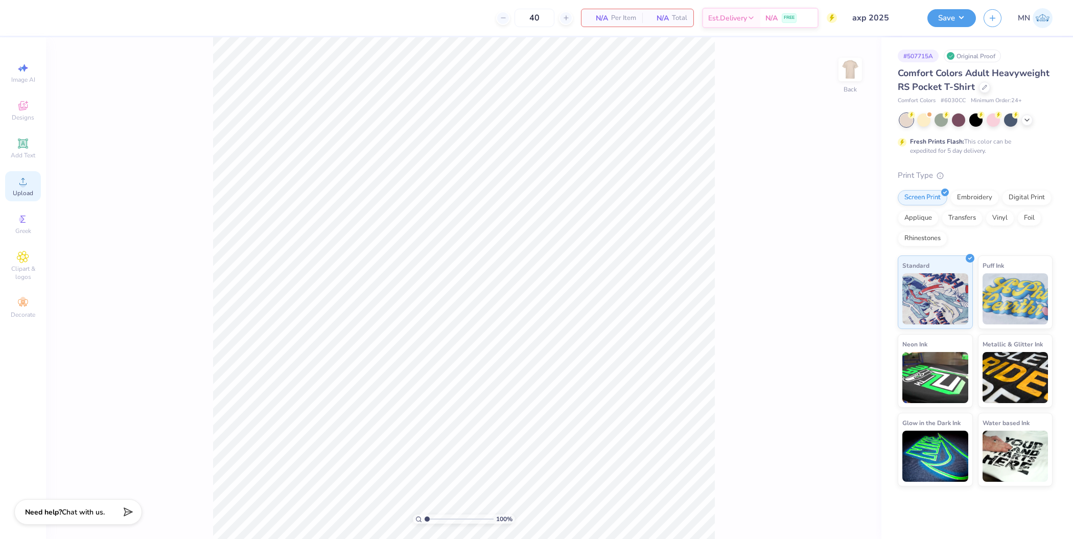
click at [19, 183] on icon at bounding box center [23, 181] width 12 height 12
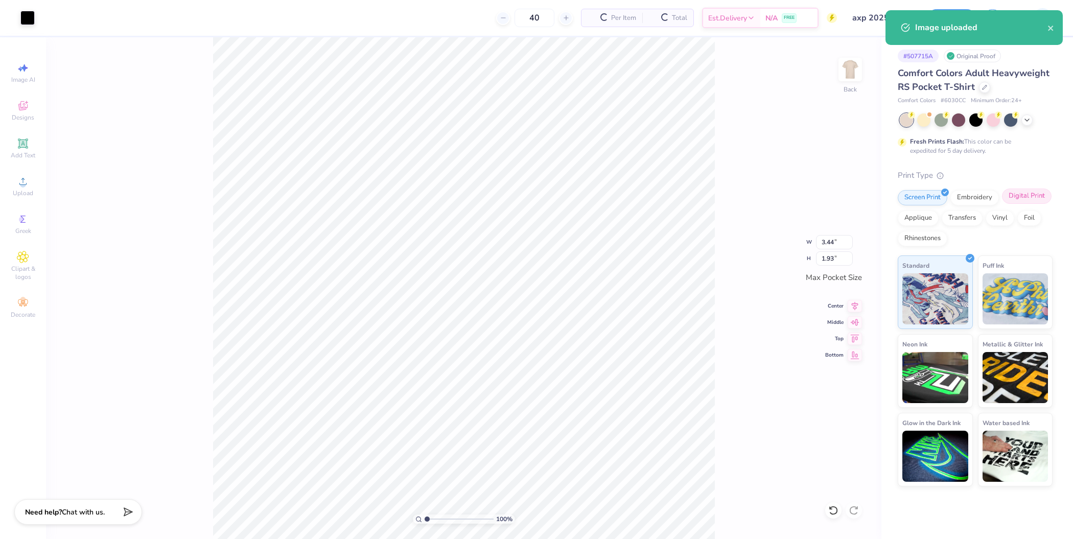
click at [1015, 189] on div "Digital Print" at bounding box center [1027, 195] width 50 height 15
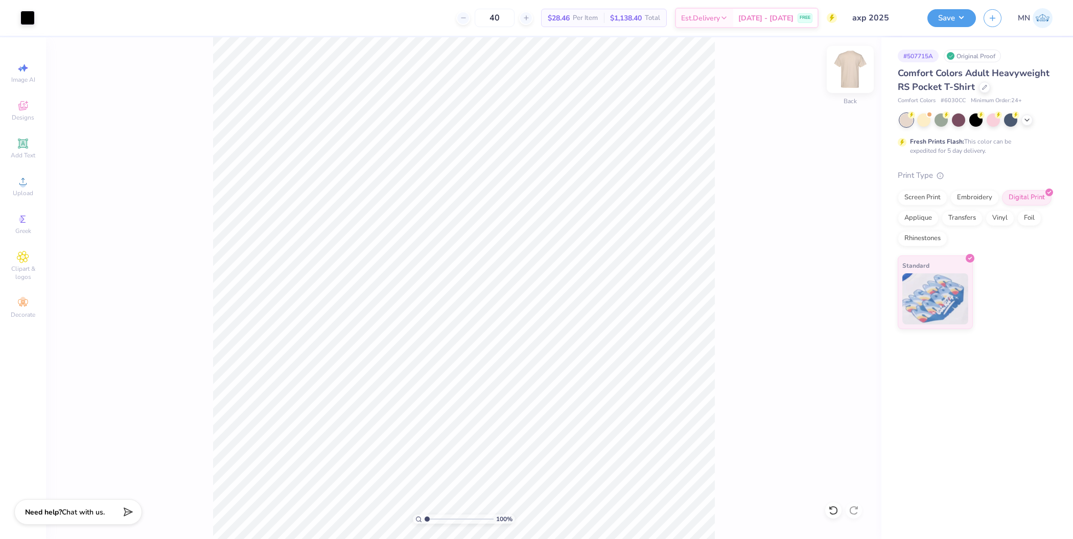
click at [852, 73] on img at bounding box center [849, 69] width 41 height 41
click at [19, 187] on icon at bounding box center [23, 181] width 12 height 12
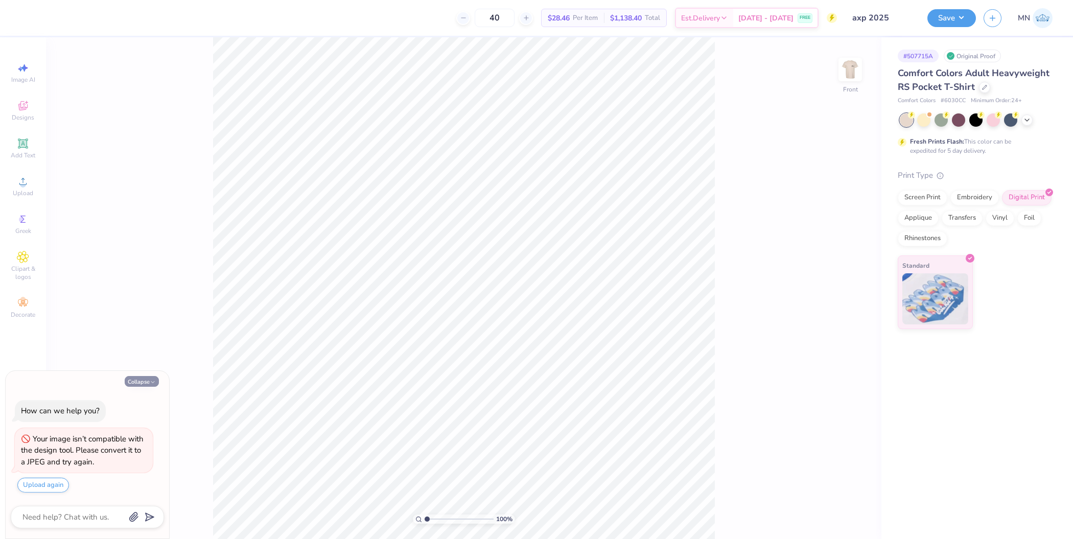
click at [140, 386] on button "Collapse" at bounding box center [142, 381] width 34 height 11
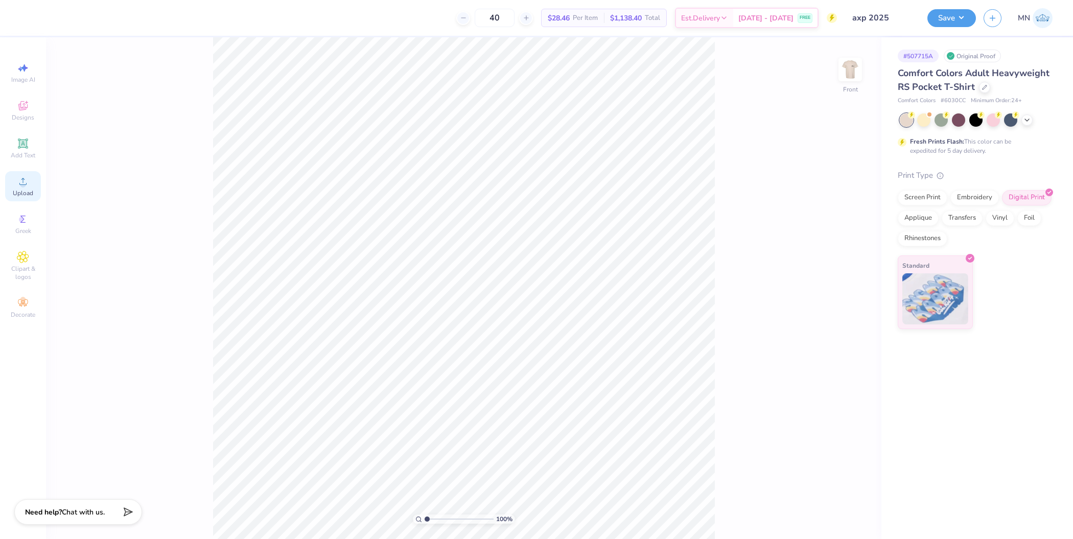
click at [18, 184] on icon at bounding box center [23, 181] width 12 height 12
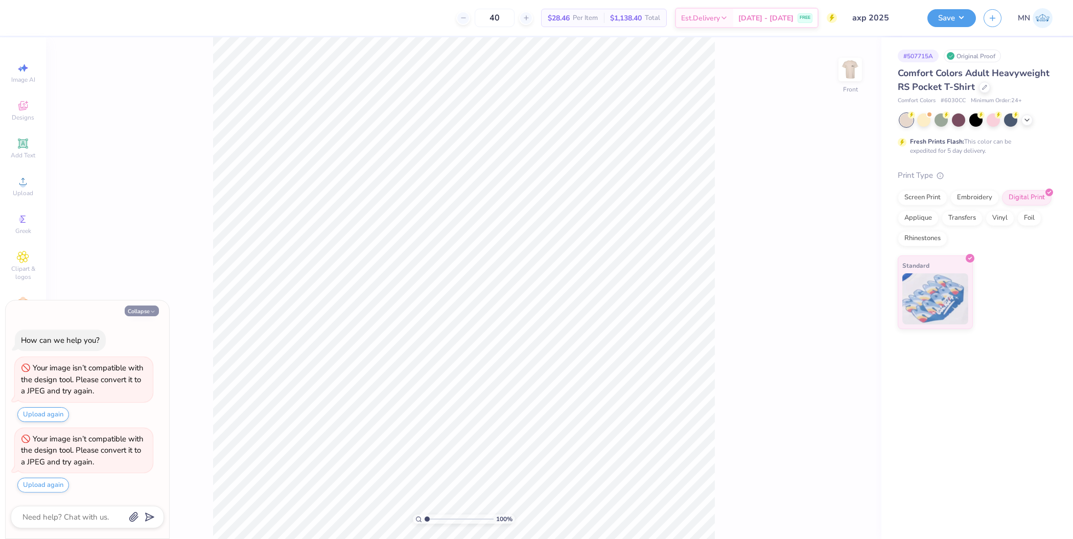
click at [150, 306] on button "Collapse" at bounding box center [142, 310] width 34 height 11
type textarea "x"
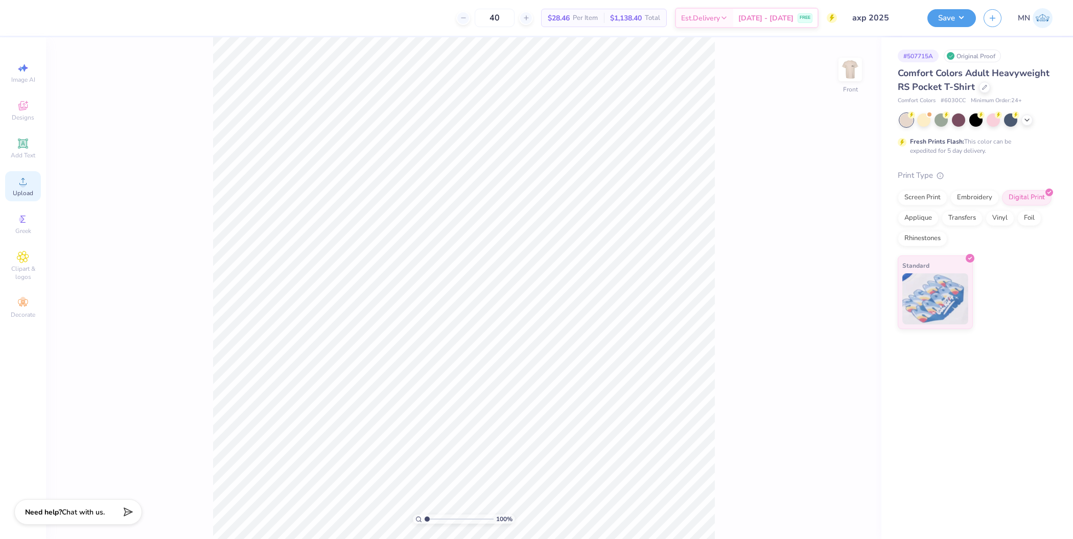
click at [23, 186] on circle at bounding box center [23, 185] width 6 height 6
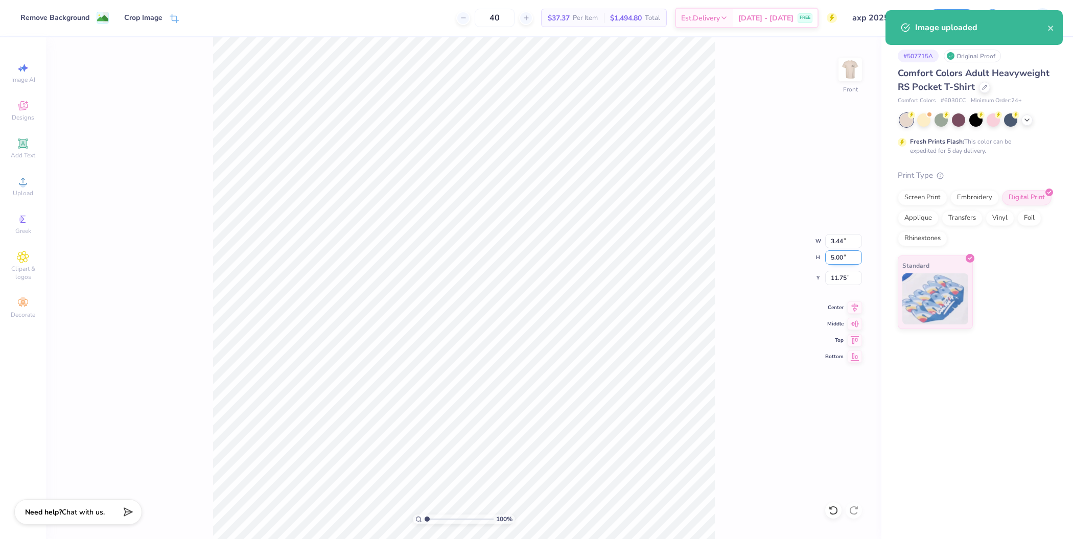
click at [840, 259] on input "5.00" at bounding box center [843, 257] width 37 height 14
type input "14"
type input "9.61"
type input "14.00"
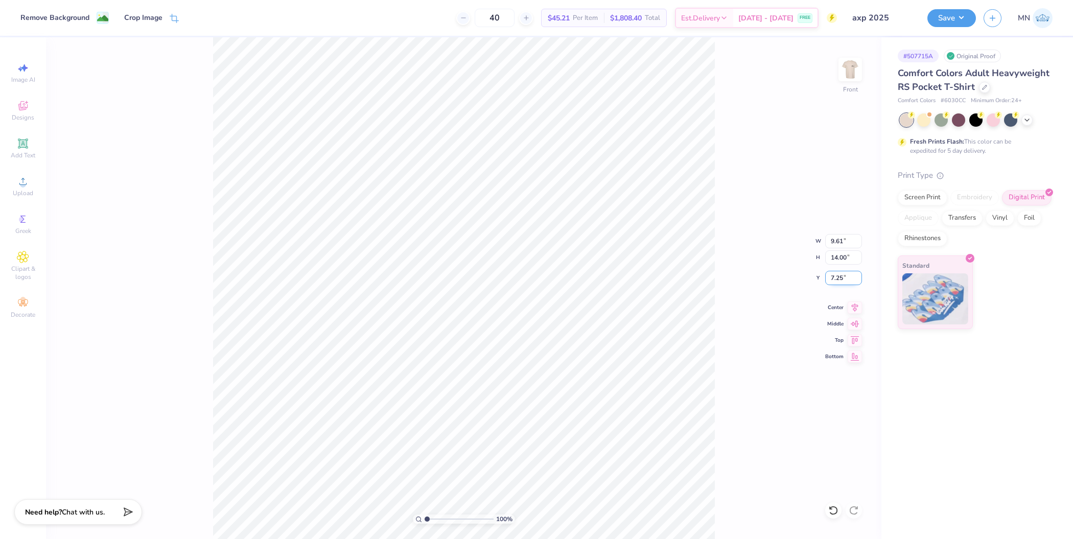
click at [848, 279] on input "7.25" at bounding box center [843, 278] width 37 height 14
type input "3.00"
click at [947, 21] on button "Save" at bounding box center [951, 17] width 49 height 18
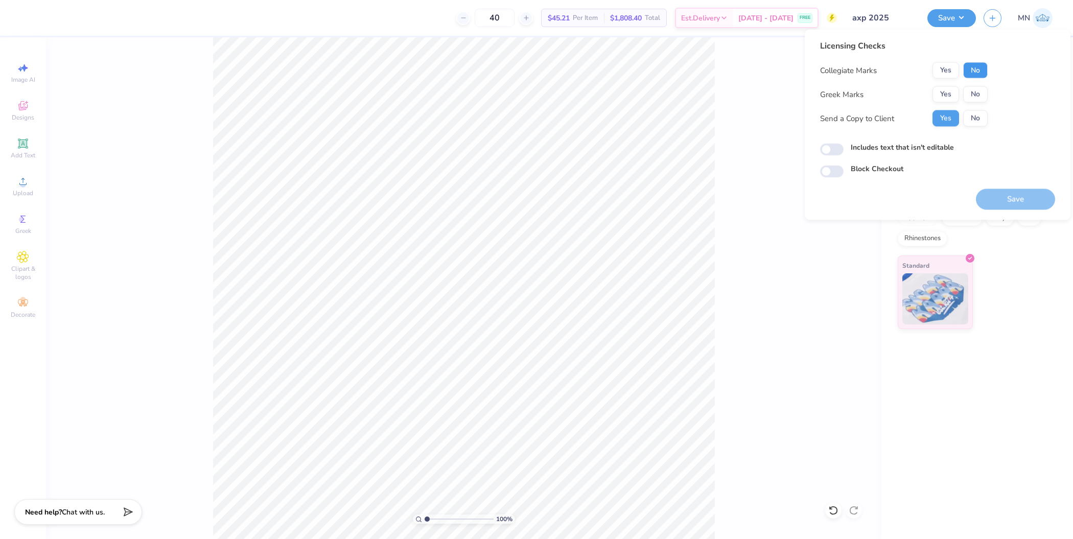
click at [974, 74] on button "No" at bounding box center [975, 70] width 25 height 16
click at [953, 93] on button "Yes" at bounding box center [945, 94] width 27 height 16
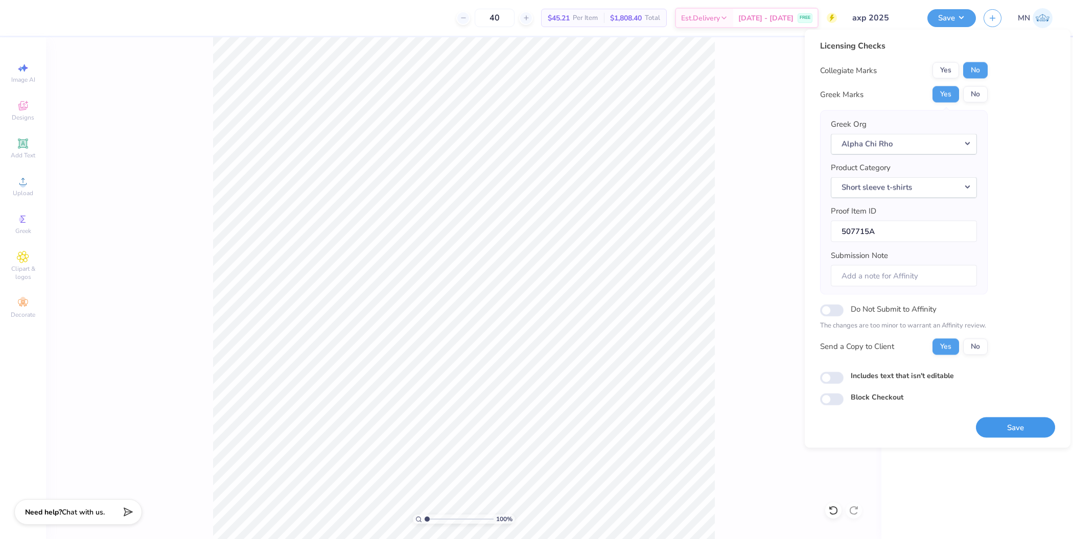
click at [1006, 421] on button "Save" at bounding box center [1015, 427] width 79 height 21
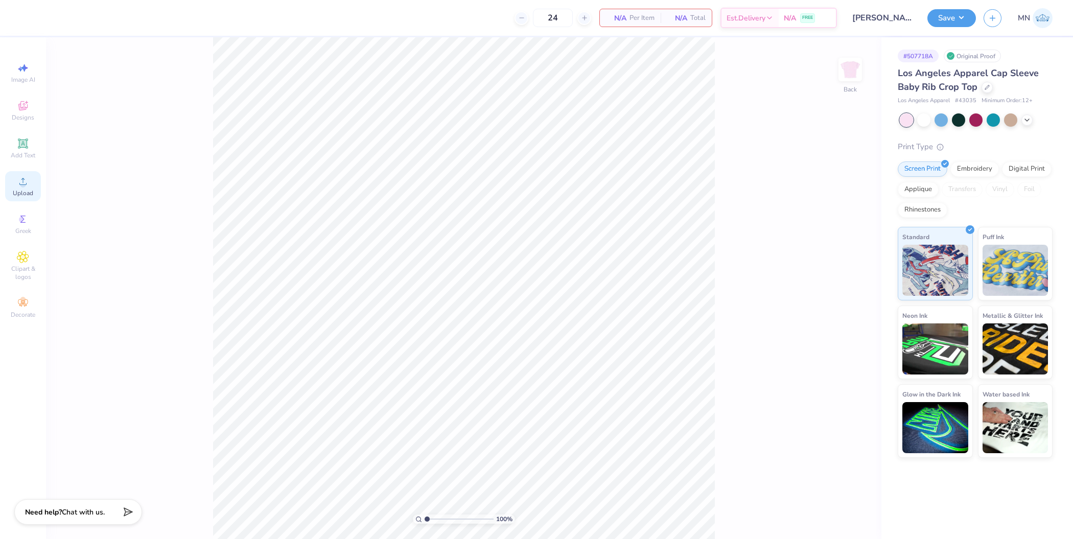
click at [18, 180] on icon at bounding box center [23, 181] width 12 height 12
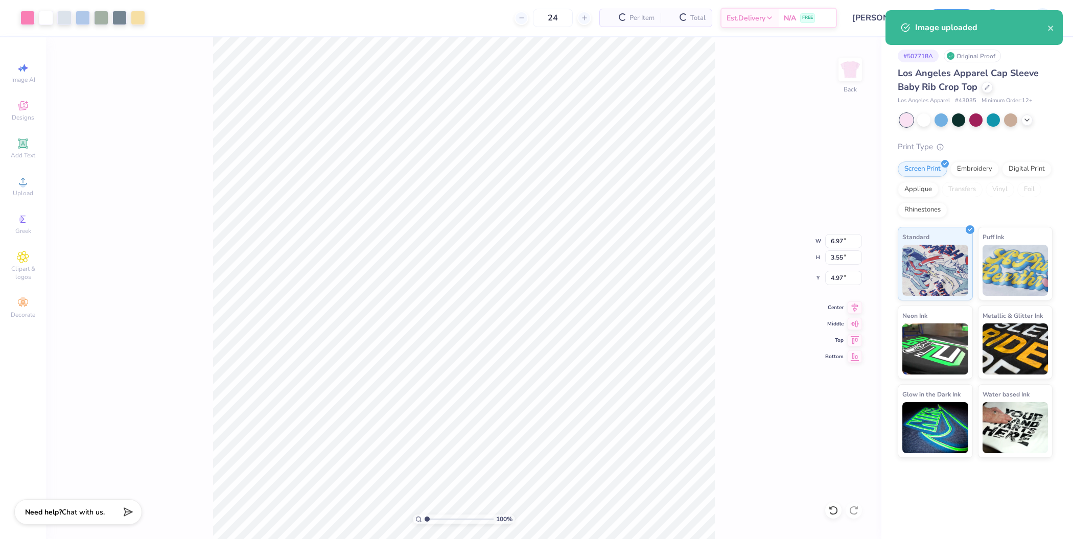
click at [730, 146] on div "100 % Back W 6.97 6.97 " H 3.55 3.55 " Y 4.97 4.97 " Center Middle Top Bottom" at bounding box center [463, 288] width 835 height 502
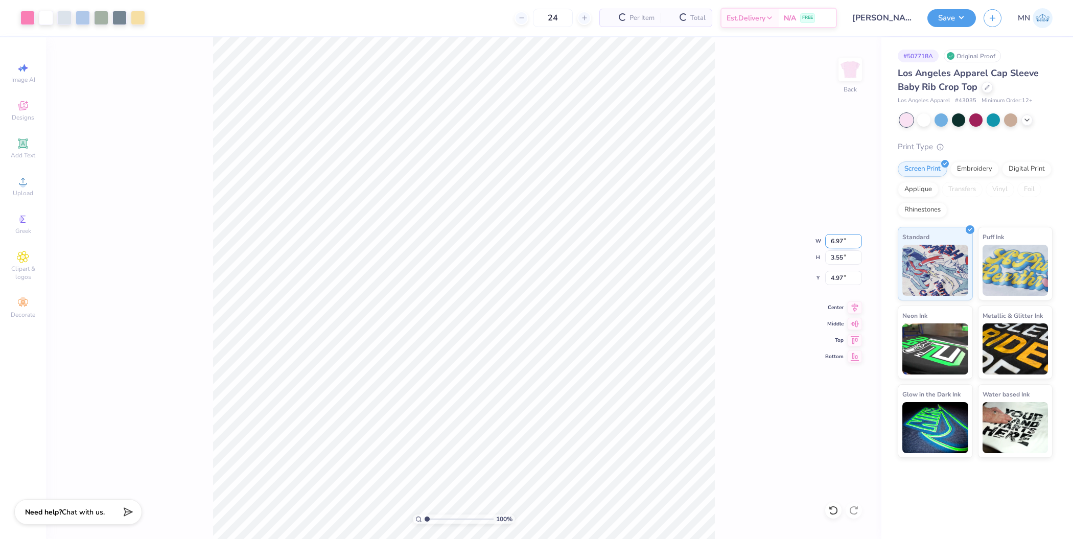
click at [839, 242] on input "6.97" at bounding box center [843, 241] width 37 height 14
type input "7.00"
type input "3.57"
click at [846, 279] on input "4.97" at bounding box center [843, 278] width 37 height 14
type input "2.00"
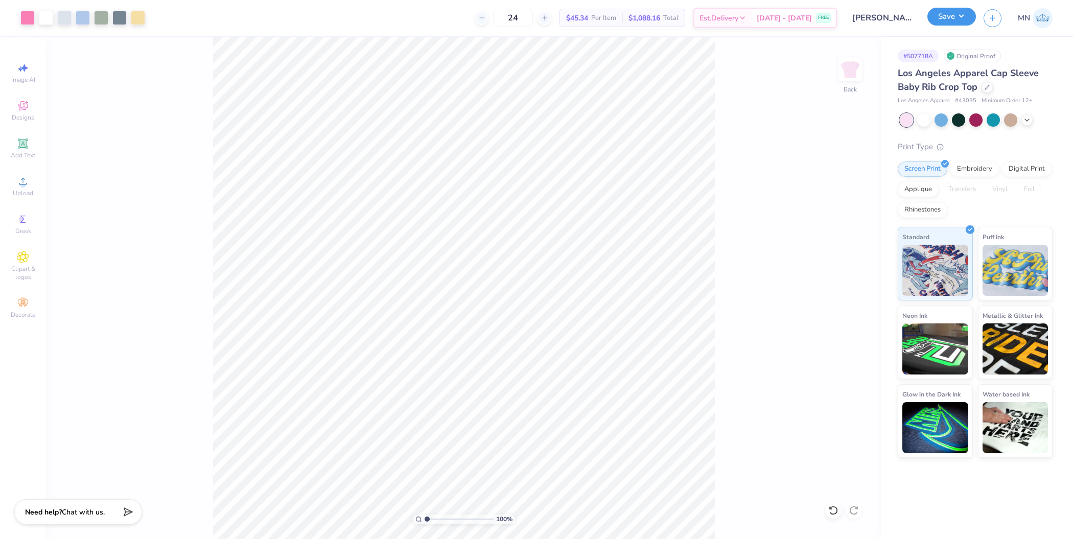
click at [952, 18] on button "Save" at bounding box center [951, 17] width 49 height 18
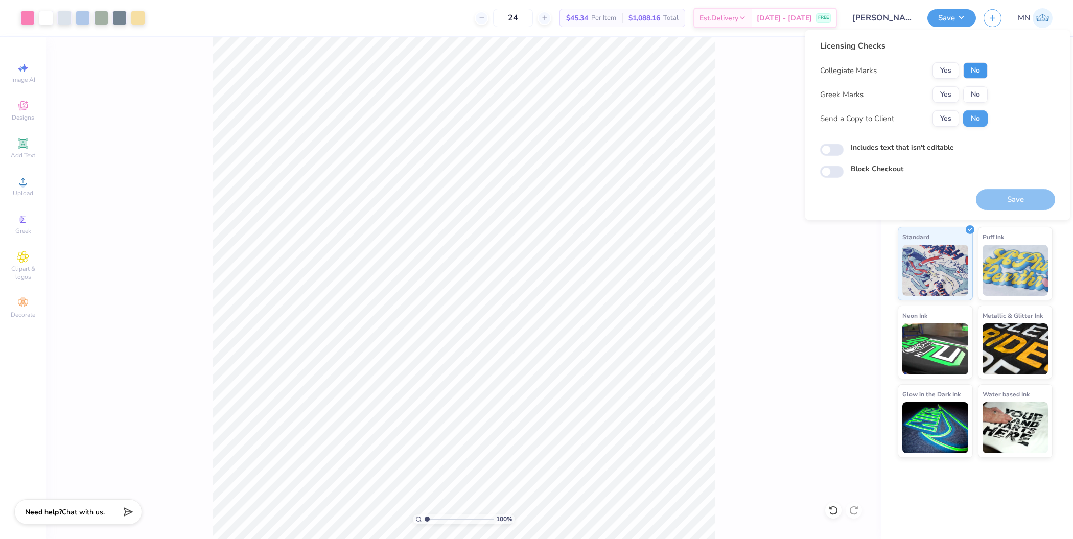
click at [981, 70] on button "No" at bounding box center [975, 70] width 25 height 16
click at [954, 89] on button "Yes" at bounding box center [945, 94] width 27 height 16
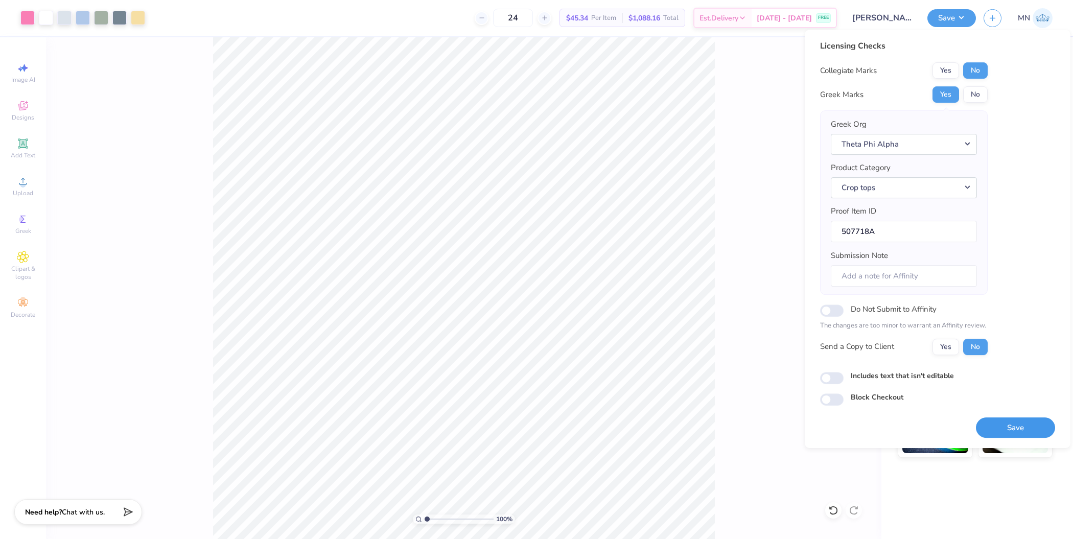
click at [1029, 421] on button "Save" at bounding box center [1015, 427] width 79 height 21
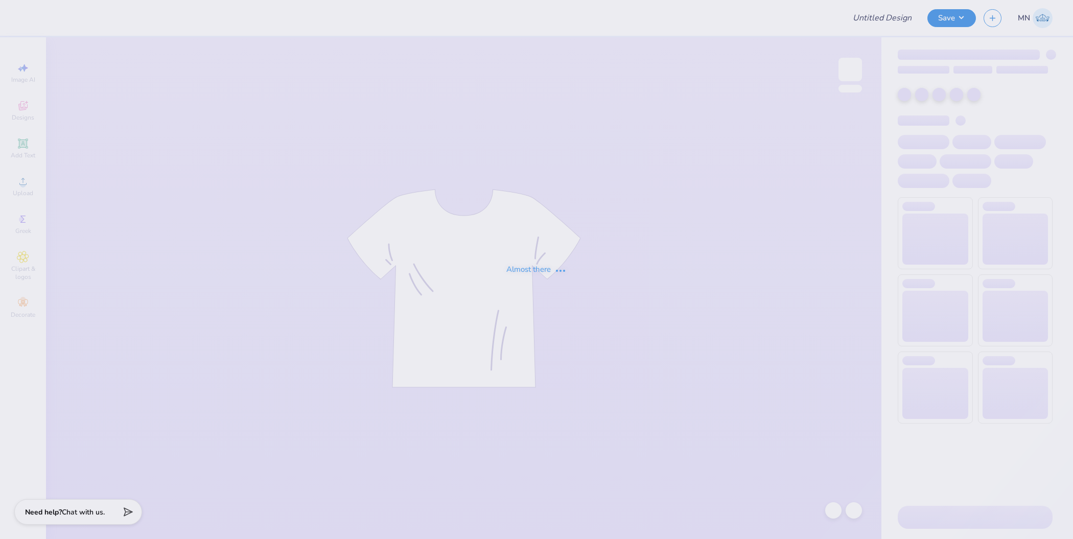
type input "KA Fall Rush Idea #3"
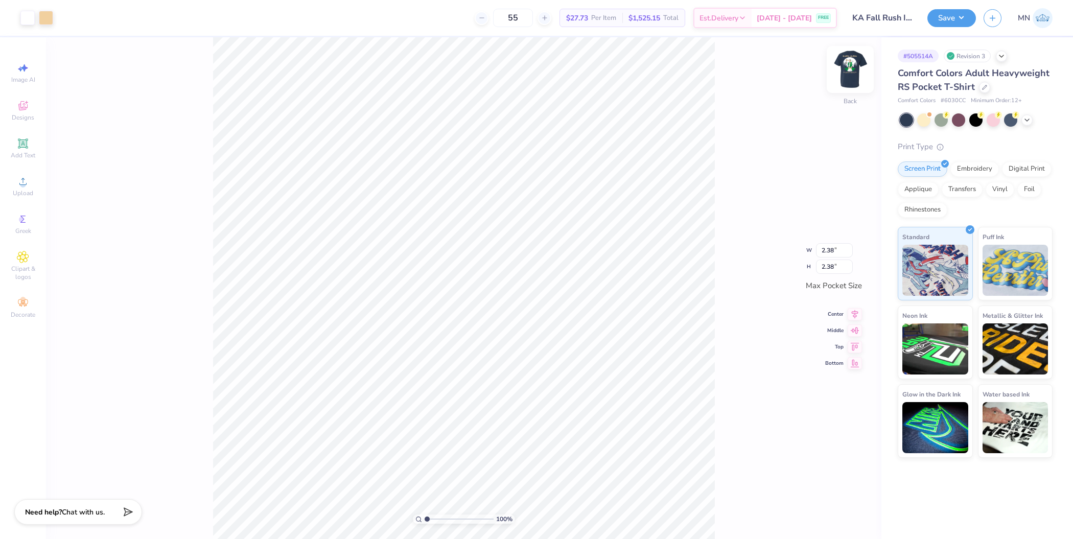
click at [840, 71] on img at bounding box center [849, 69] width 41 height 41
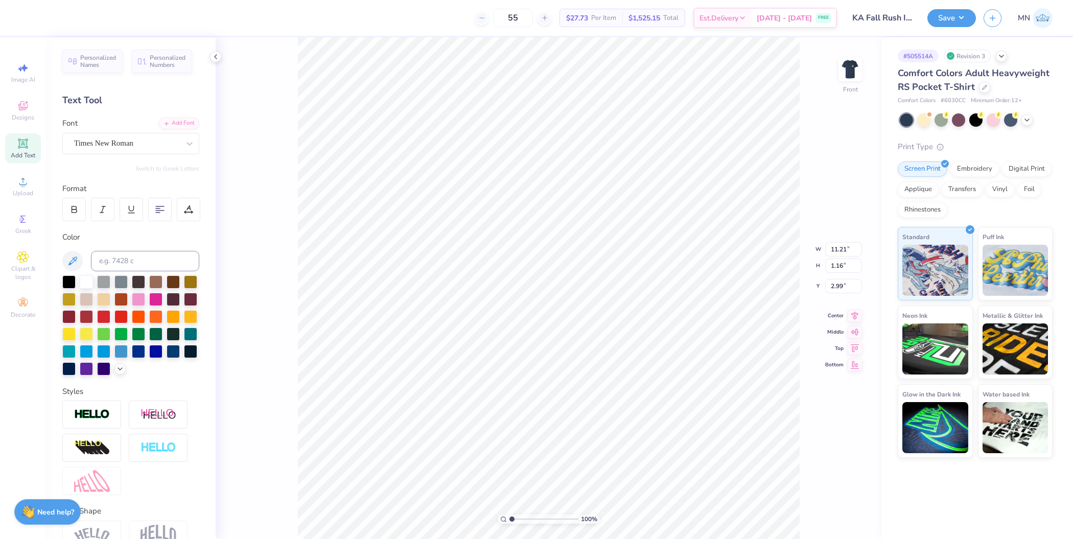
type input "10.71"
type input "0.57"
type input "16.18"
type input "7.82"
type input "0.38"
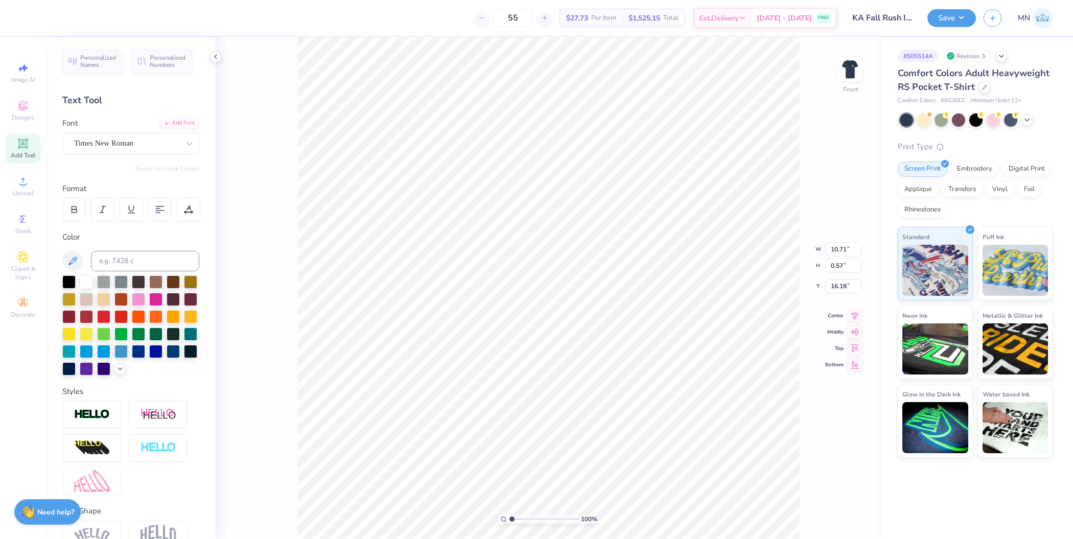
type input "17.02"
type input "11.21"
type input "11.50"
type input "4.29"
click at [27, 189] on span "Upload" at bounding box center [23, 193] width 20 height 8
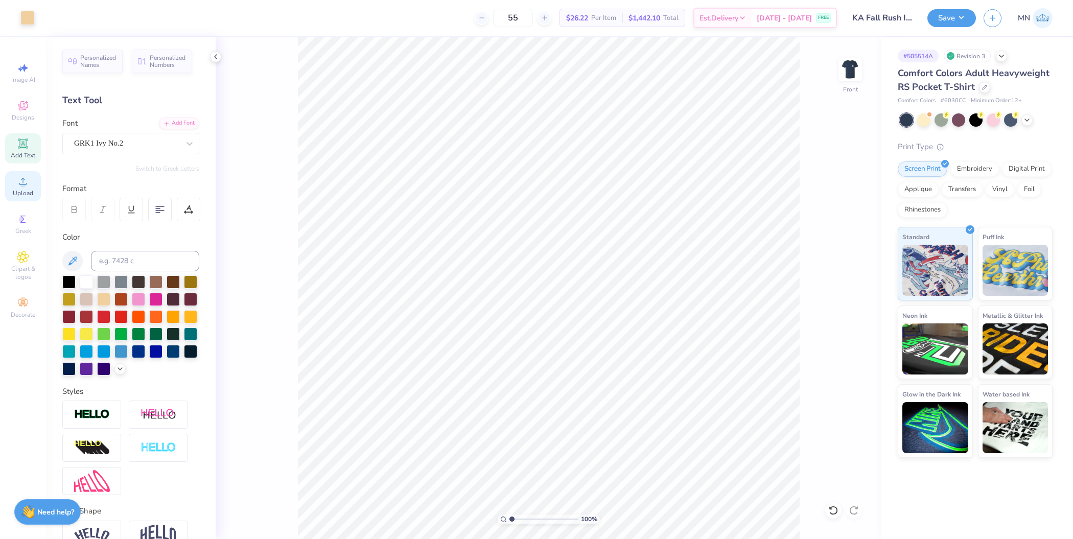
click at [17, 183] on icon at bounding box center [23, 181] width 12 height 12
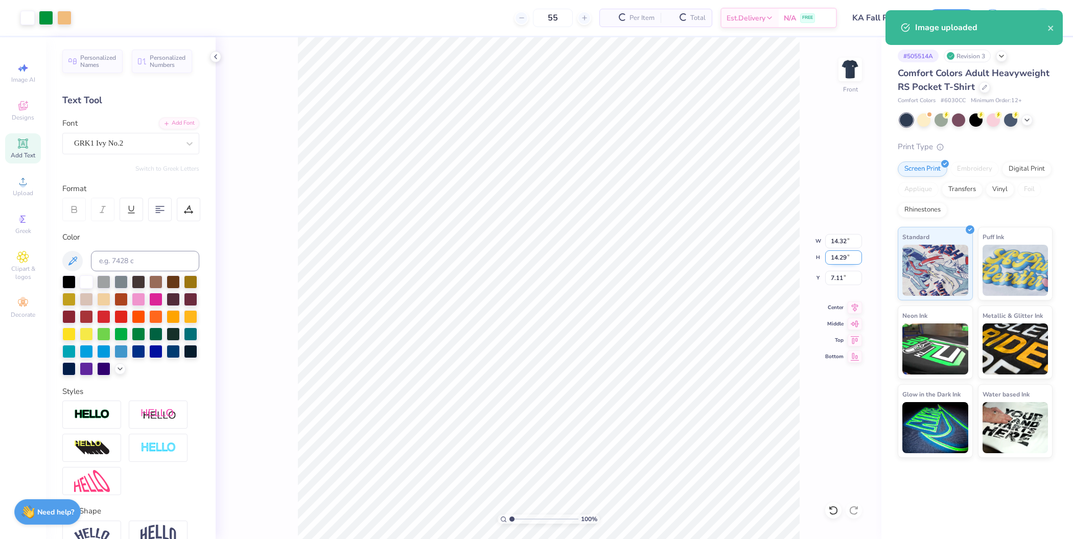
click at [835, 254] on input "14.29" at bounding box center [843, 257] width 37 height 14
type input "11.5"
type input "11.53"
type input "11.50"
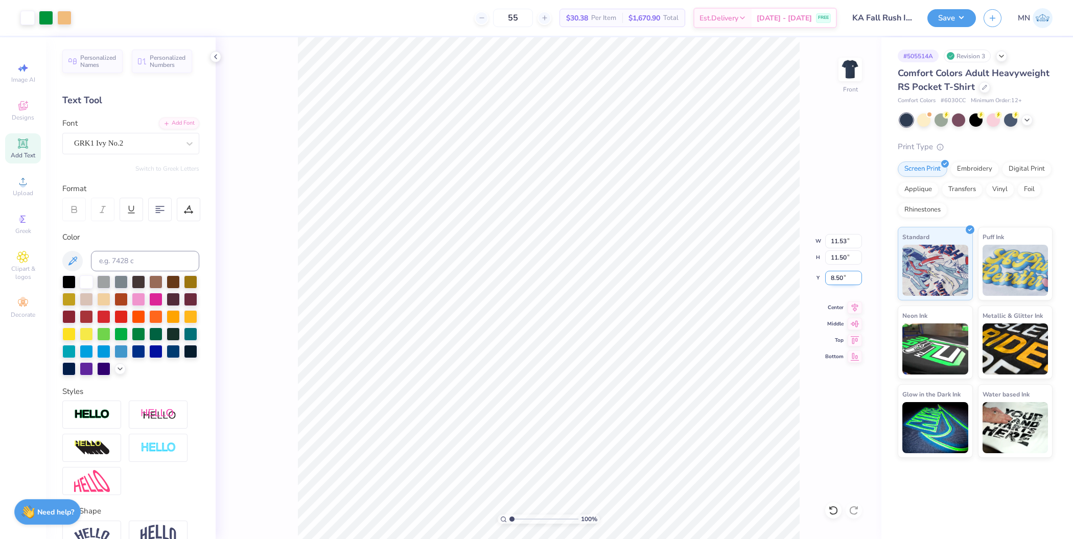
click at [842, 276] on input "8.50" at bounding box center [843, 278] width 37 height 14
type input "4.29"
click at [588, 374] on li "Group" at bounding box center [596, 371] width 80 height 20
click at [843, 263] on input "14.41" at bounding box center [843, 257] width 37 height 14
type input "15"
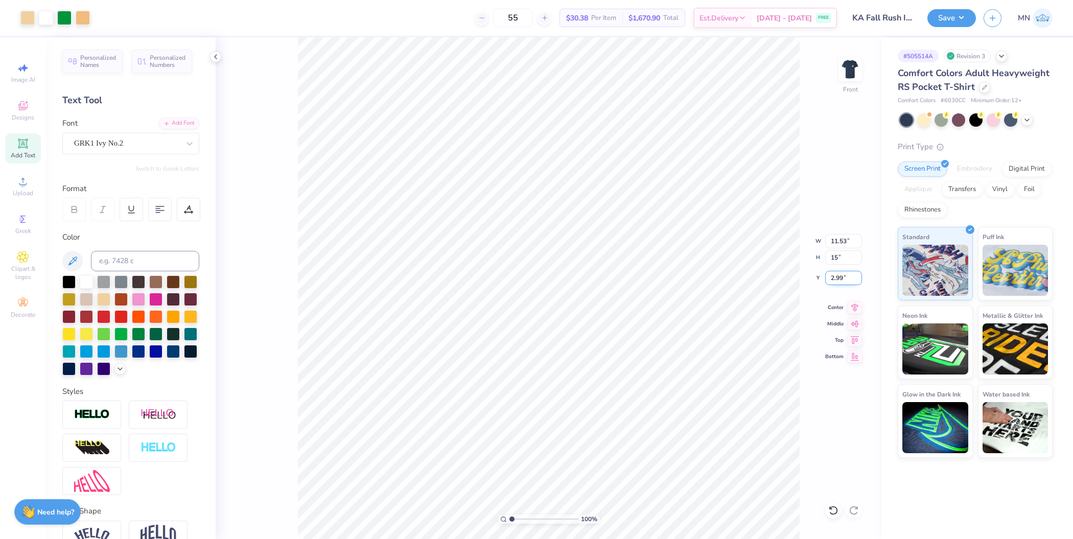
click at [839, 279] on input "2.99" at bounding box center [843, 278] width 37 height 14
type input "3.00"
click at [841, 263] on input "14.41" at bounding box center [843, 257] width 37 height 14
type input "11.50"
type input "4.30"
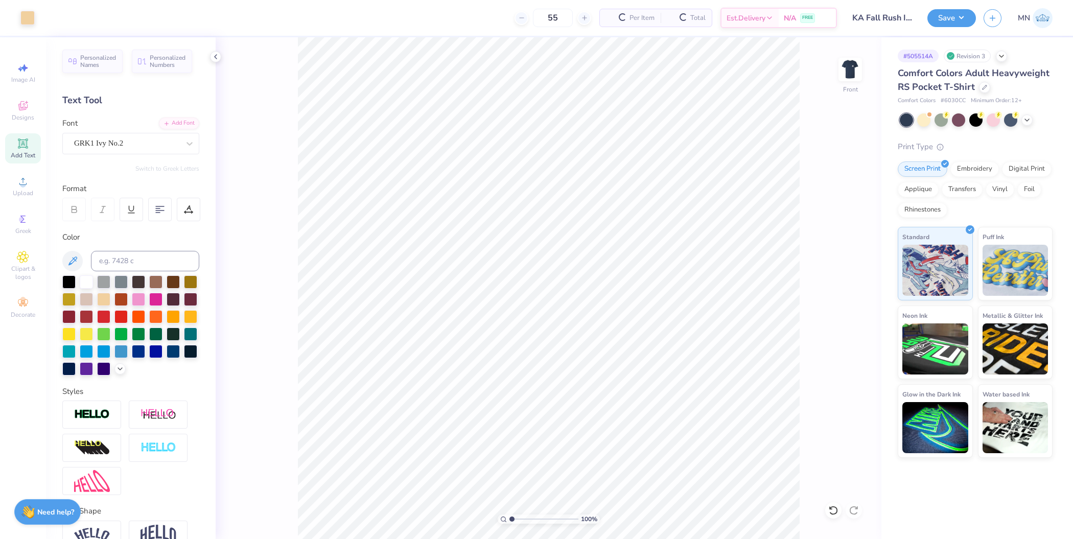
click at [26, 151] on div "Add Text" at bounding box center [23, 148] width 36 height 30
click at [24, 180] on icon at bounding box center [22, 181] width 7 height 7
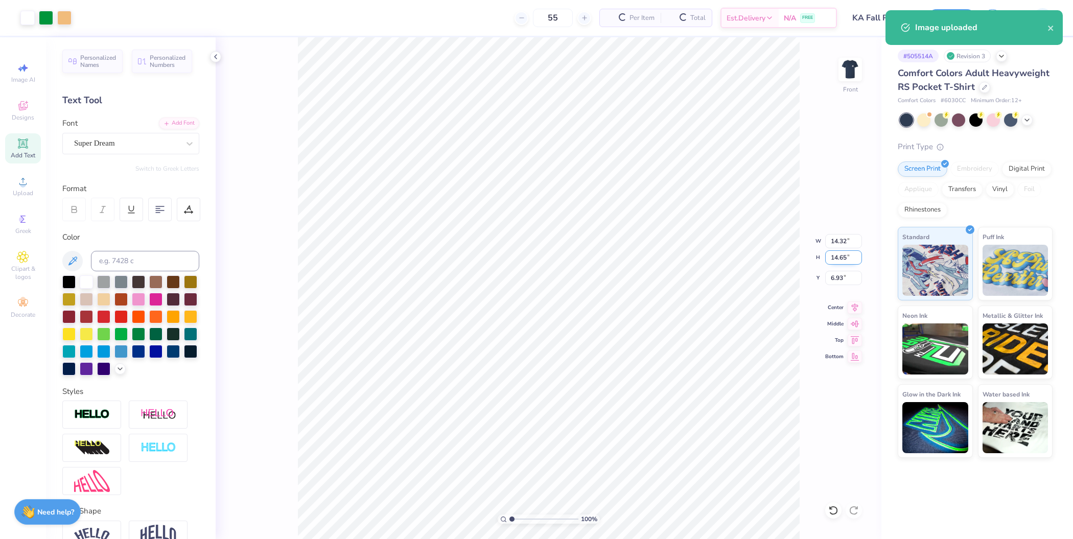
click at [845, 252] on input "14.65" at bounding box center [843, 257] width 37 height 14
type input "11.5"
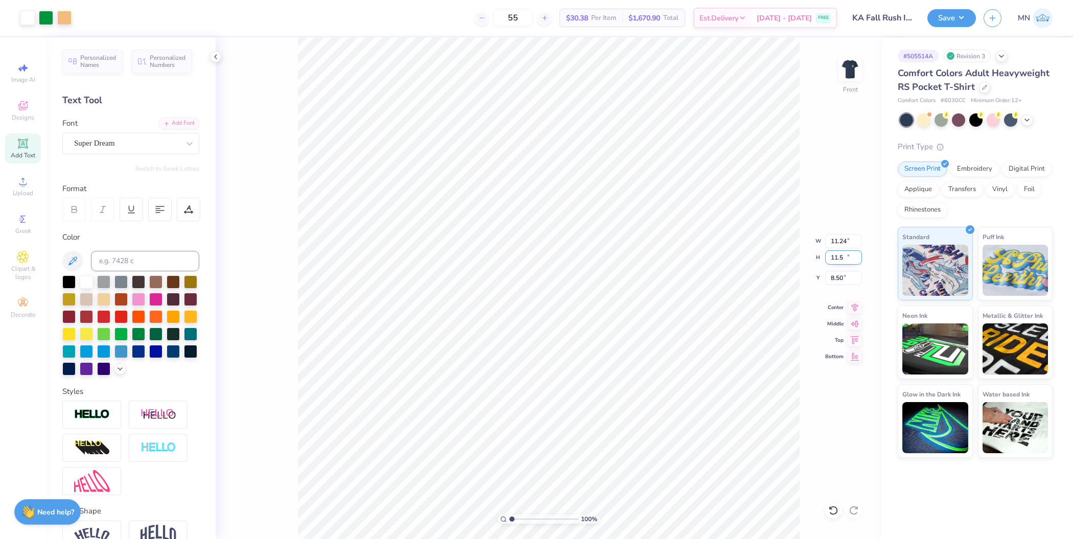
type input "11.24"
type input "11.50"
click at [843, 277] on input "8.50" at bounding box center [843, 278] width 37 height 14
type input "4.29"
type input "4.43"
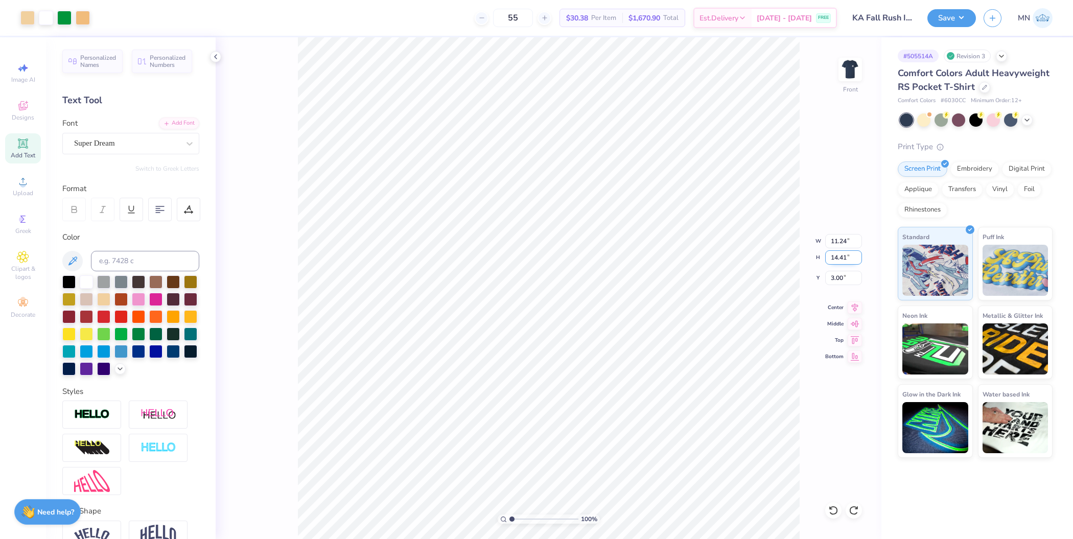
click at [839, 252] on input "14.41" at bounding box center [843, 257] width 37 height 14
type input "15"
type input "11.70"
type input "15.00"
click at [844, 277] on input "2.71" at bounding box center [843, 278] width 37 height 14
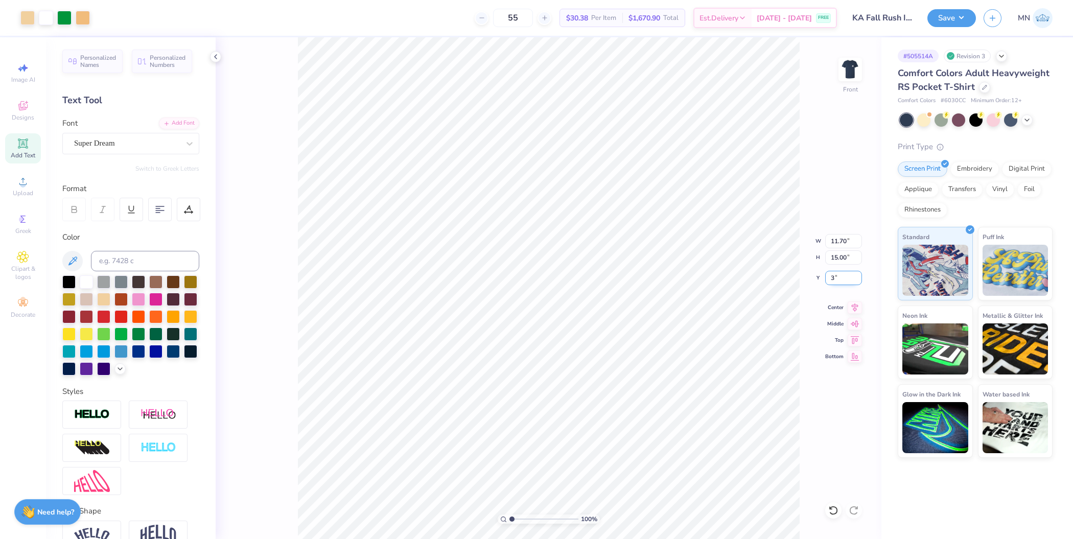
type input "3.00"
click at [952, 23] on button "Save" at bounding box center [951, 17] width 49 height 18
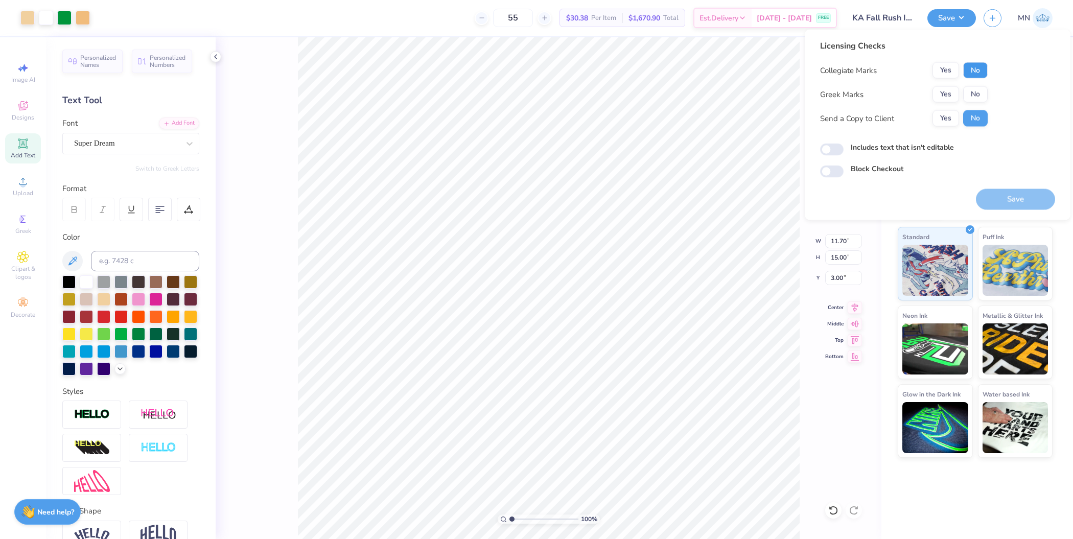
click at [973, 65] on button "No" at bounding box center [975, 70] width 25 height 16
click at [953, 82] on div "Collegiate Marks Yes No Greek Marks Yes No Send a Copy to Client Yes No" at bounding box center [904, 94] width 168 height 64
click at [946, 88] on button "Yes" at bounding box center [945, 94] width 27 height 16
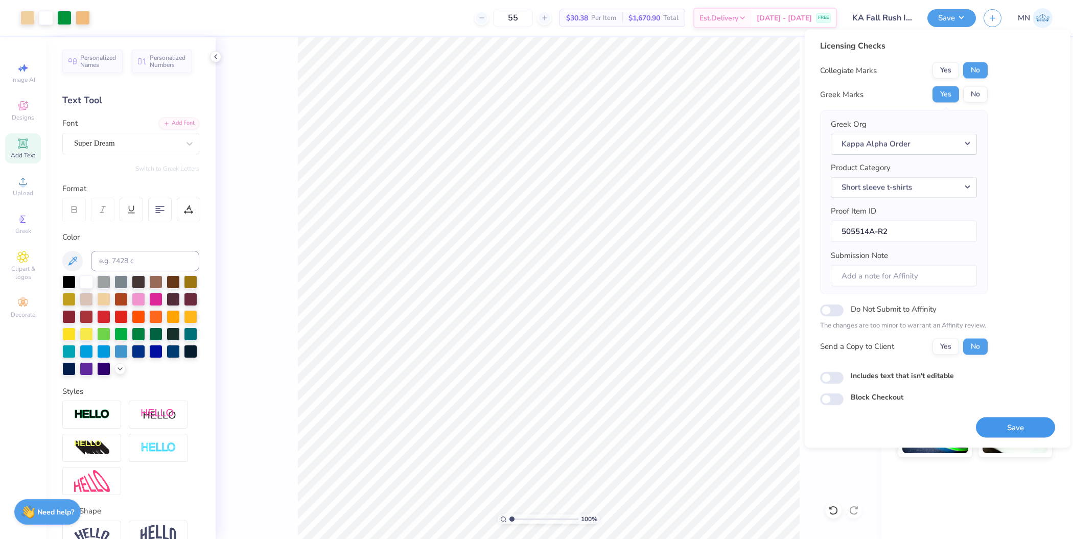
click at [1030, 425] on button "Save" at bounding box center [1015, 427] width 79 height 21
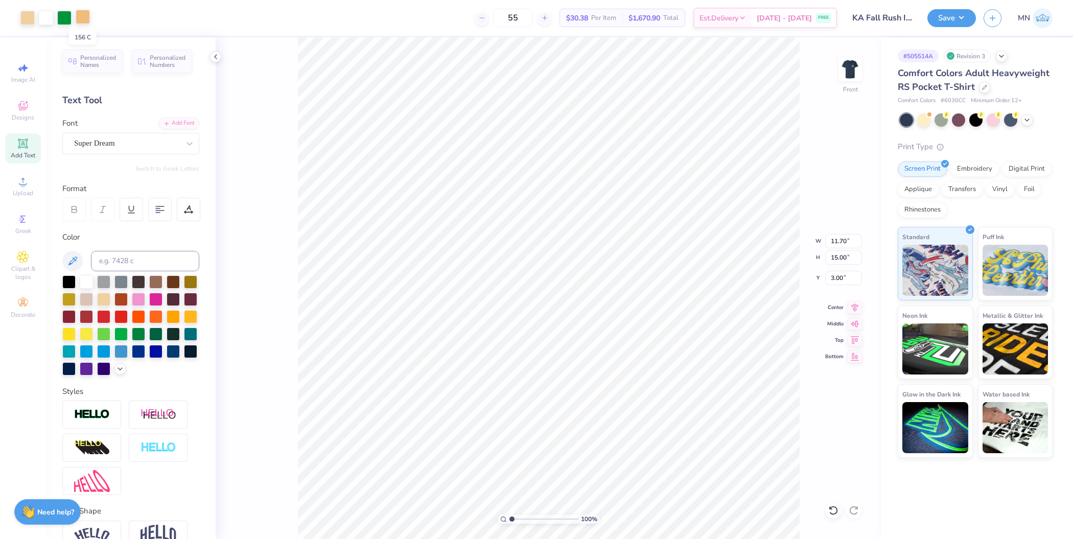
click at [83, 23] on div at bounding box center [83, 17] width 14 height 14
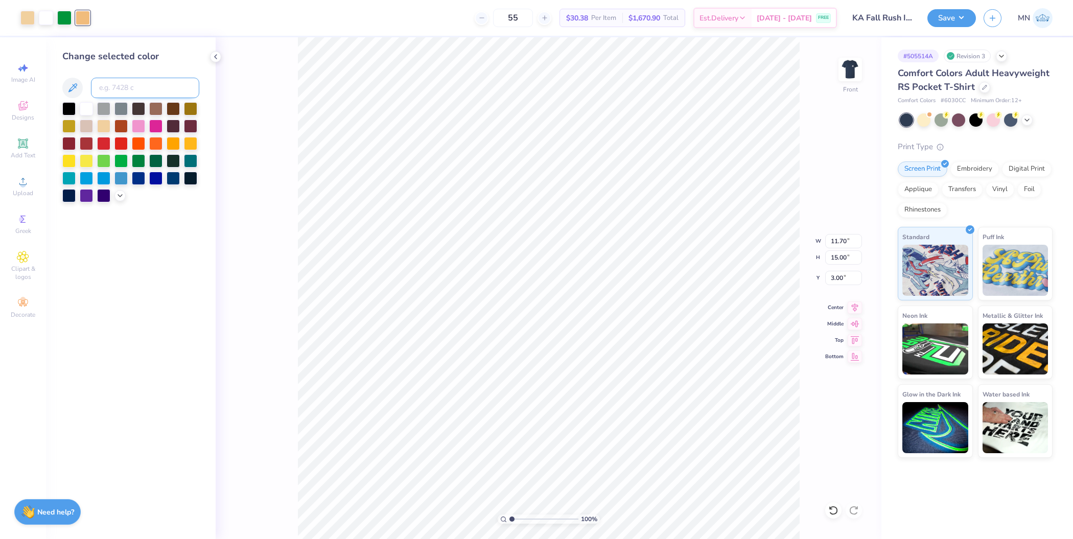
click at [132, 85] on input at bounding box center [145, 88] width 108 height 20
type input "155"
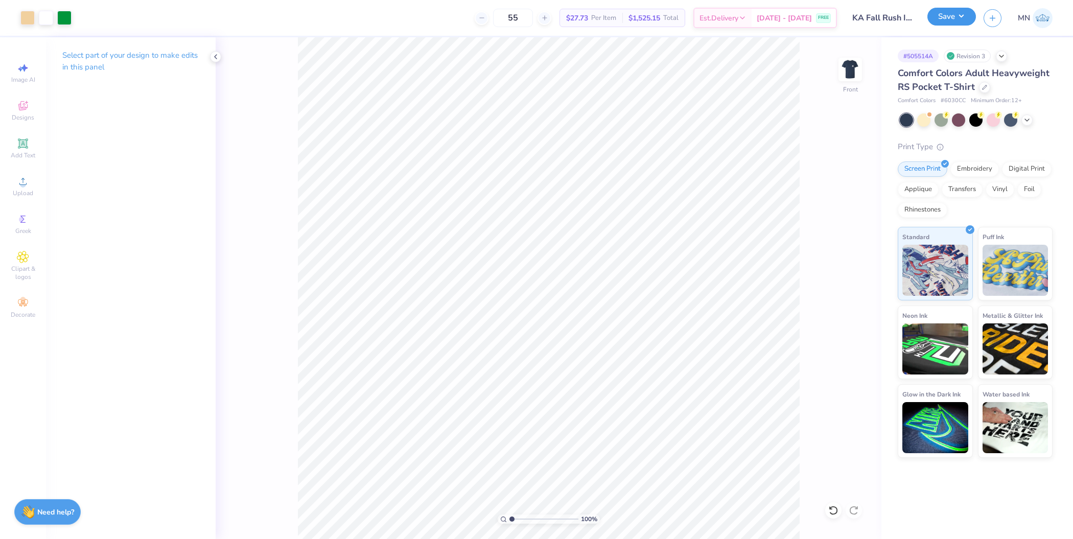
click at [949, 15] on button "Save" at bounding box center [951, 17] width 49 height 18
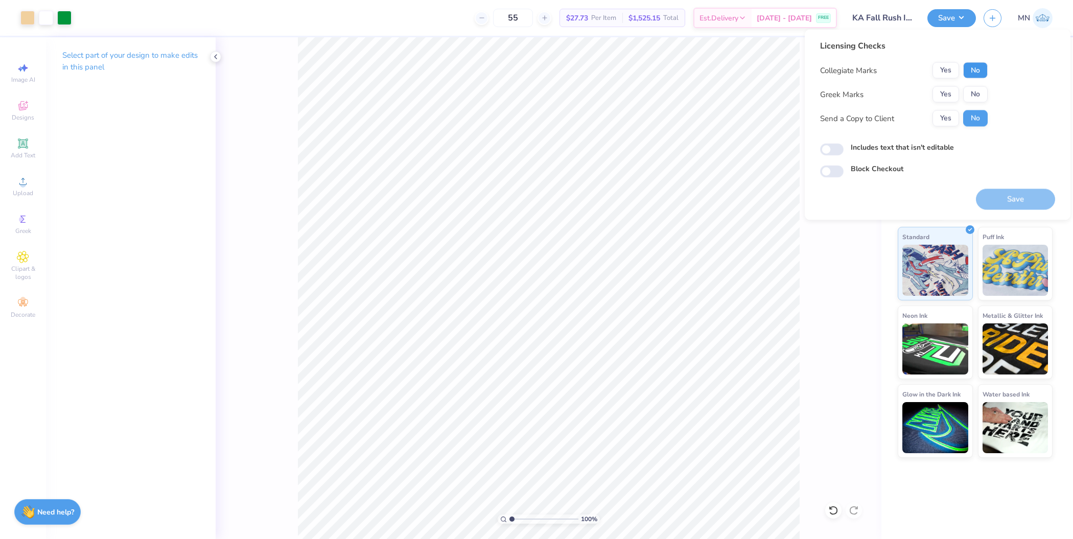
click at [968, 72] on button "No" at bounding box center [975, 70] width 25 height 16
click at [943, 92] on button "Yes" at bounding box center [945, 94] width 27 height 16
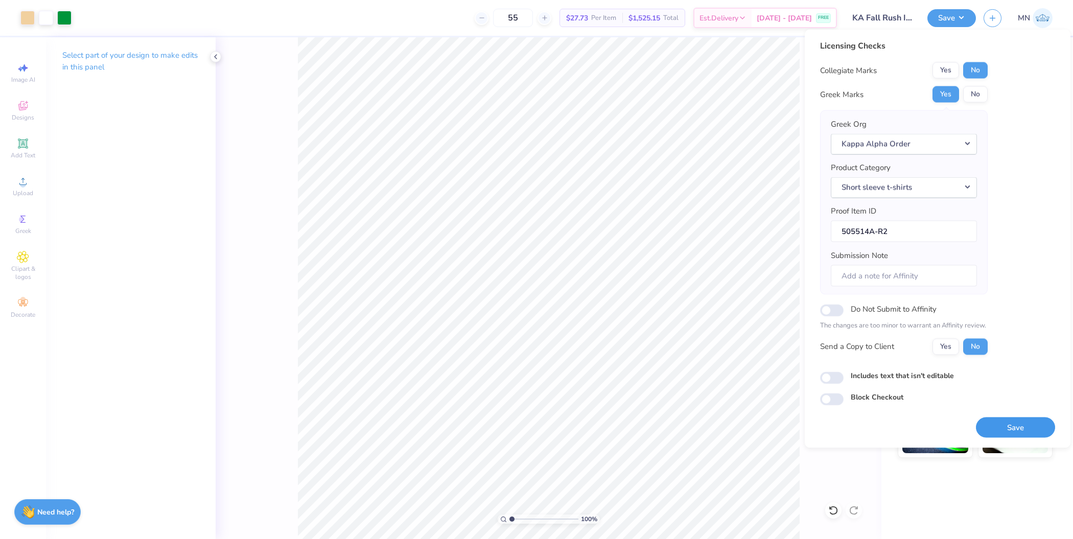
click at [1006, 426] on button "Save" at bounding box center [1015, 427] width 79 height 21
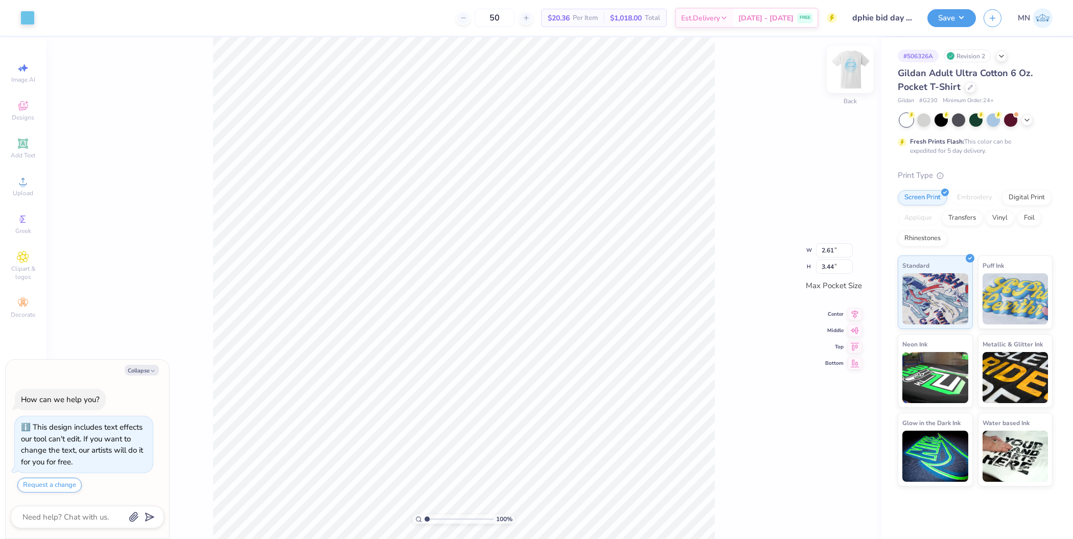
click at [846, 57] on img at bounding box center [849, 69] width 41 height 41
type textarea "x"
